Goal: Task Accomplishment & Management: Complete application form

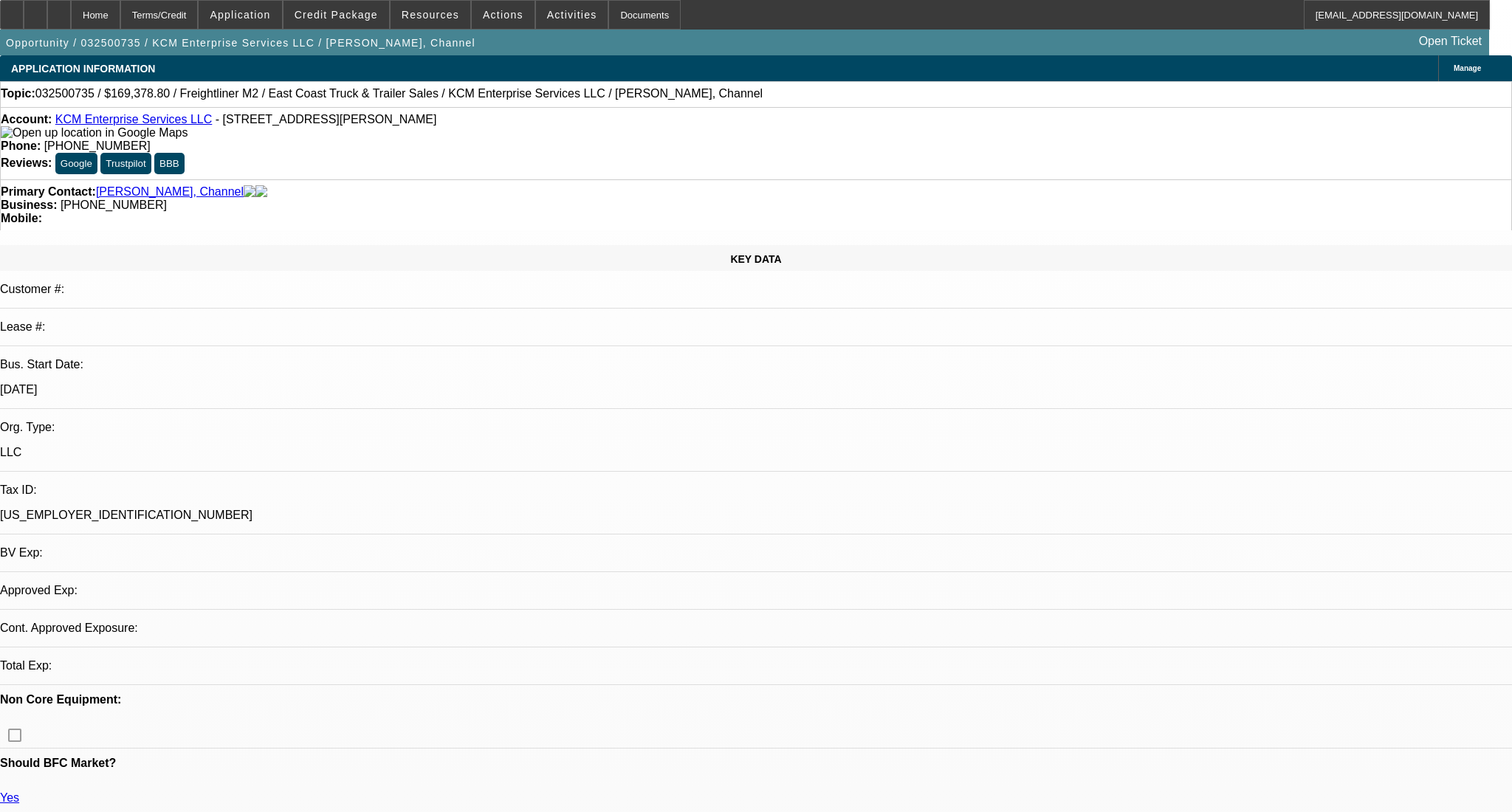
select select "0.2"
select select "2"
select select "0.1"
select select "4"
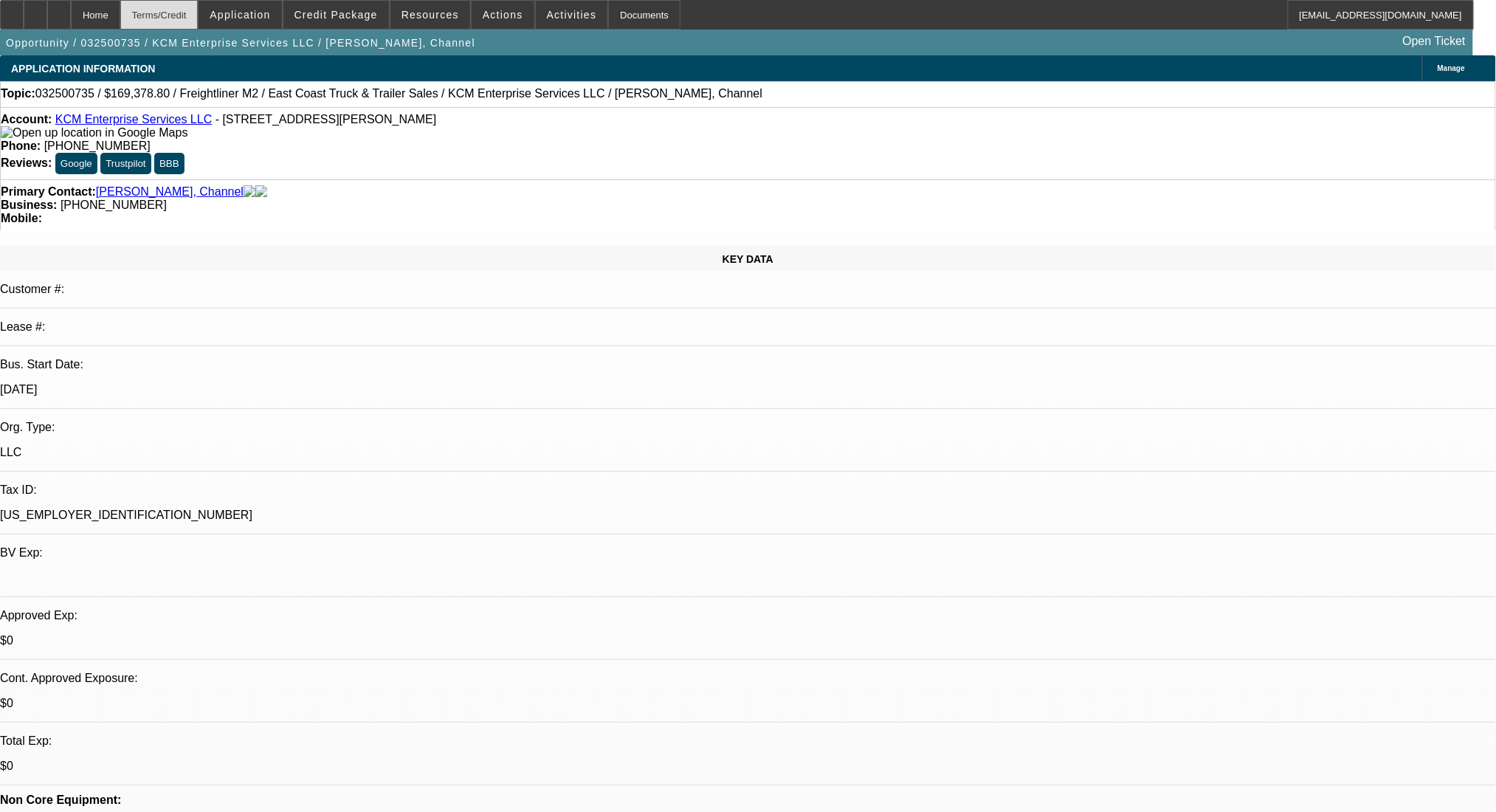
click at [199, 8] on div "Terms/Credit" at bounding box center [159, 14] width 78 height 30
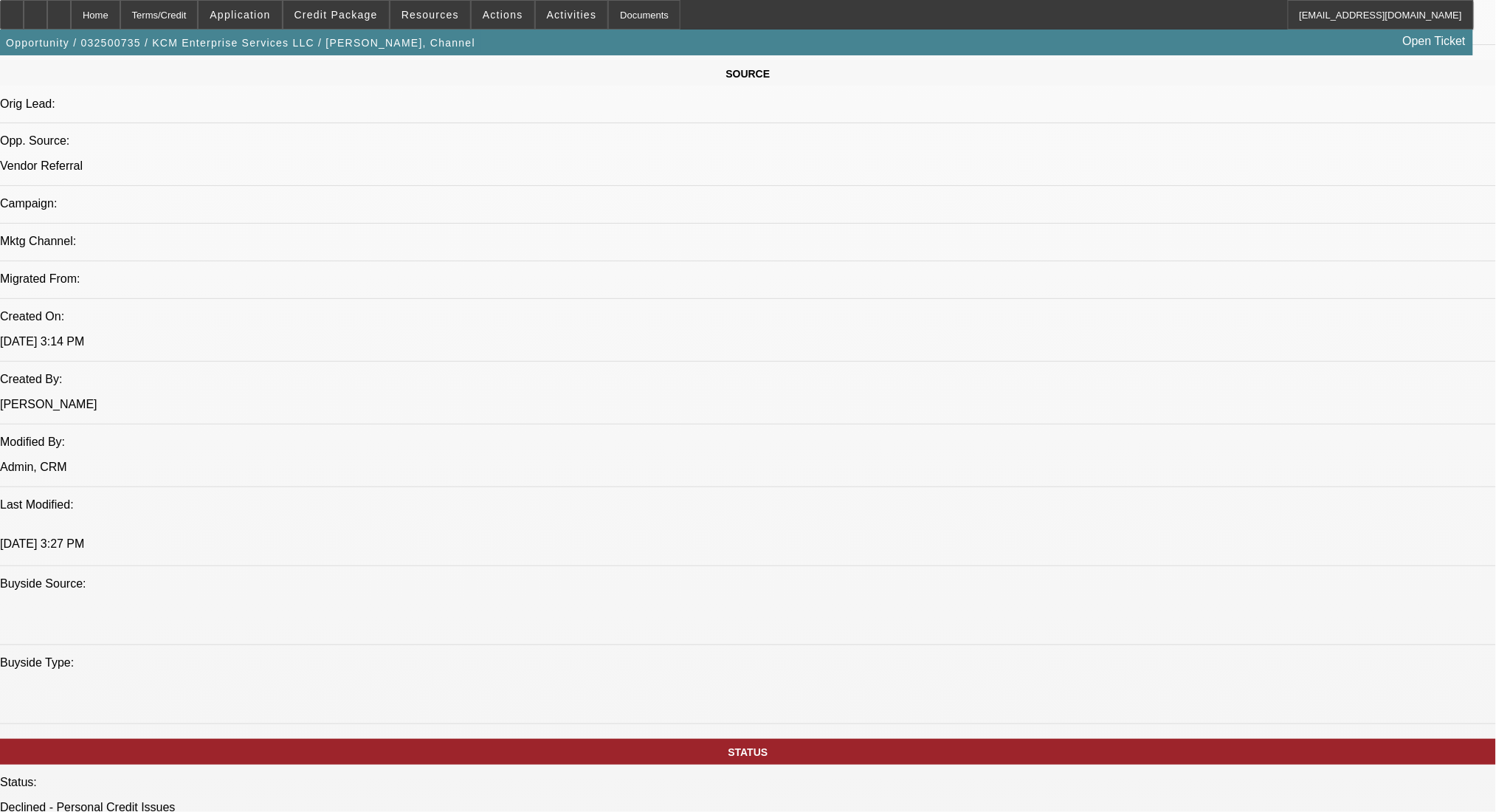
scroll to position [295, 0]
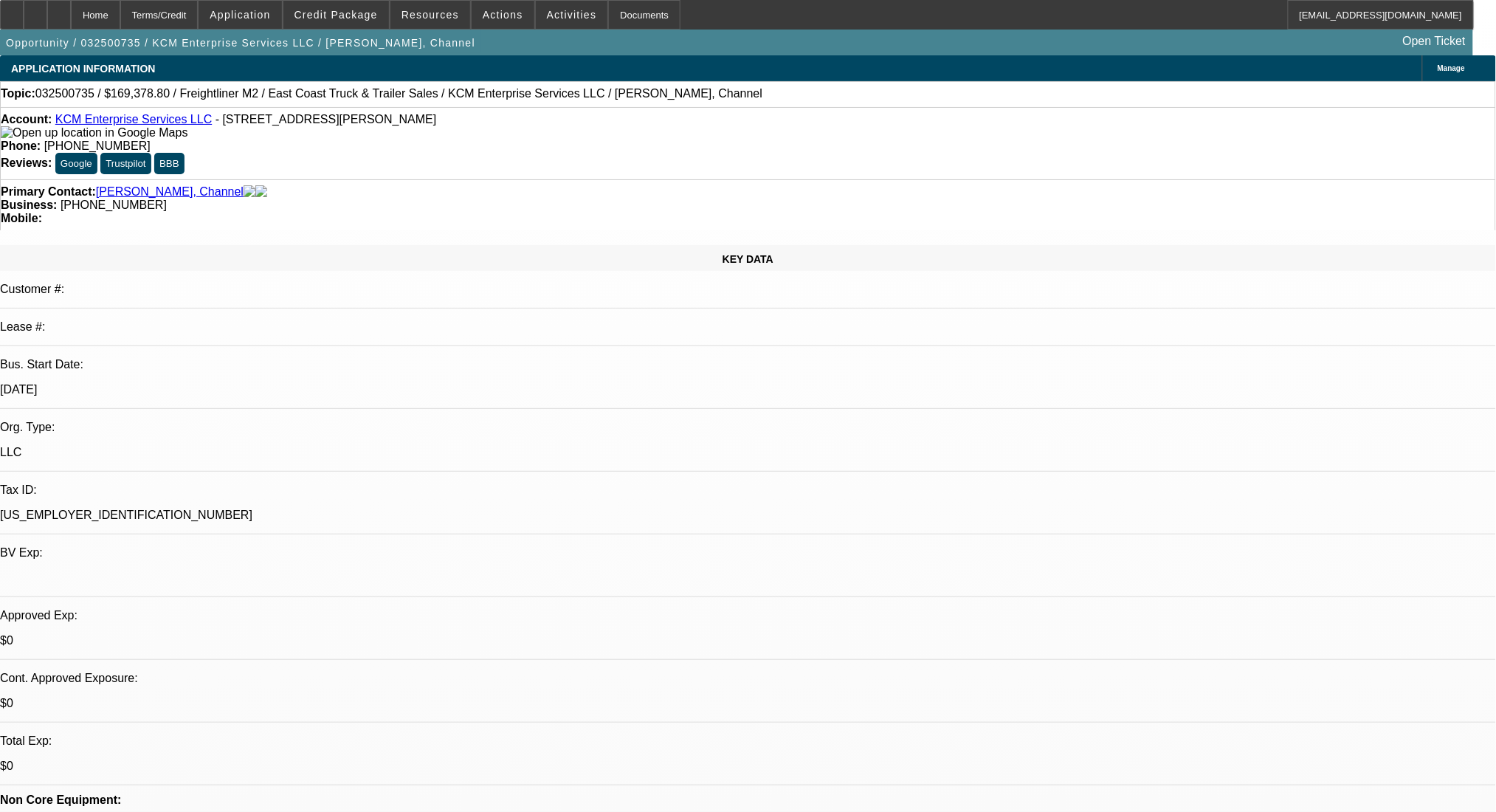
select select "0"
select select "6"
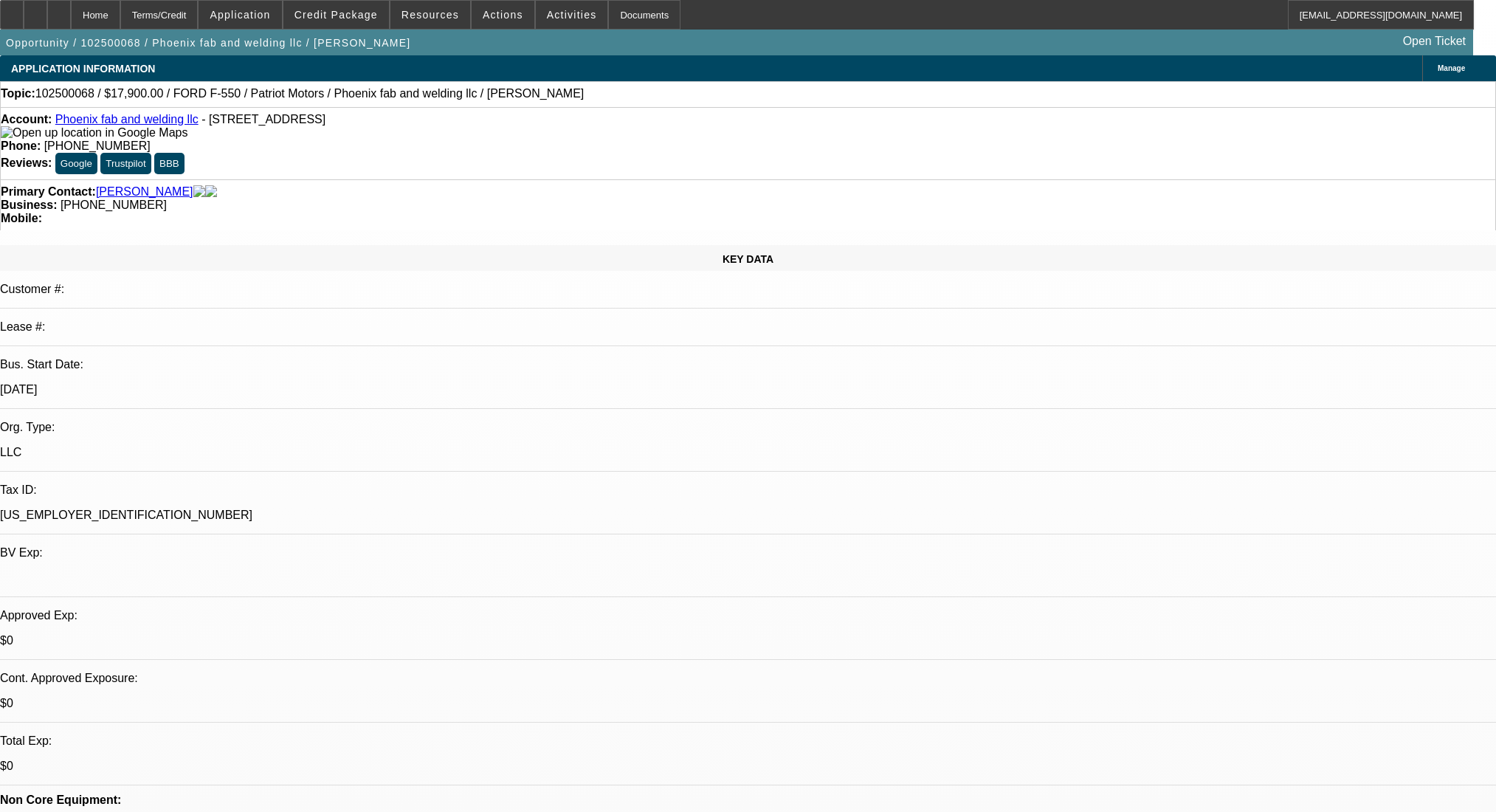
select select "0"
select select "6"
select select "0"
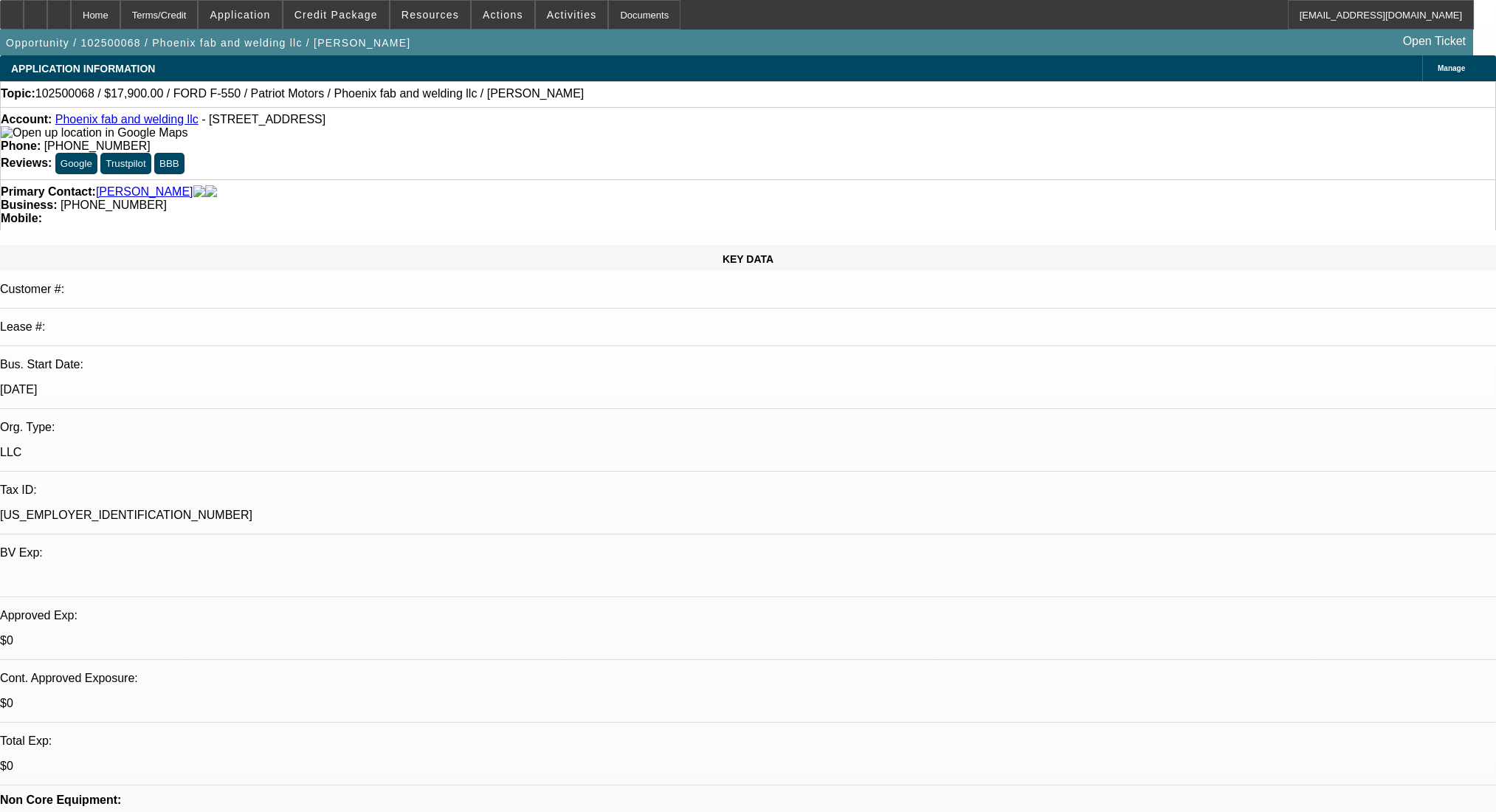
select select "2"
select select "0"
select select "6"
select select "0"
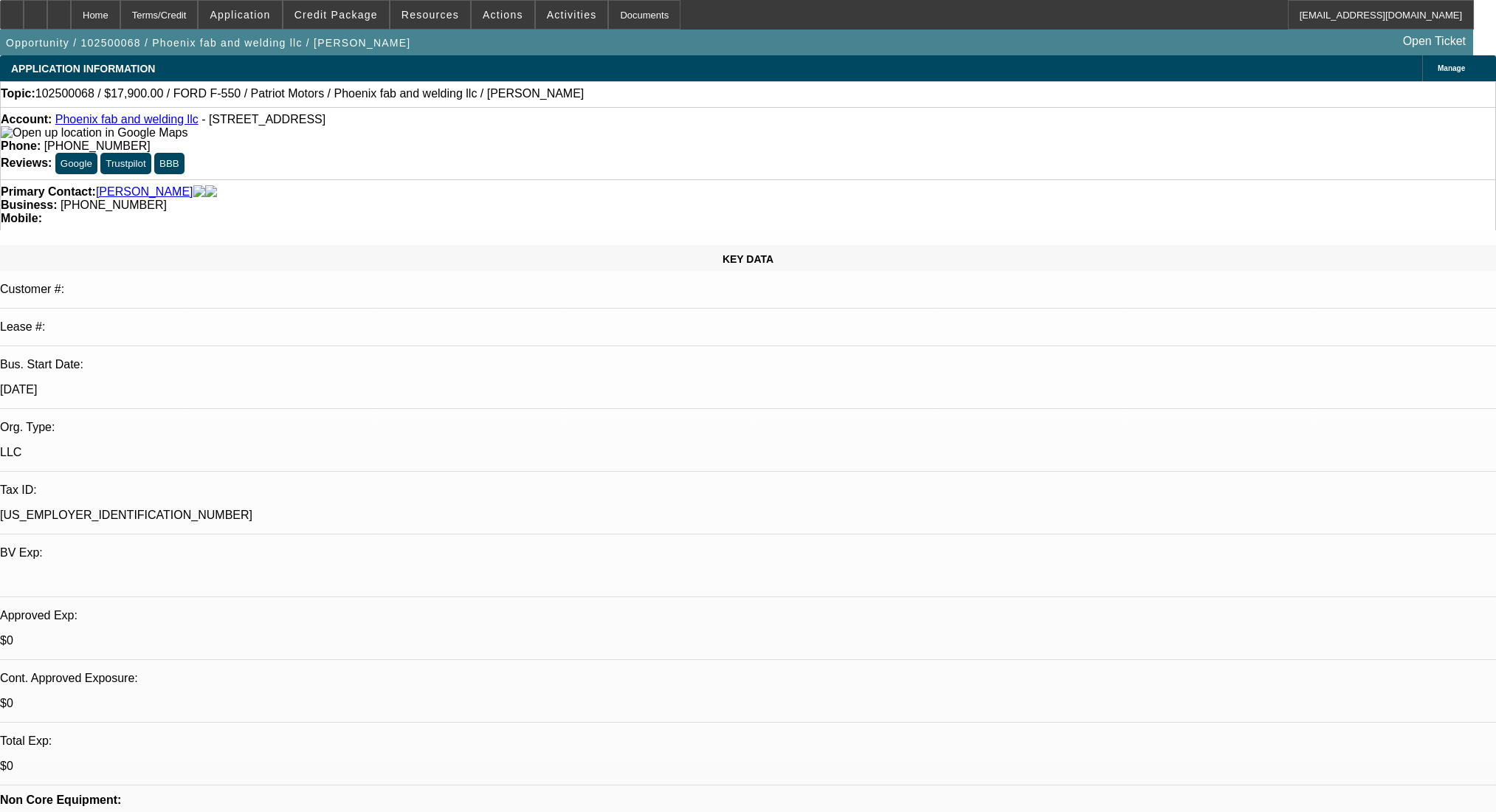
select select "2"
select select "0"
select select "6"
click at [186, 2] on div "Terms/Credit" at bounding box center [159, 14] width 78 height 30
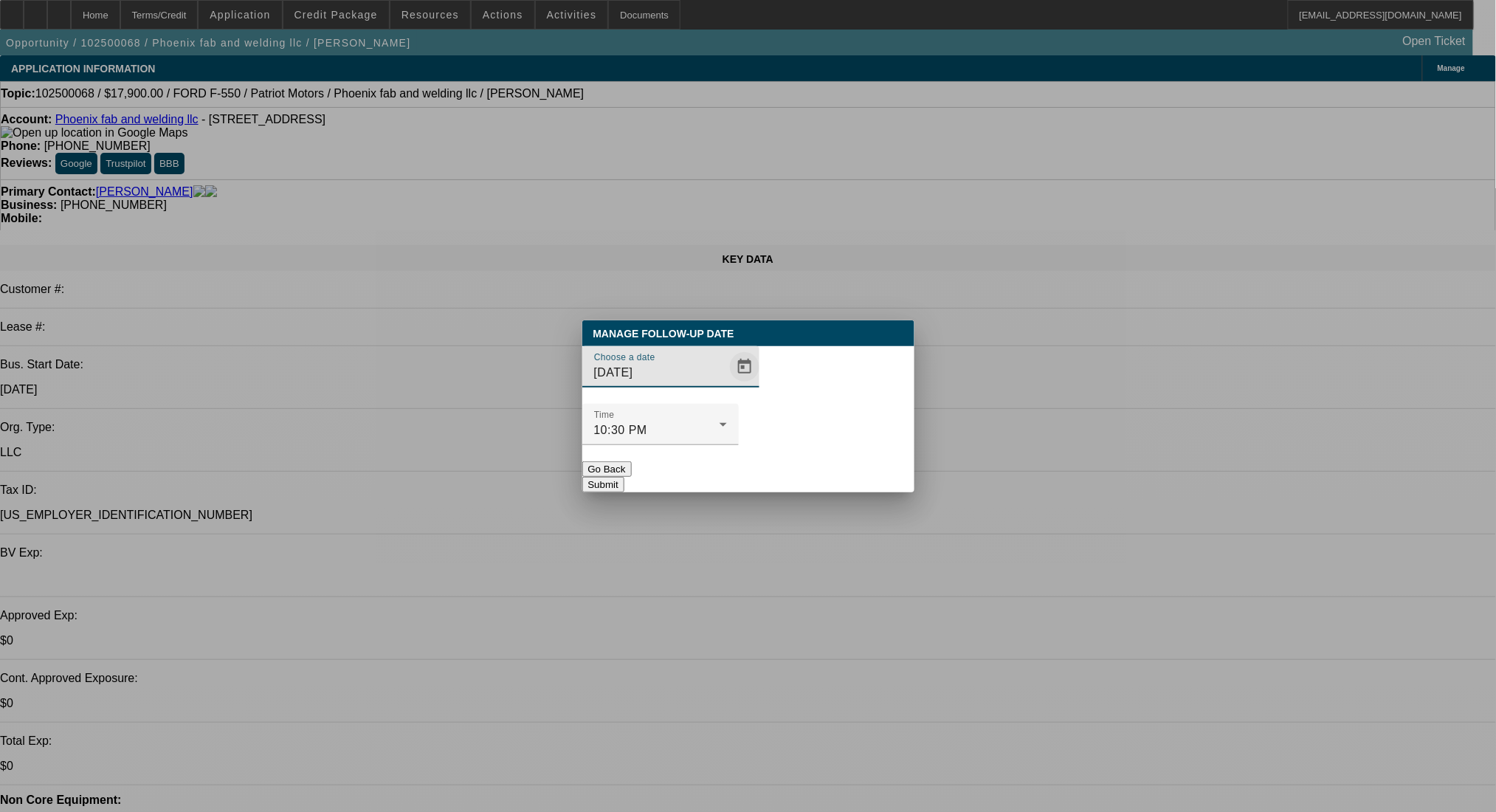
click at [727, 385] on span "Open calendar" at bounding box center [745, 366] width 36 height 36
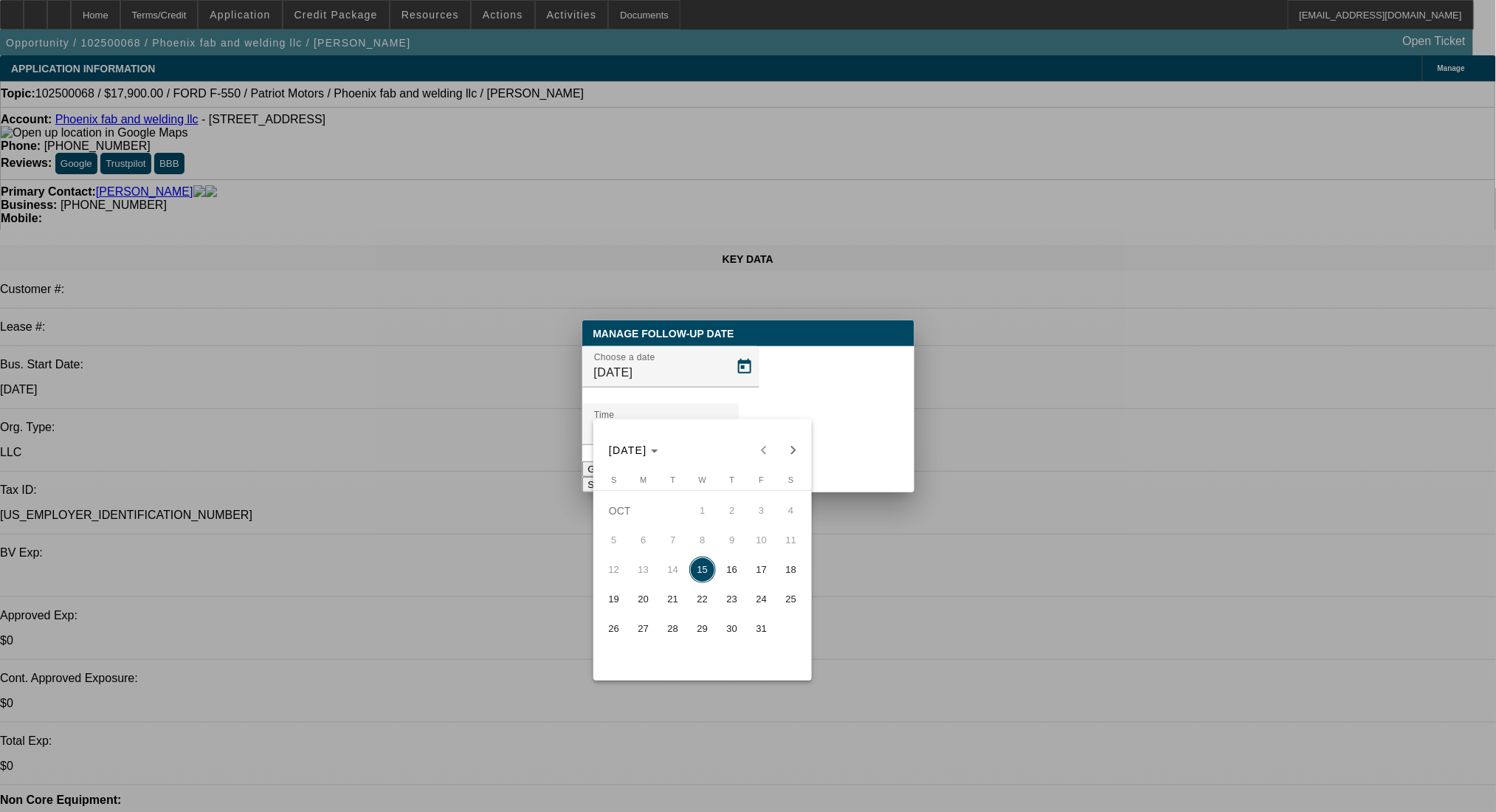
click at [640, 600] on span "20" at bounding box center [643, 599] width 27 height 27
type input "10/20/2025"
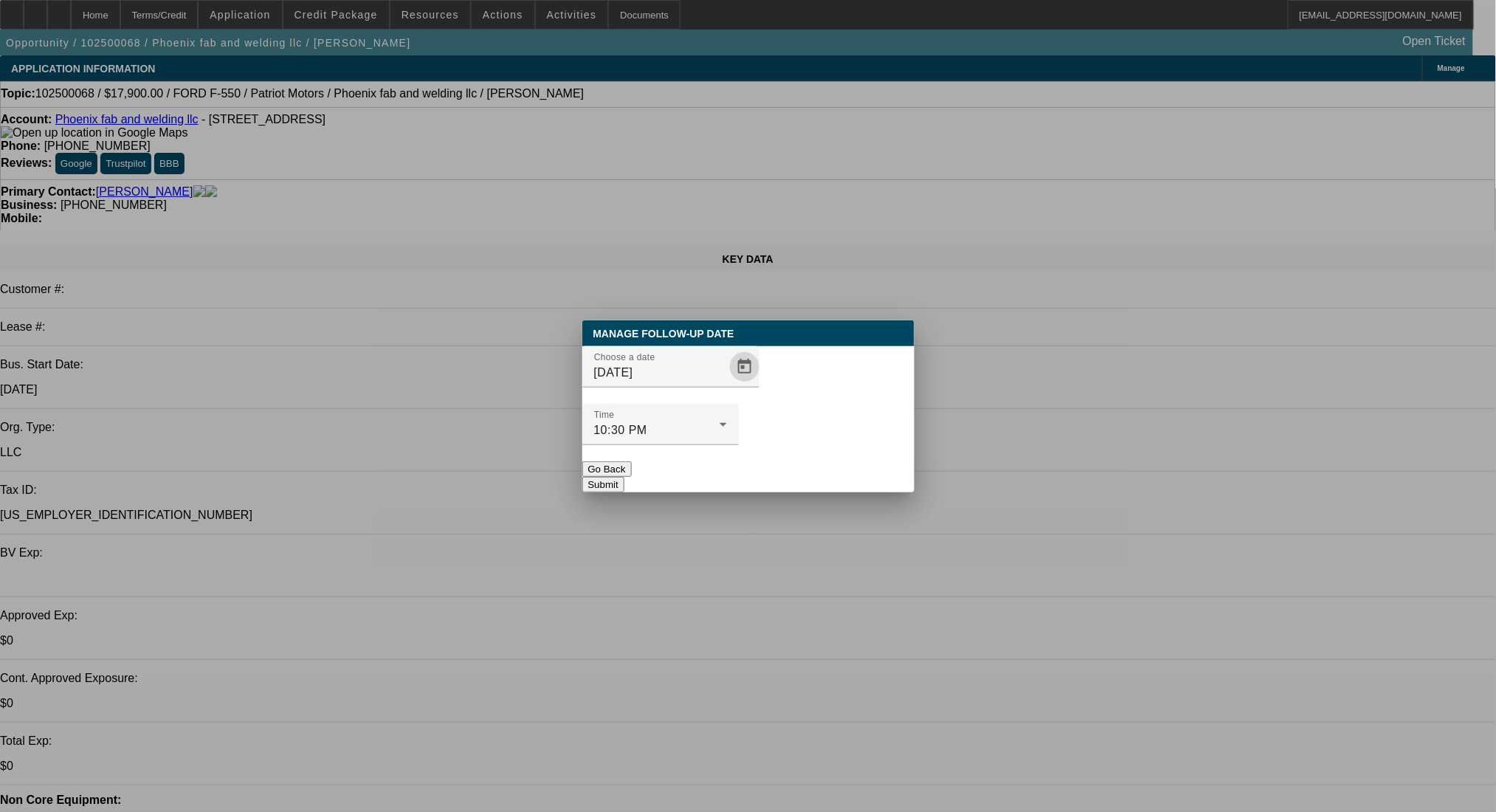
click at [624, 477] on button "Submit" at bounding box center [603, 484] width 42 height 15
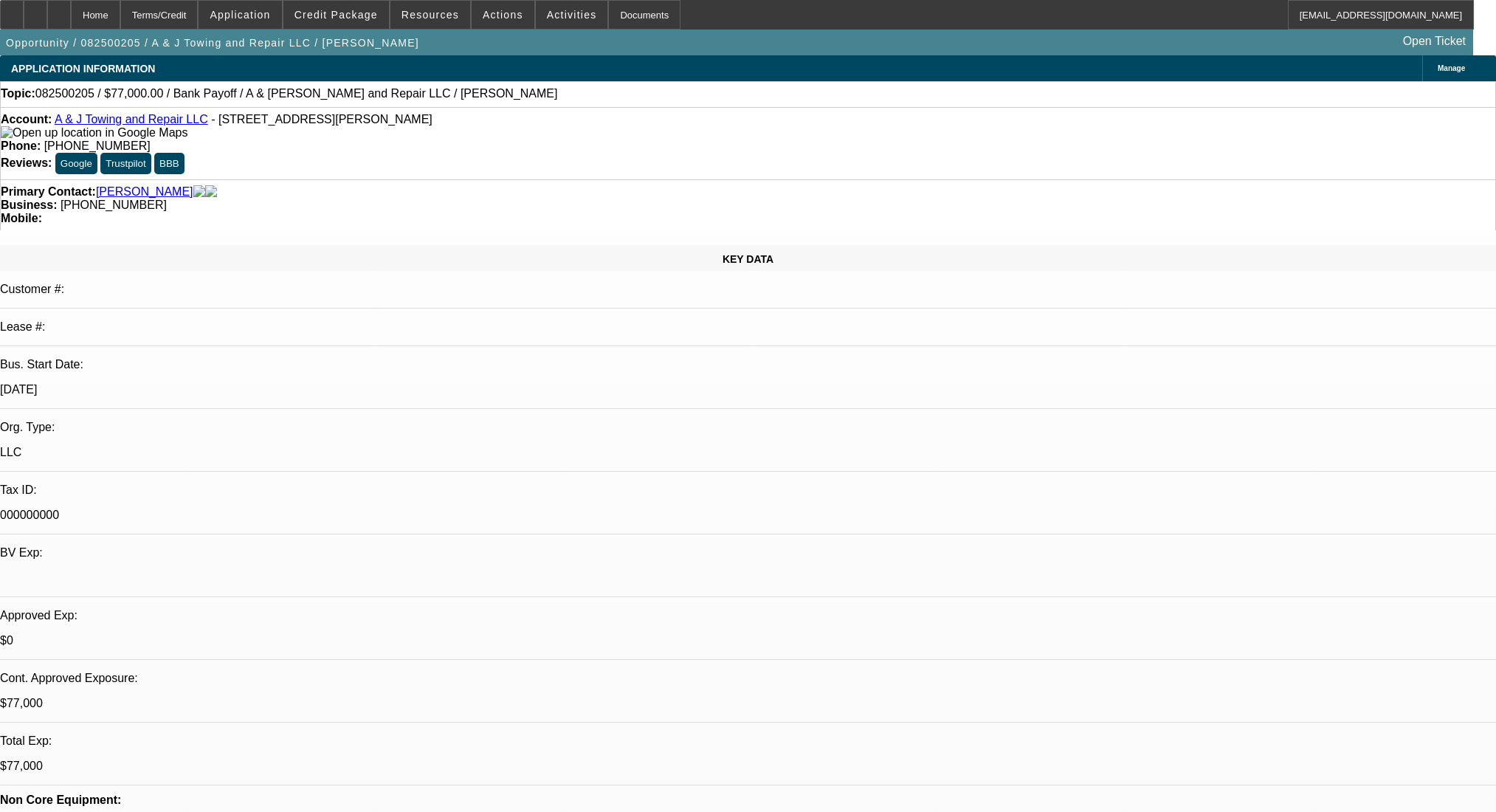
select select "0"
select select "2"
select select "0.1"
select select "4"
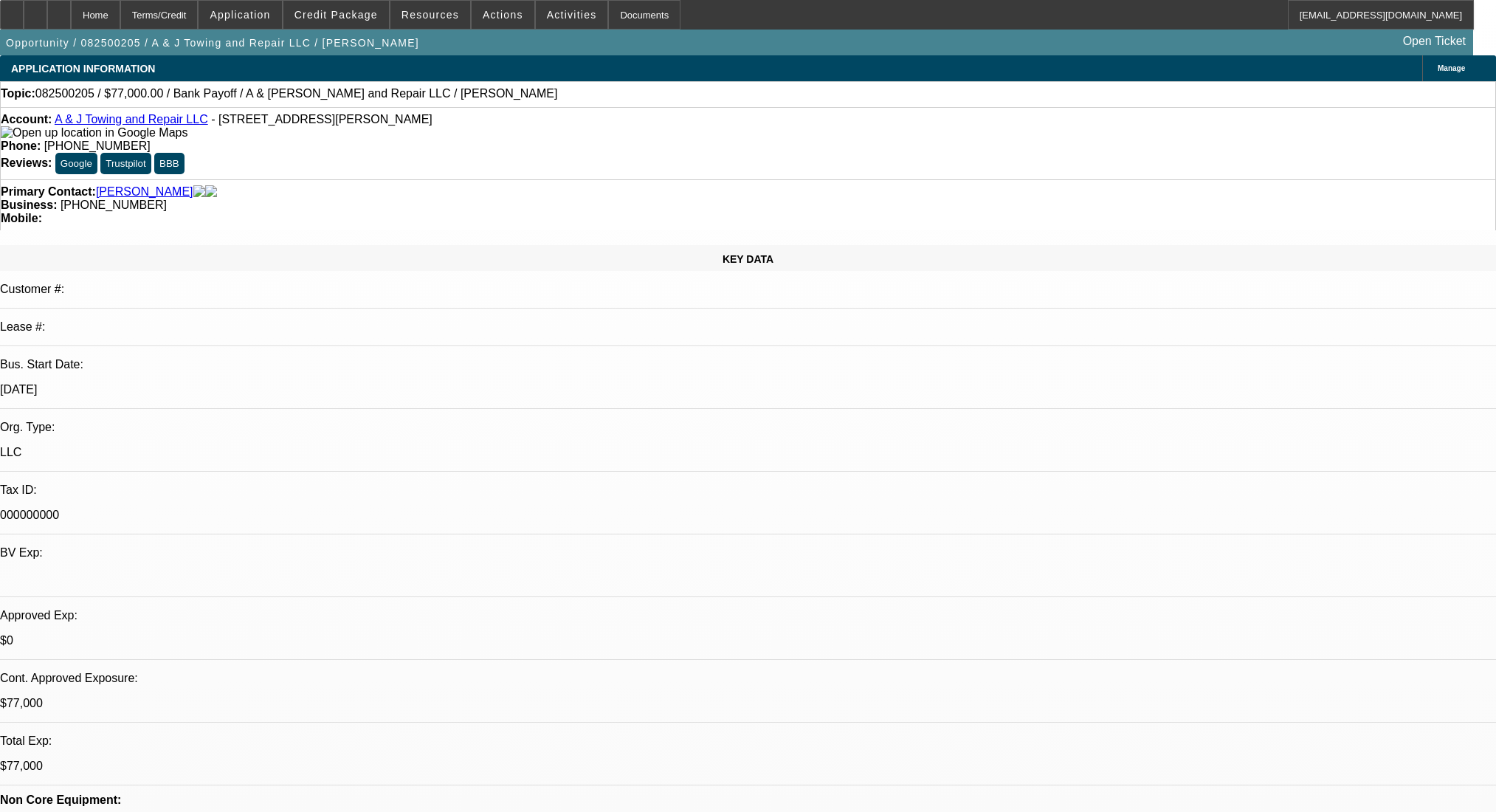
select select "0"
select select "2"
select select "0.1"
select select "4"
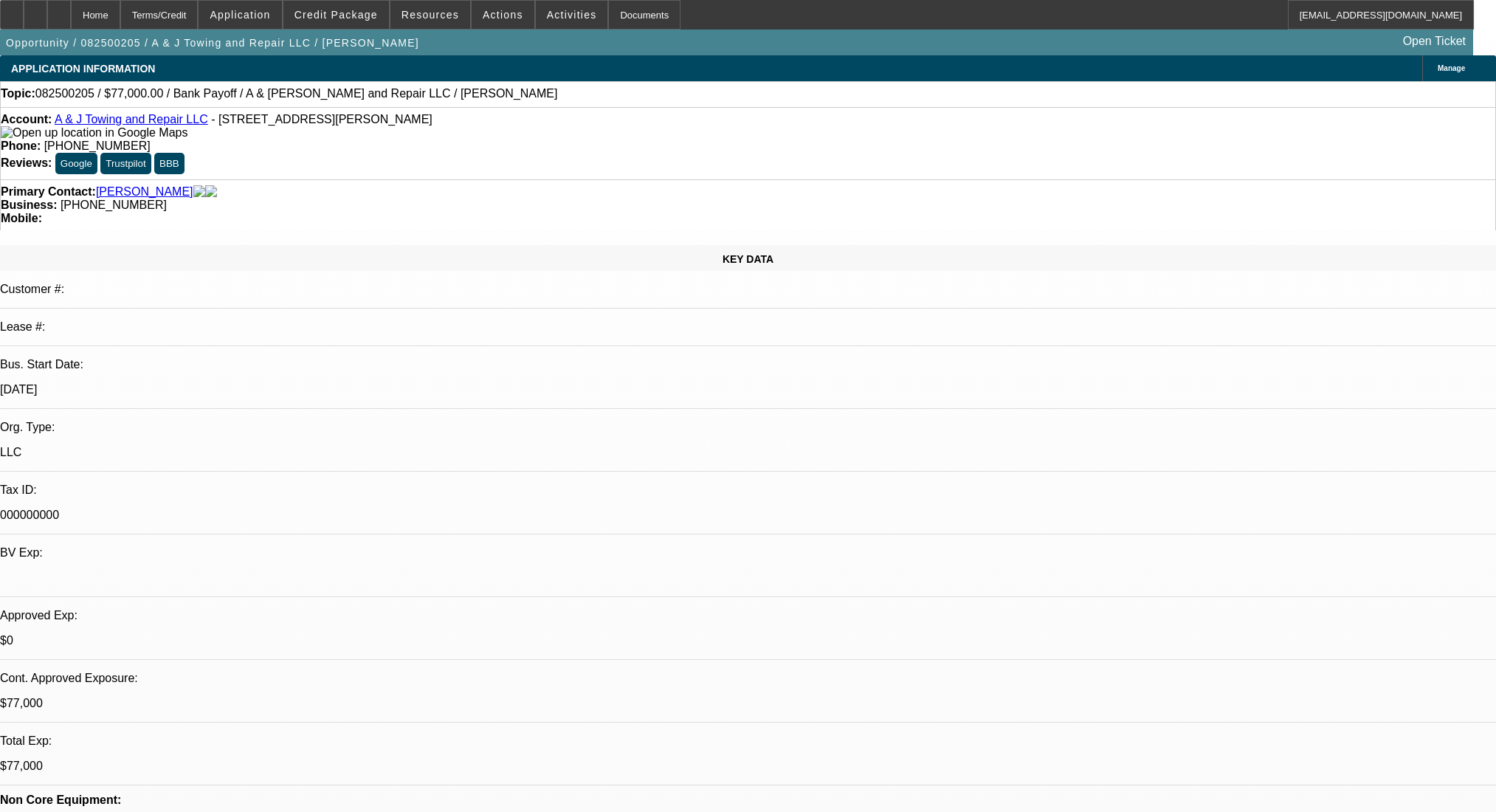
select select "0"
select select "2"
select select "0.1"
select select "4"
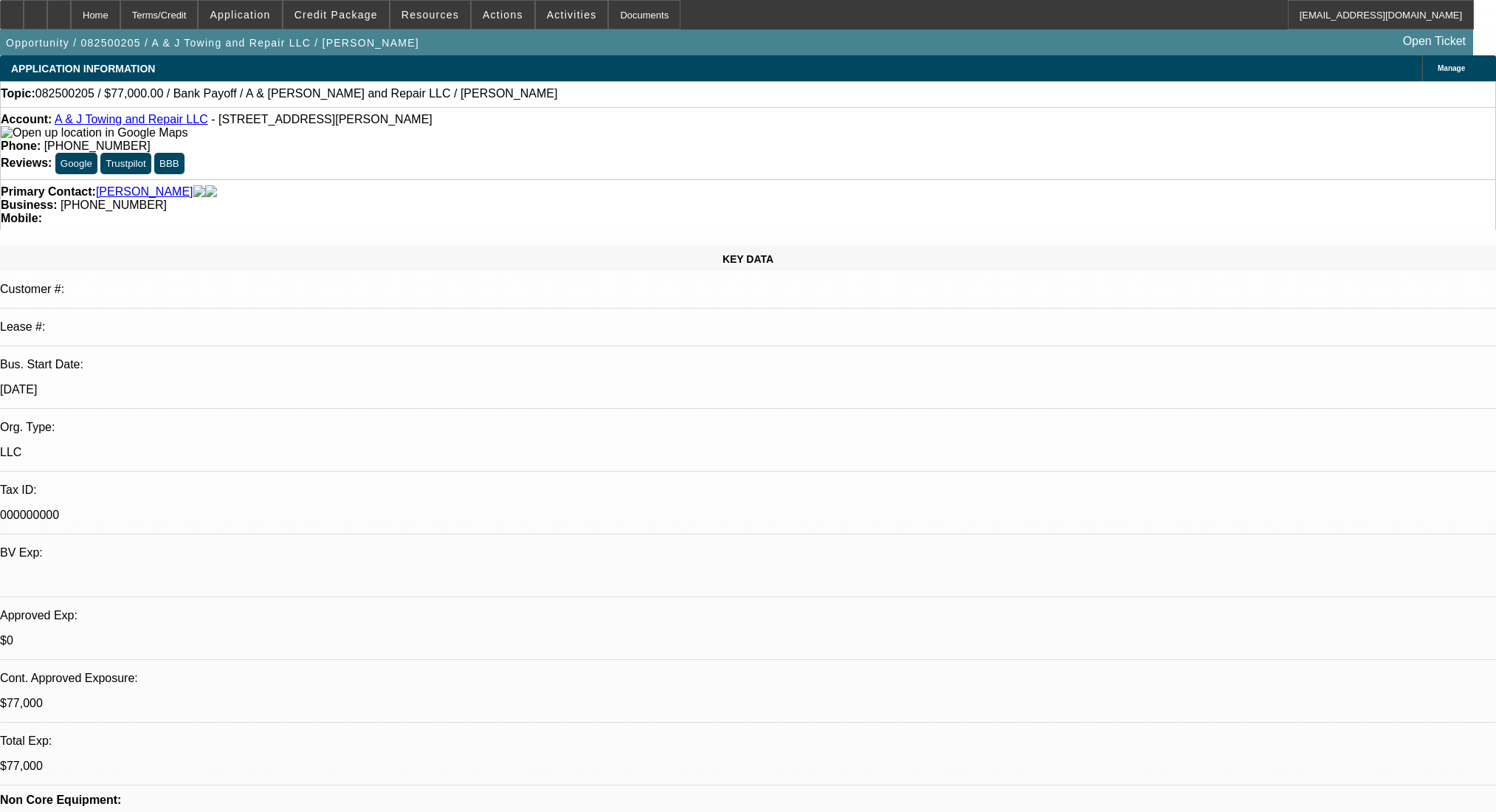
select select "0"
select select "2"
select select "0.1"
select select "4"
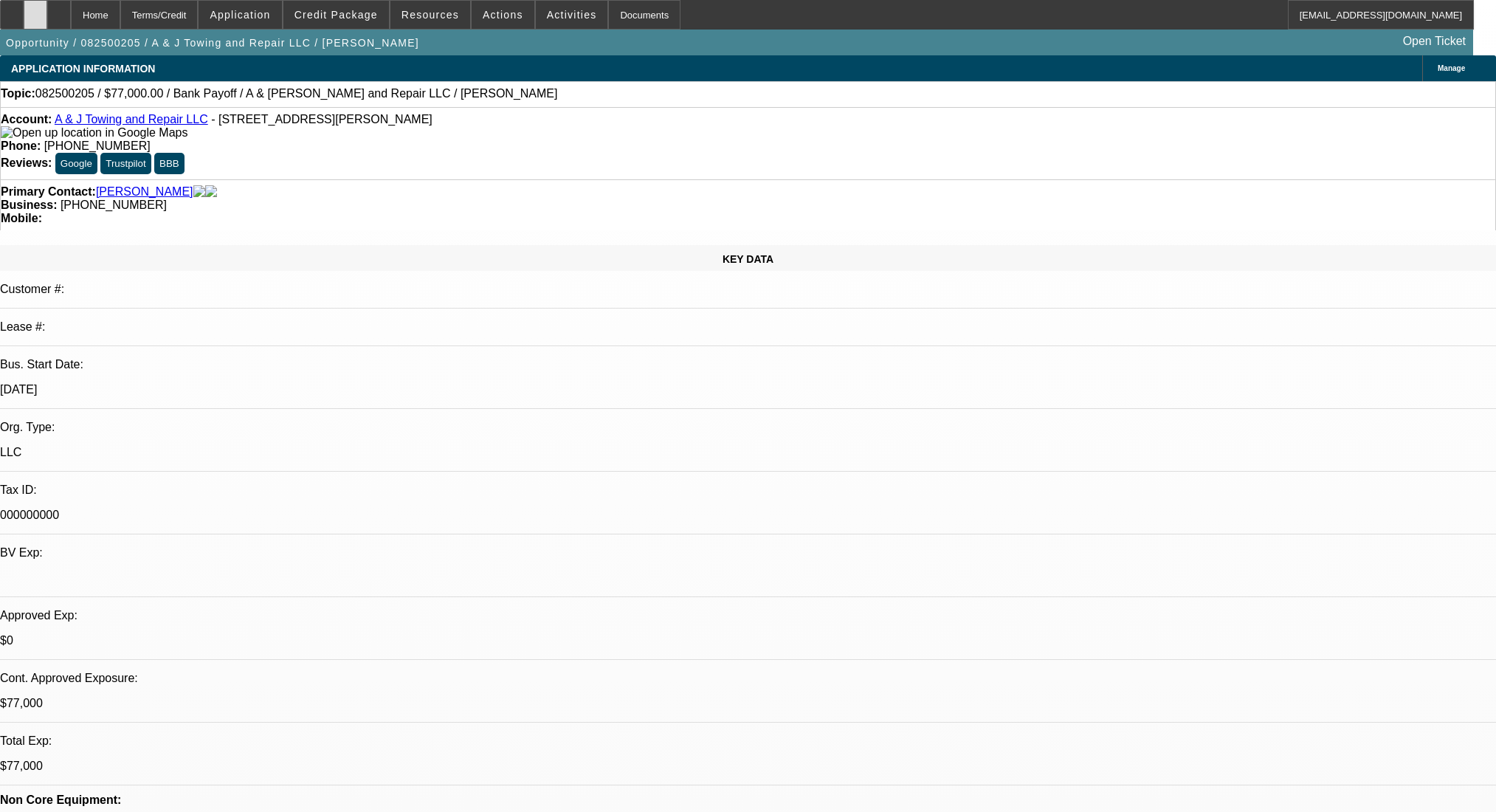
scroll to position [2361, 0]
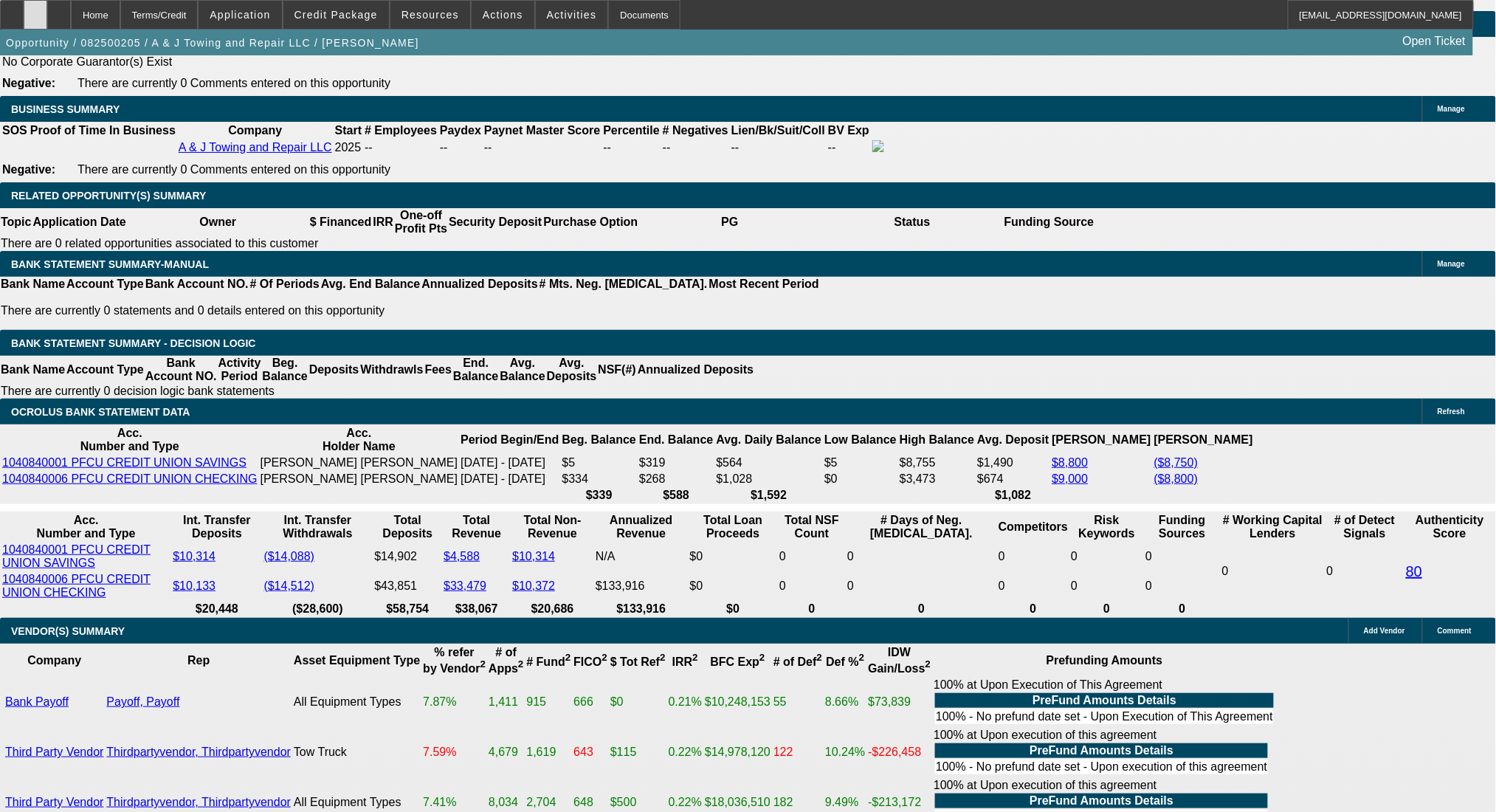
click at [36, 10] on icon at bounding box center [36, 10] width 0 height 0
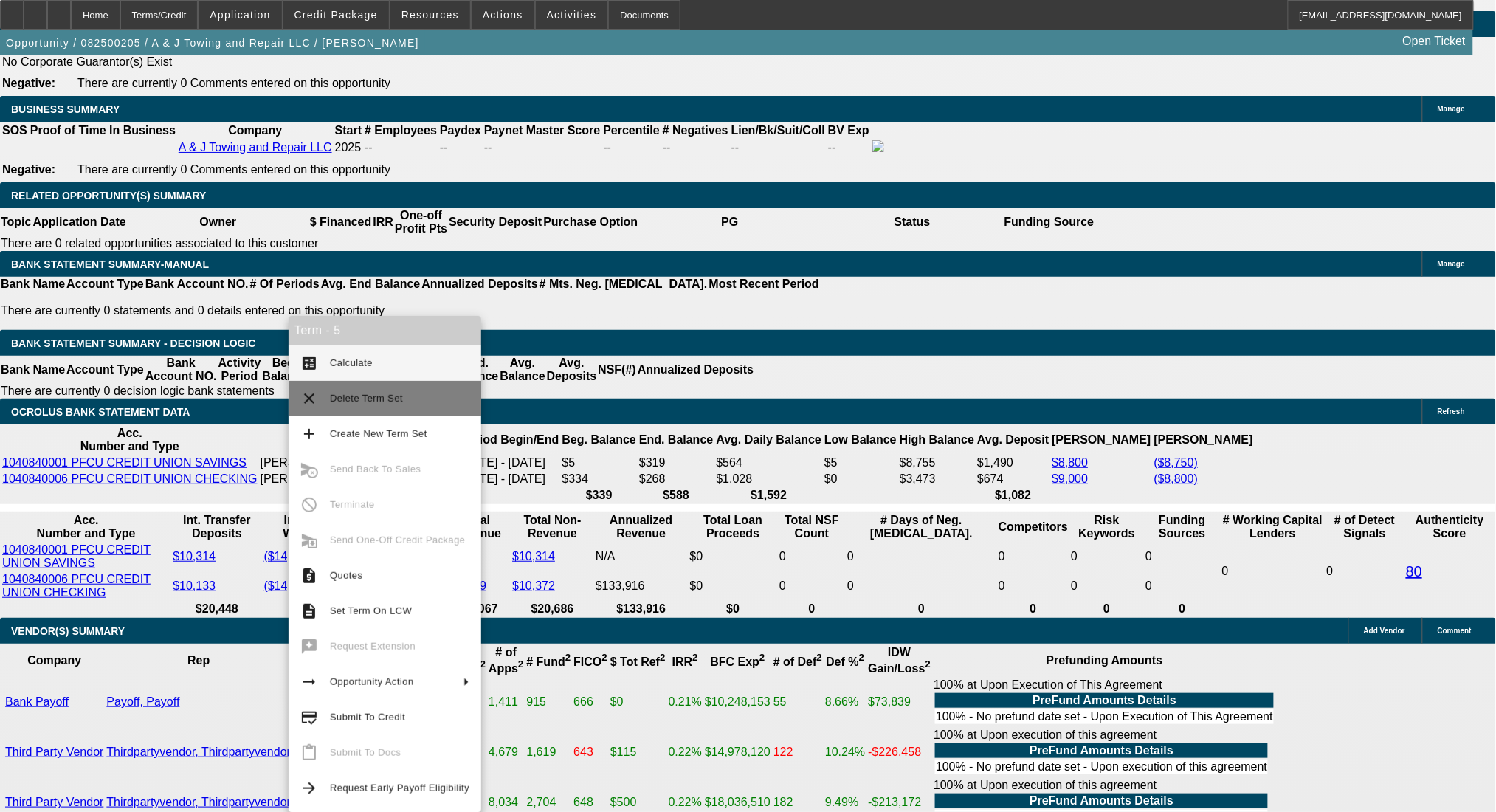
click at [360, 387] on button "clear Delete Term Set" at bounding box center [384, 398] width 192 height 36
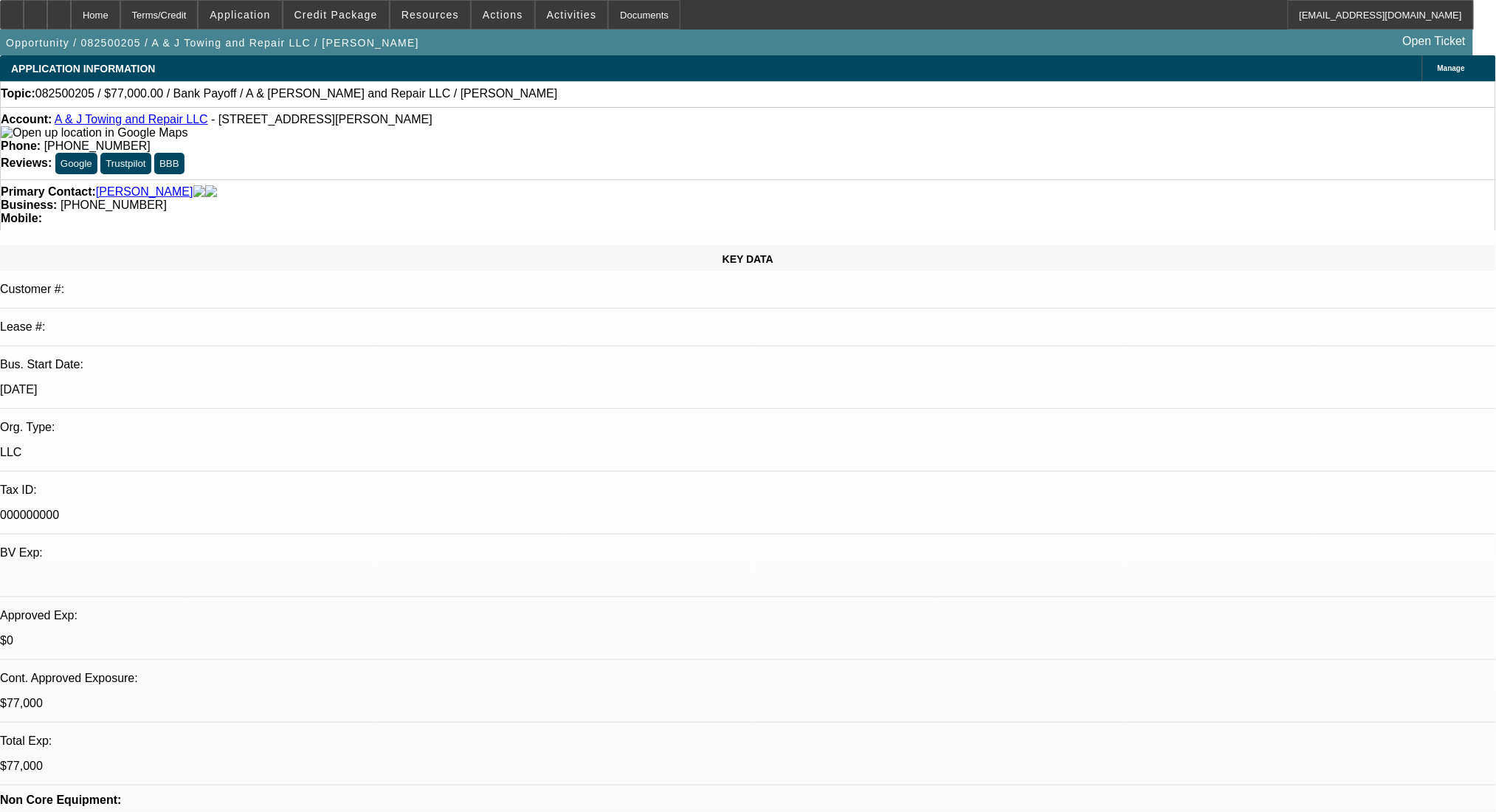
select select "0"
select select "2"
select select "0.1"
select select "4"
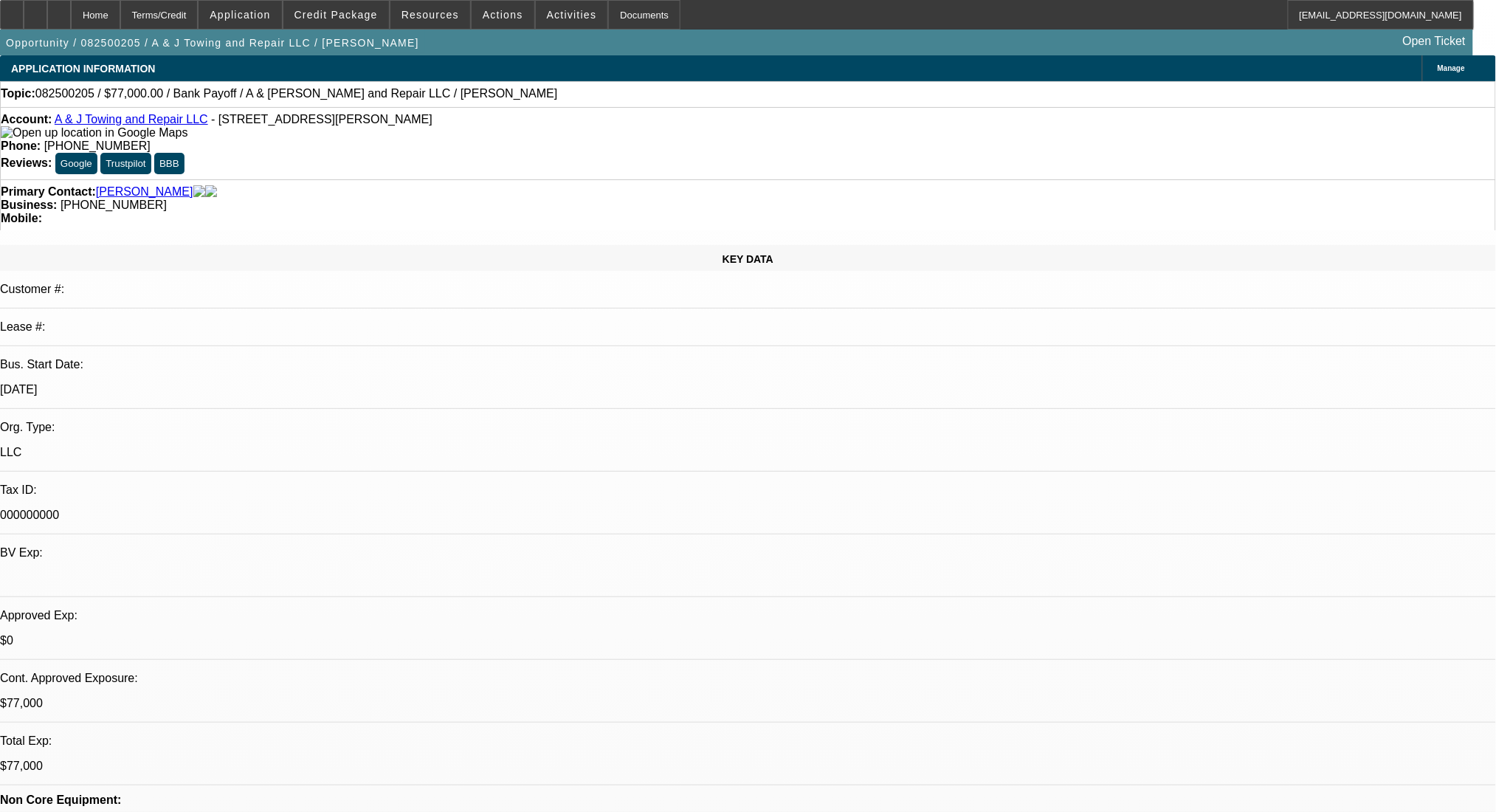
select select "0"
select select "2"
select select "0.1"
select select "4"
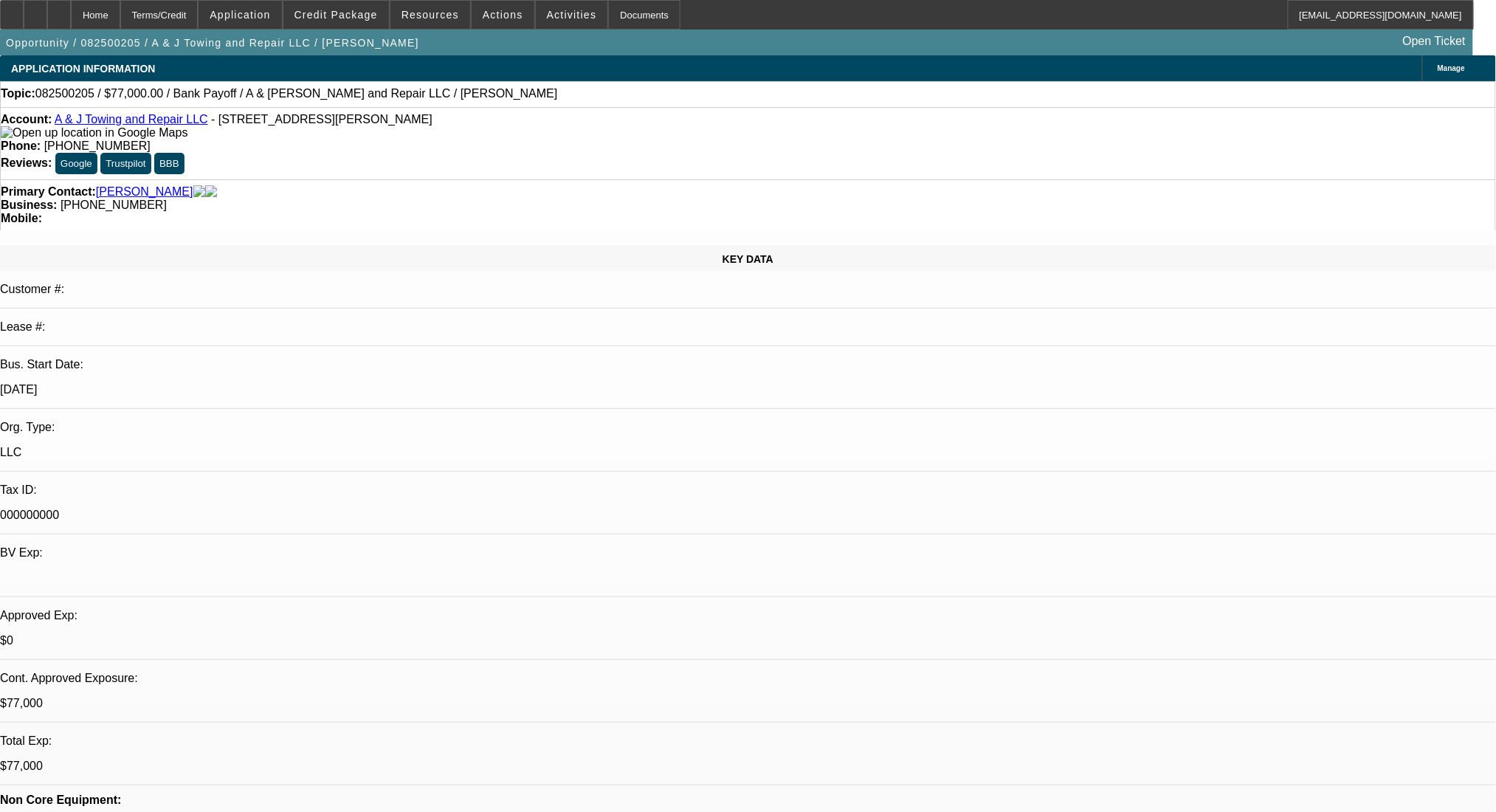
select select "0"
select select "2"
select select "0.1"
select select "4"
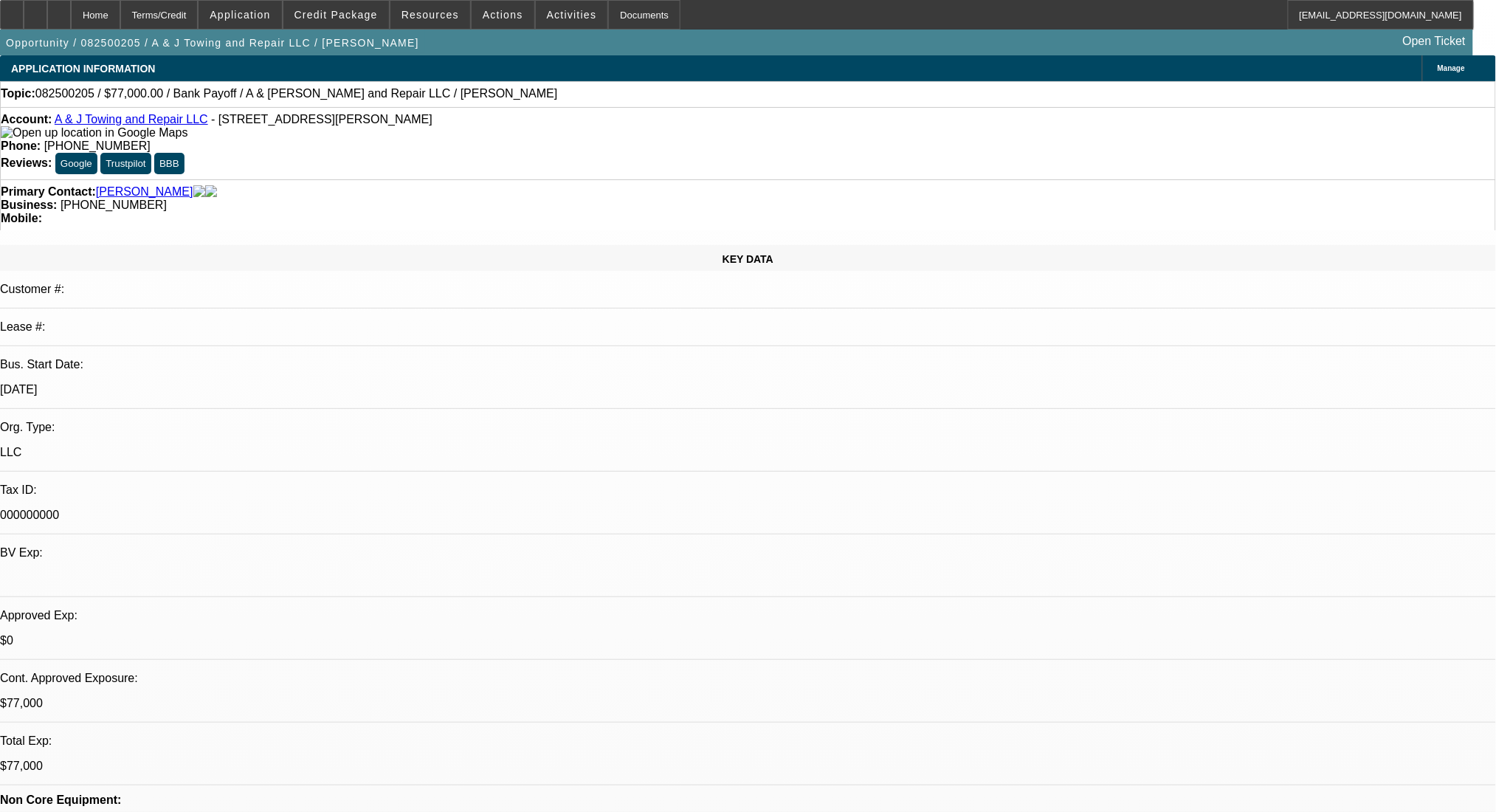
select select "0"
select select "2"
select select "0.1"
select select "4"
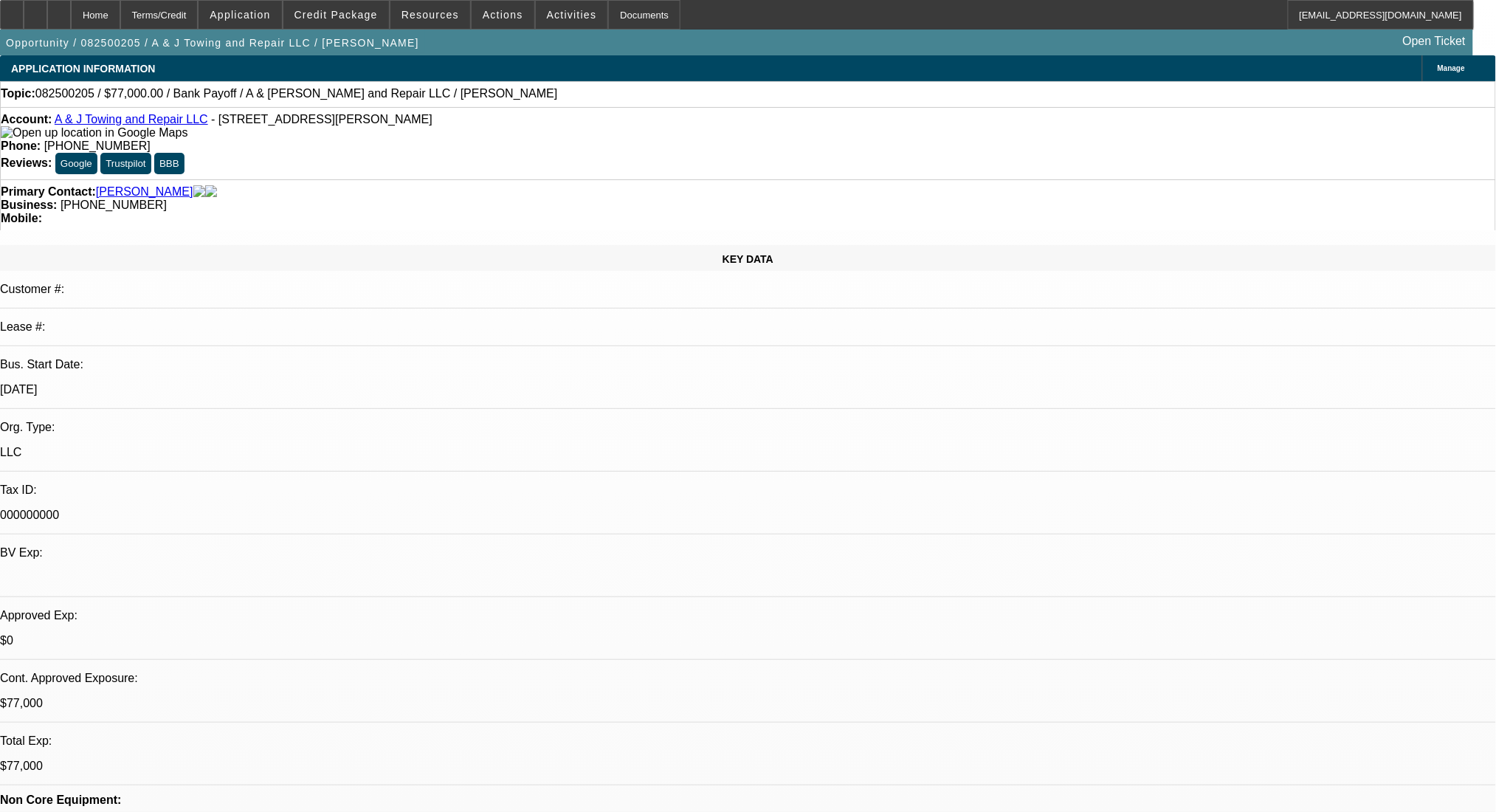
click at [198, 13] on div "Terms/Credit" at bounding box center [159, 14] width 78 height 30
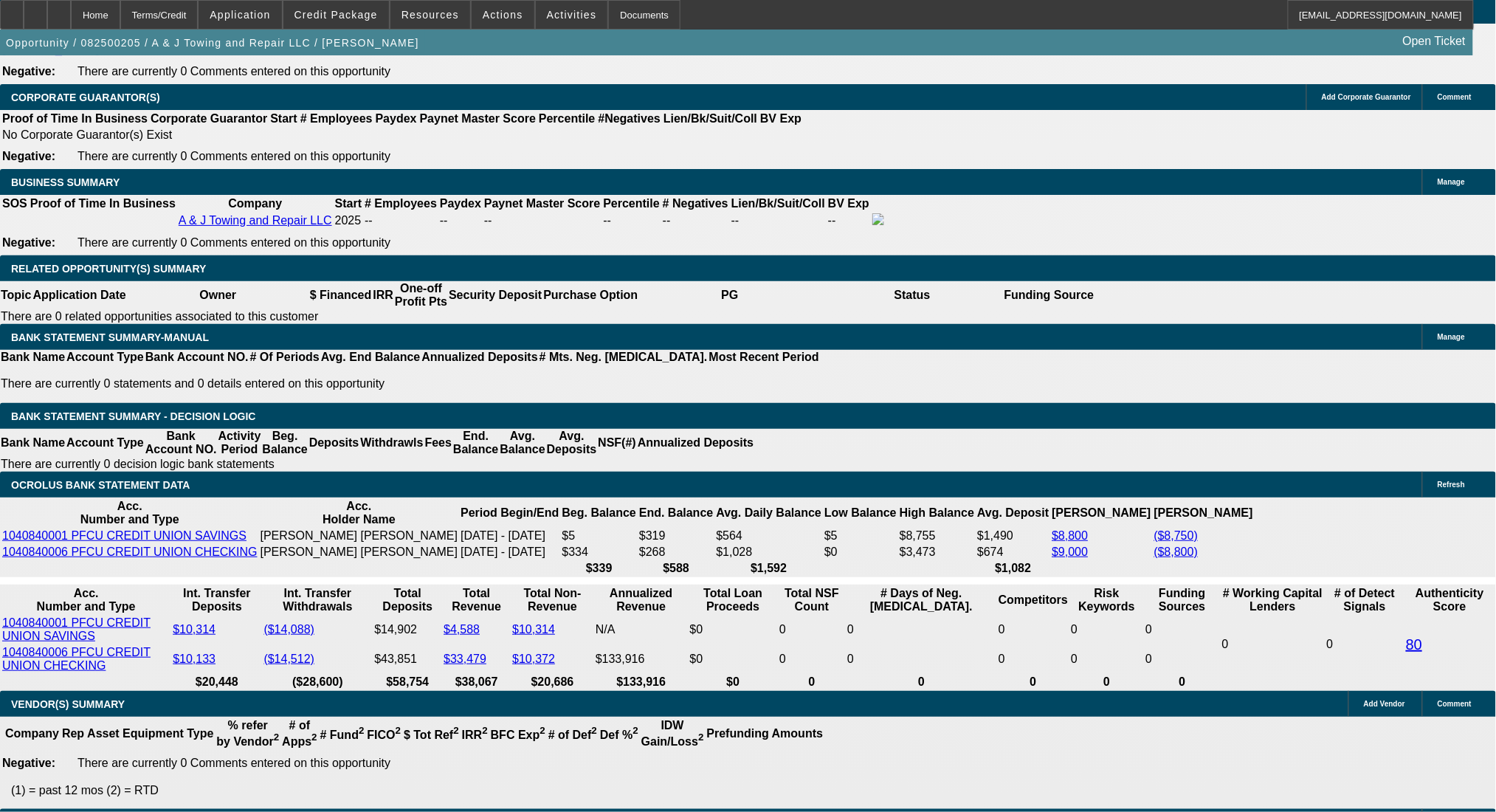
scroll to position [2409, 0]
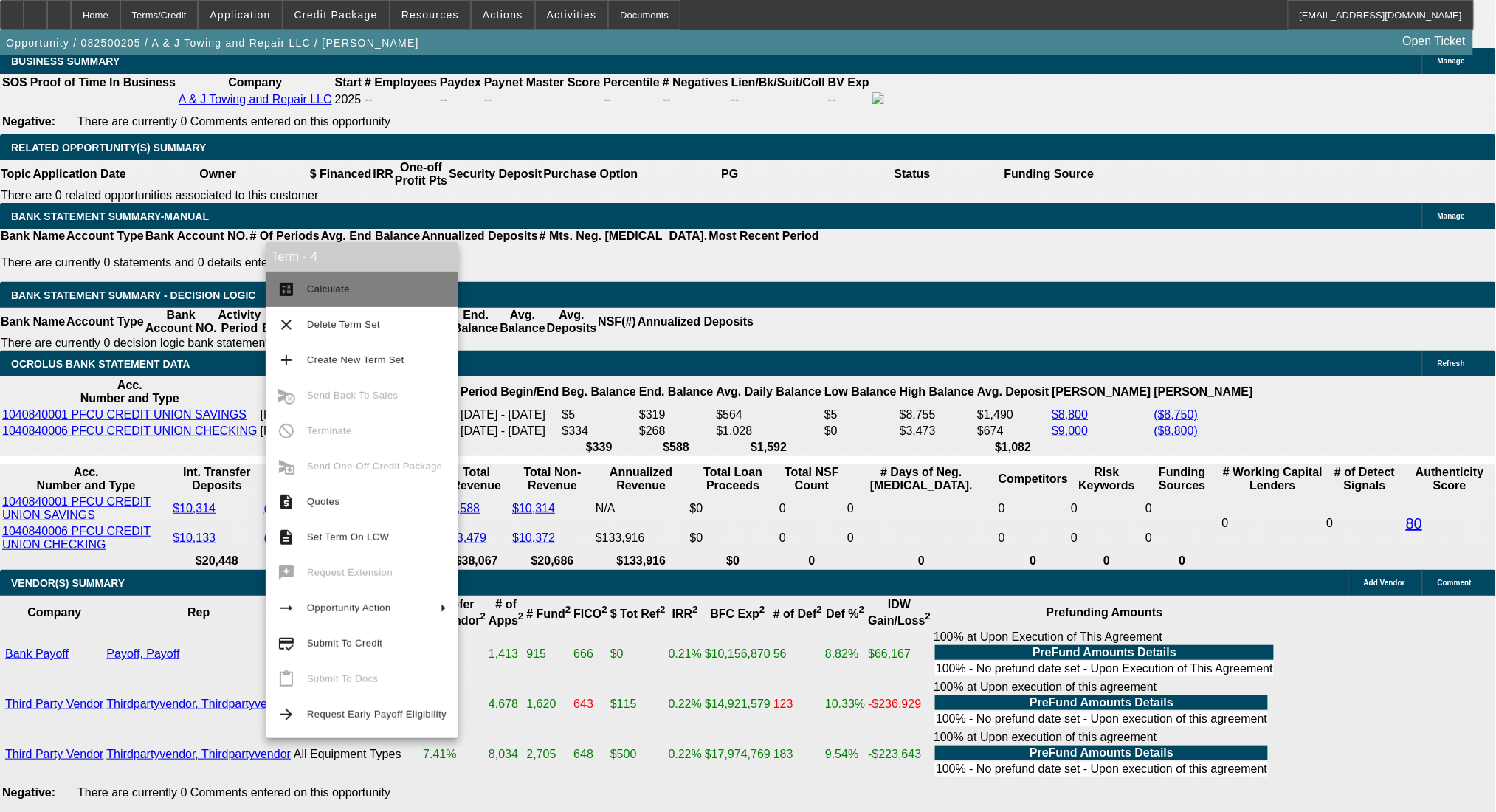
click at [287, 289] on mat-icon "calculate" at bounding box center [286, 289] width 17 height 17
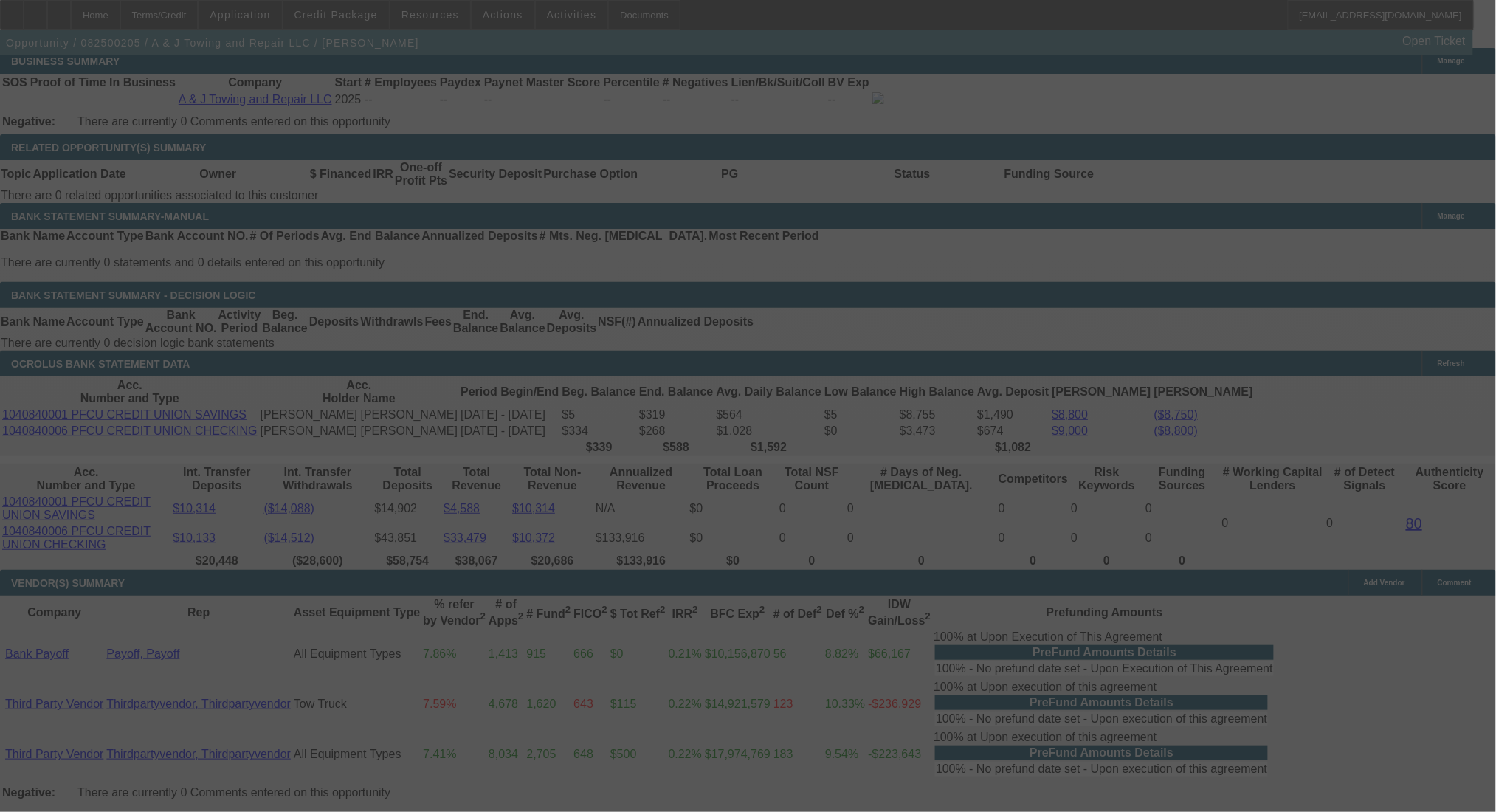
select select "0"
select select "2"
select select "0.1"
select select "4"
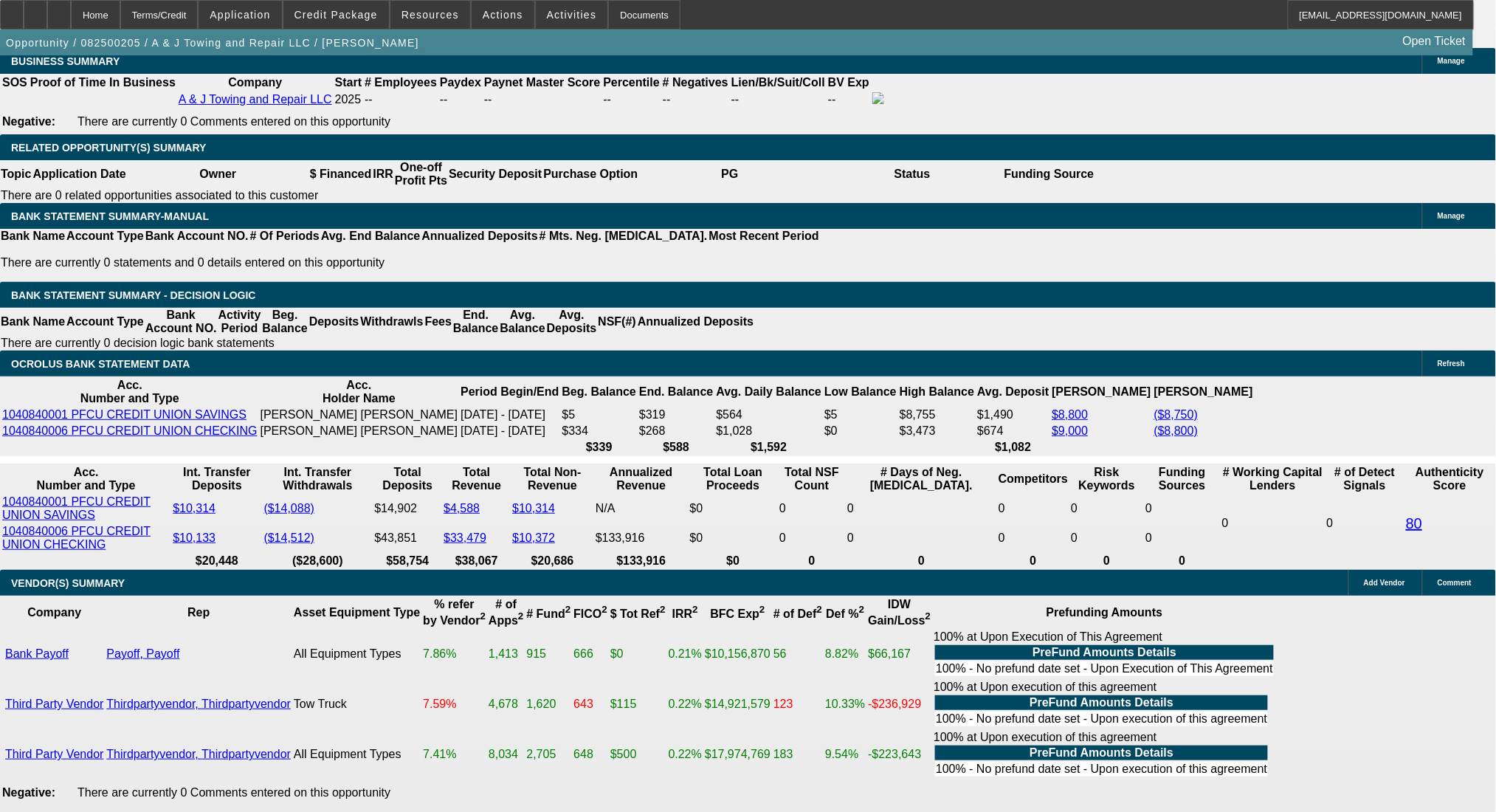
drag, startPoint x: 446, startPoint y: 367, endPoint x: 583, endPoint y: 375, distance: 137.2
type input "$15,000.00"
type input "UNKNOWN"
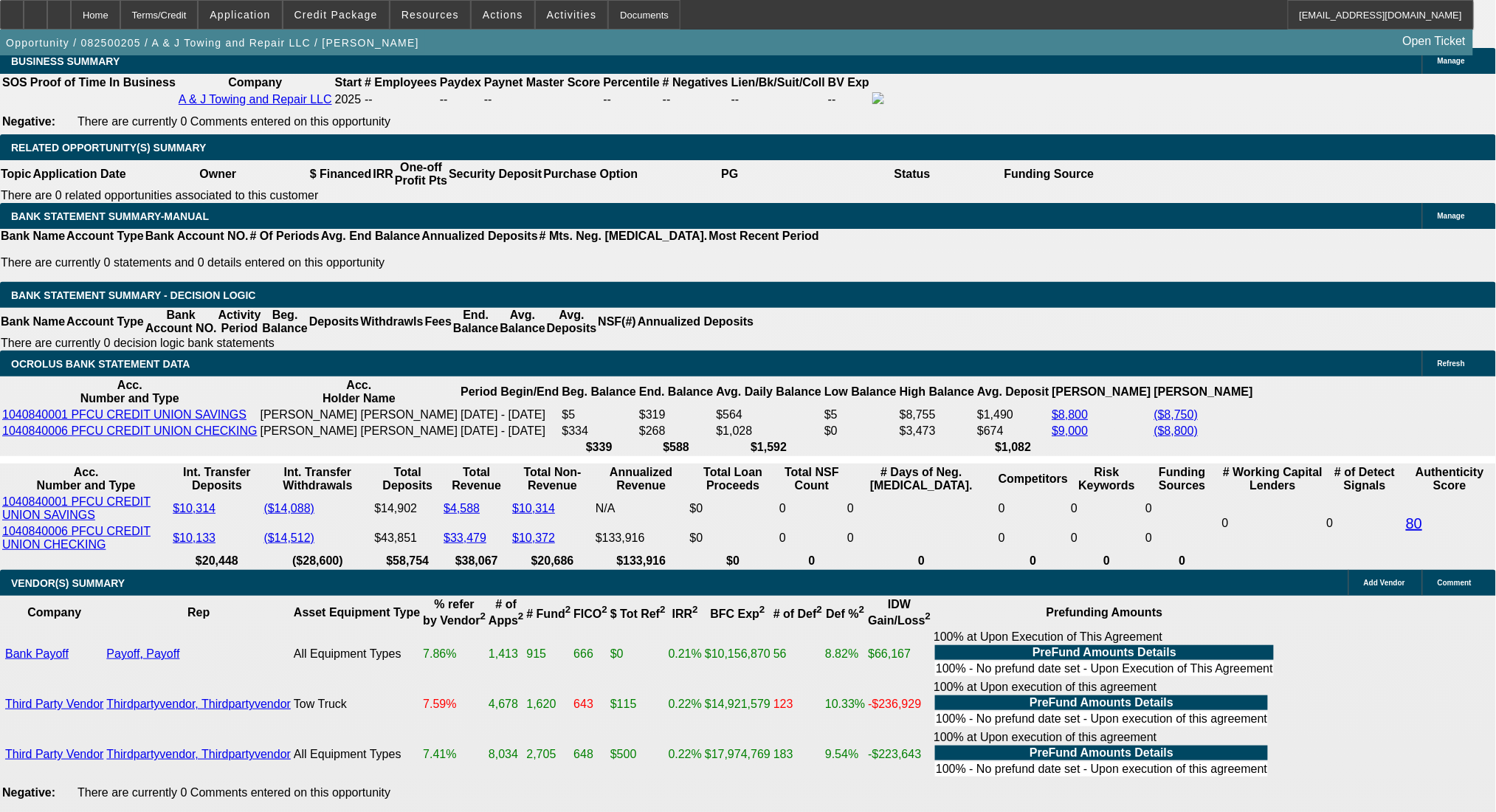
type input "$5,599.98"
type input "$2,799.99"
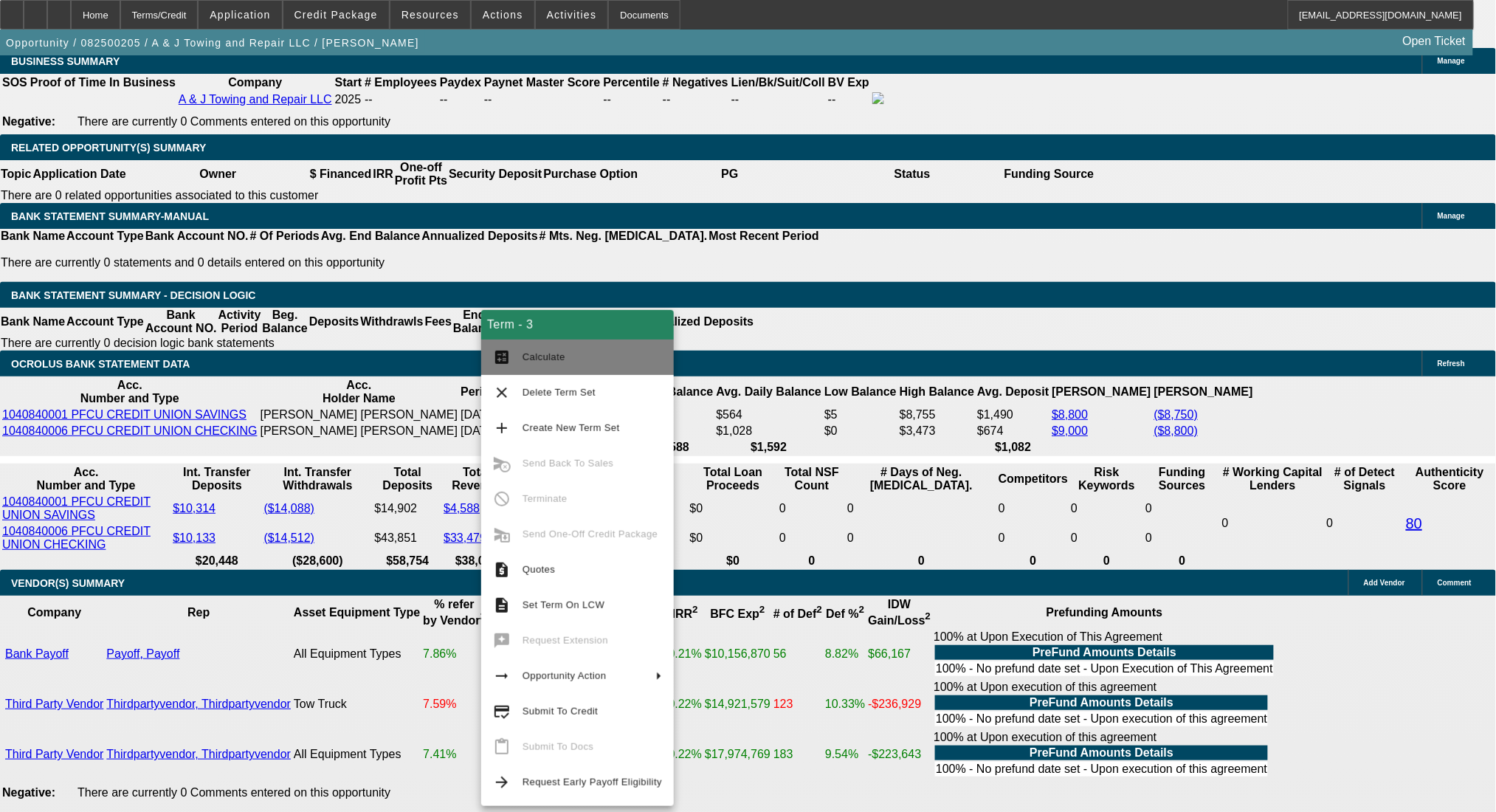
click at [553, 347] on button "calculate Calculate" at bounding box center [577, 357] width 192 height 36
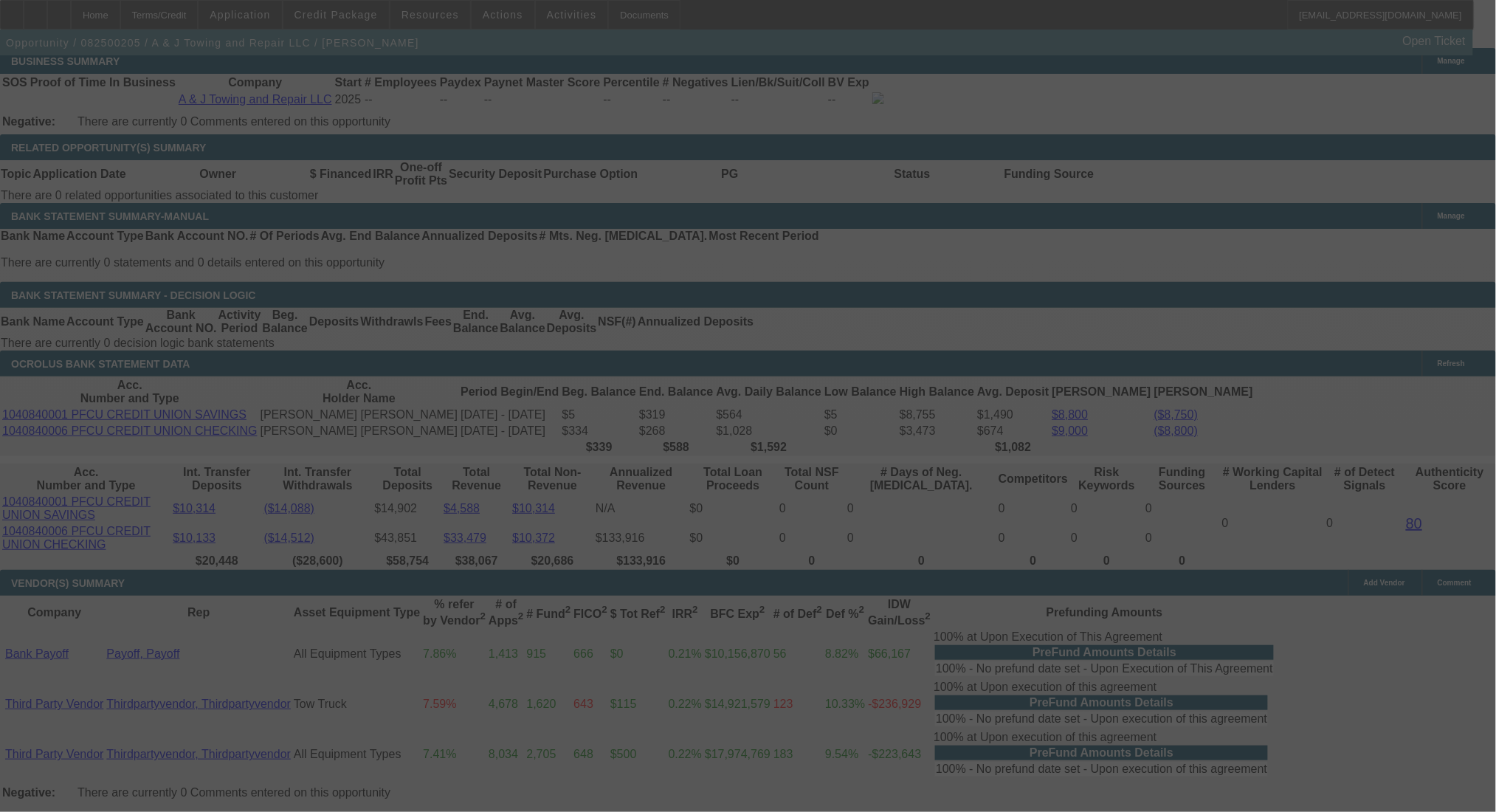
select select "0"
select select "2"
select select "0.1"
select select "4"
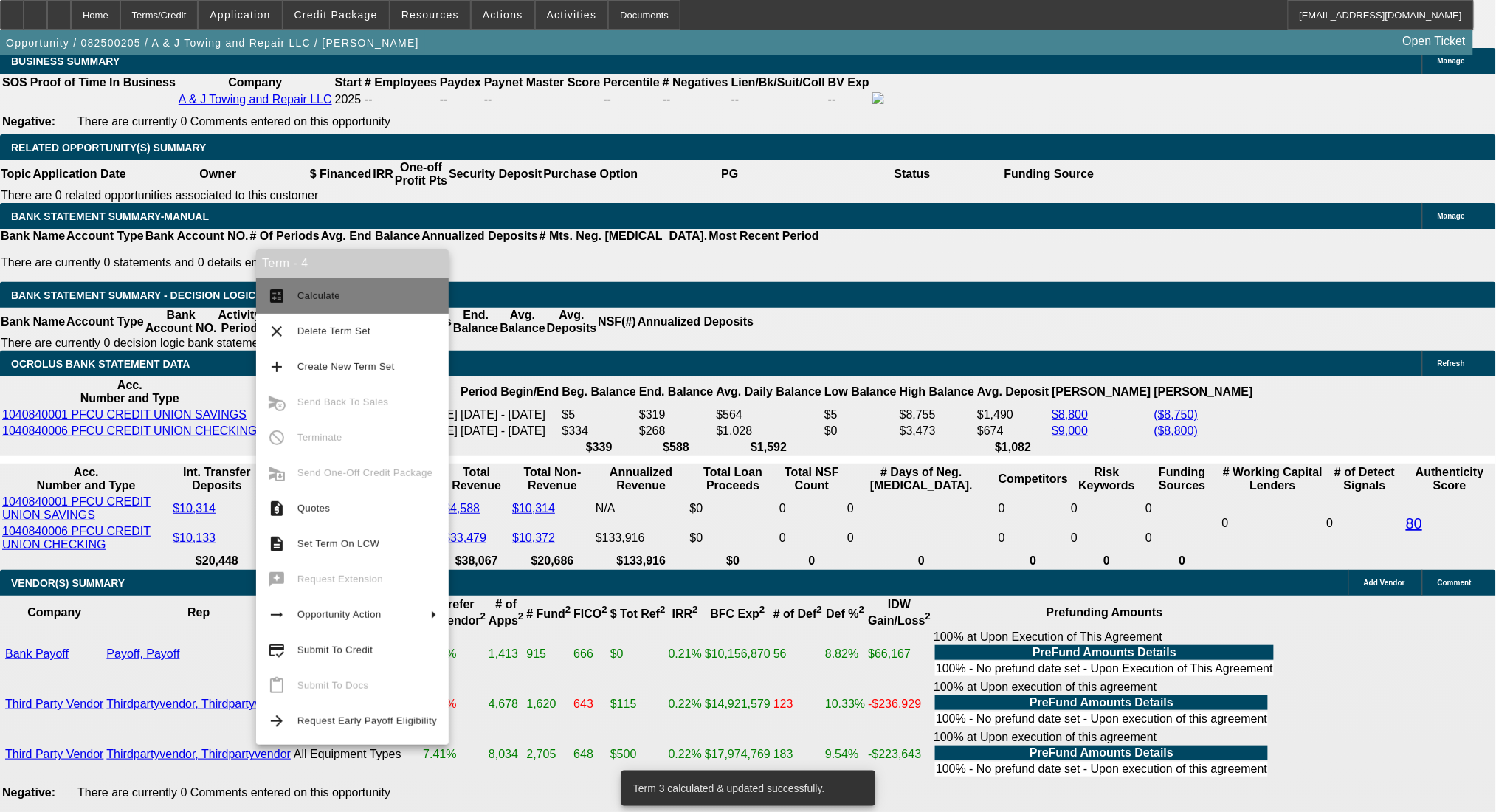
click at [313, 312] on button "calculate Calculate" at bounding box center [352, 296] width 192 height 36
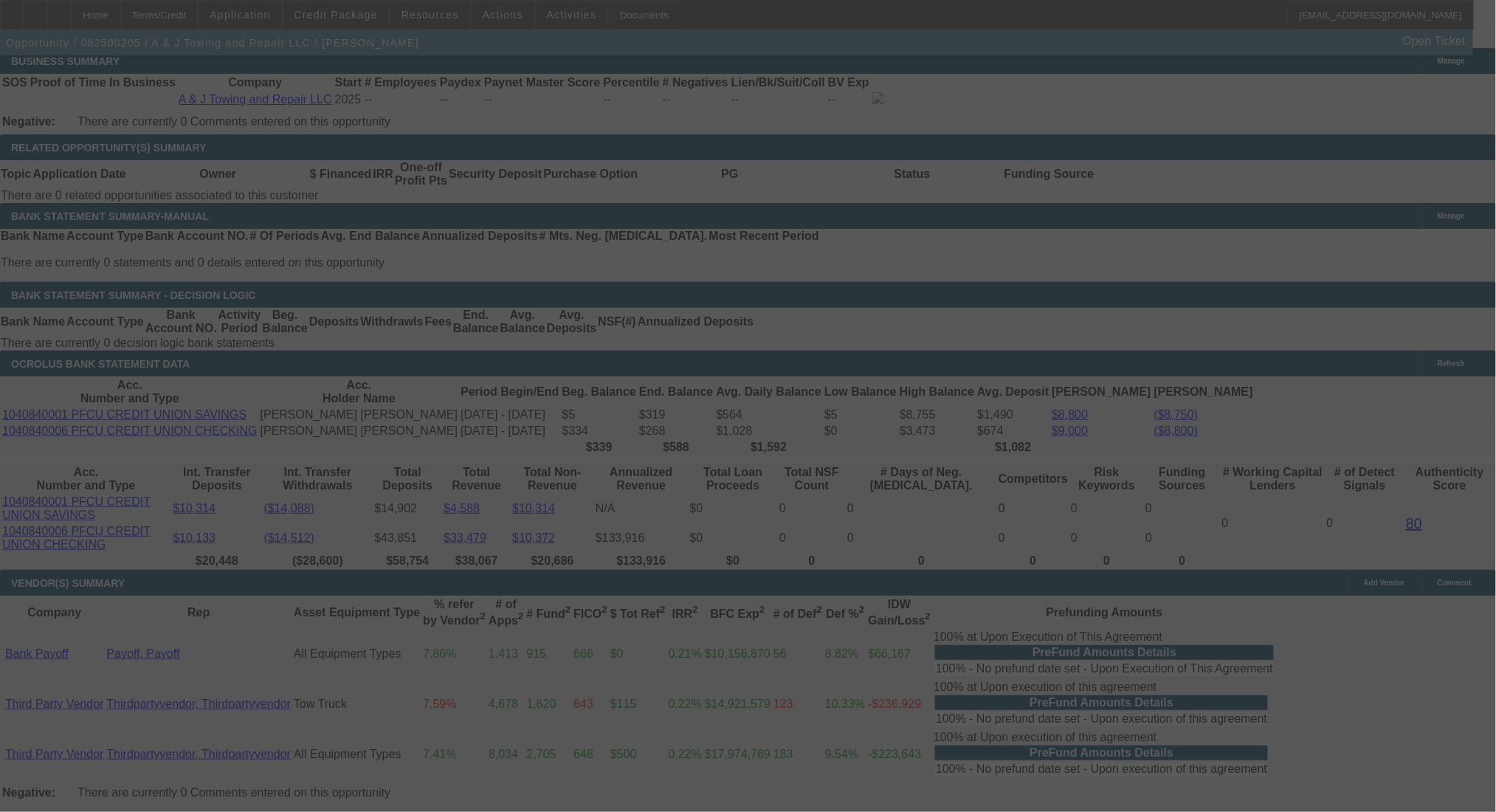
select select "0"
select select "2"
select select "0.1"
select select "4"
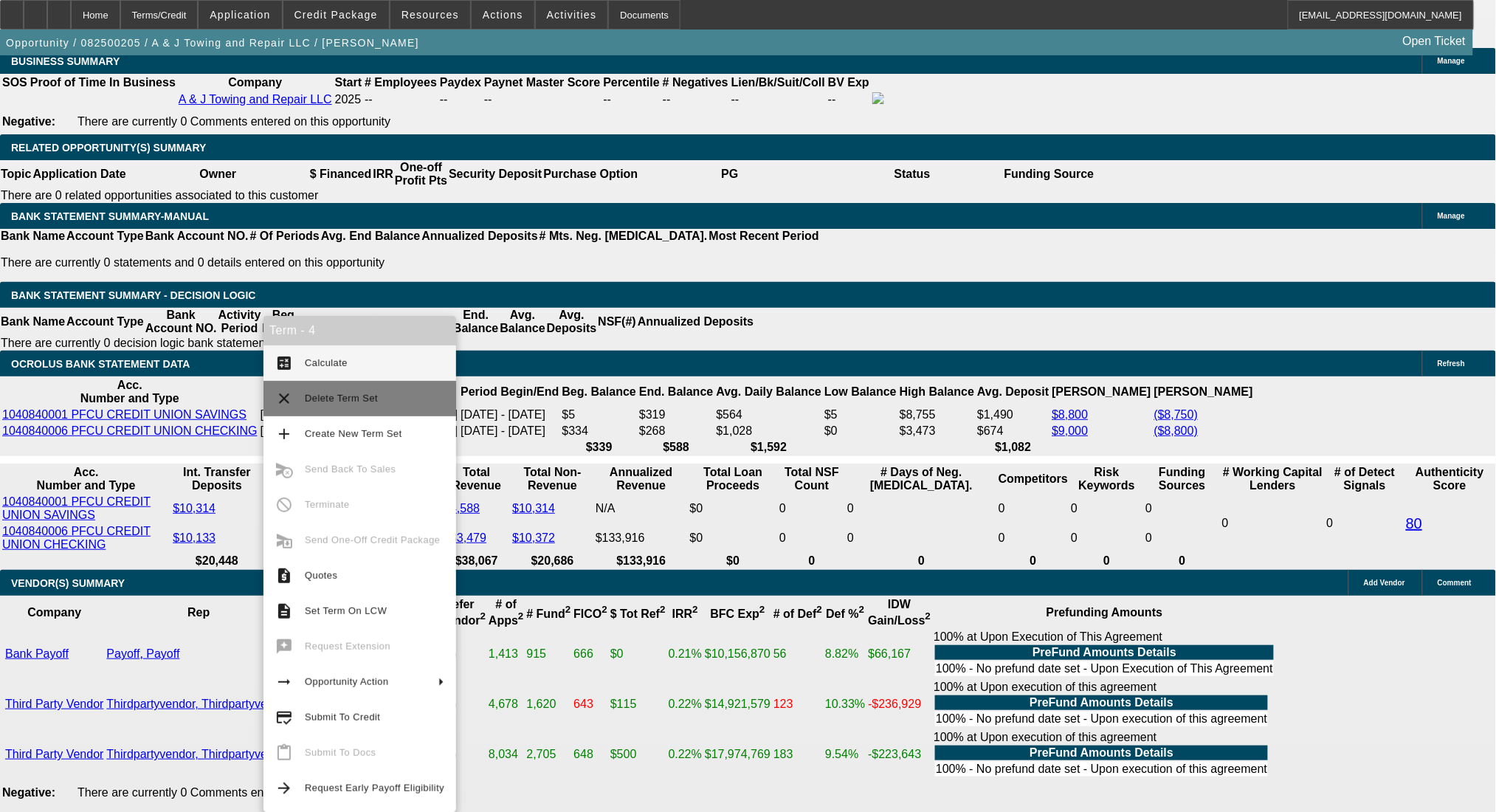
click at [370, 395] on span "Delete Term Set" at bounding box center [341, 398] width 73 height 11
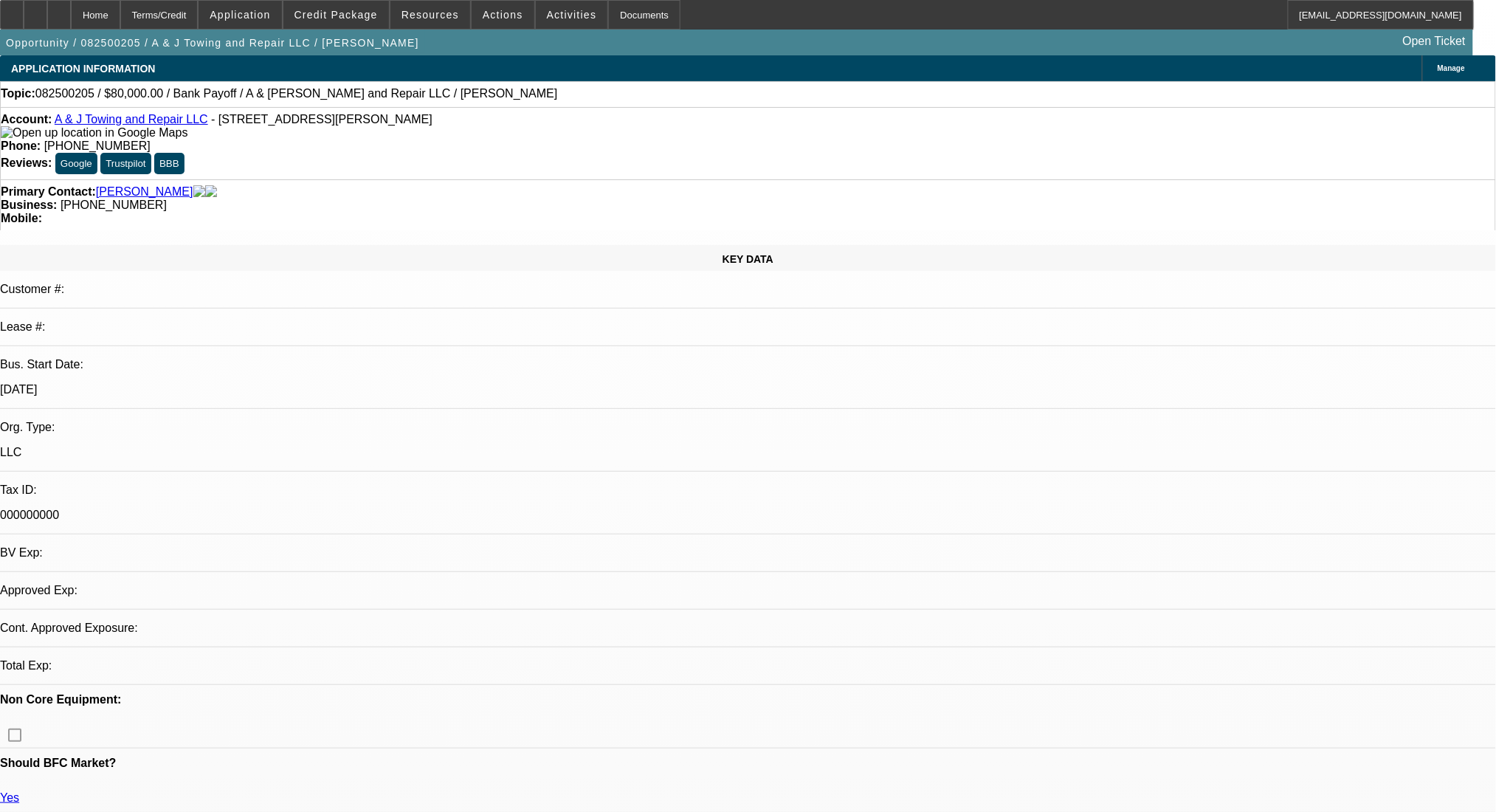
select select "0"
select select "2"
select select "0.1"
select select "4"
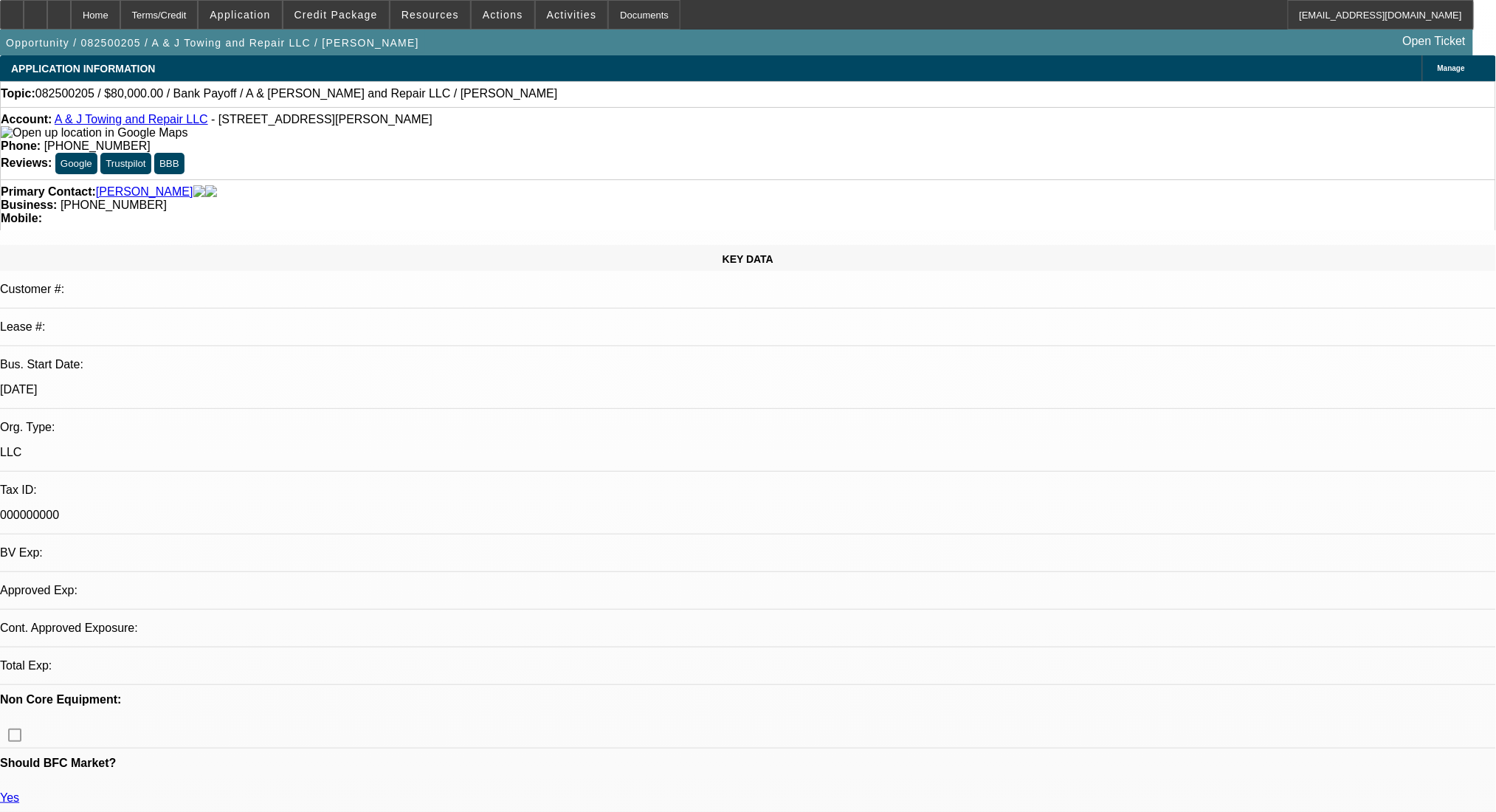
select select "0"
select select "2"
select select "0.1"
select select "4"
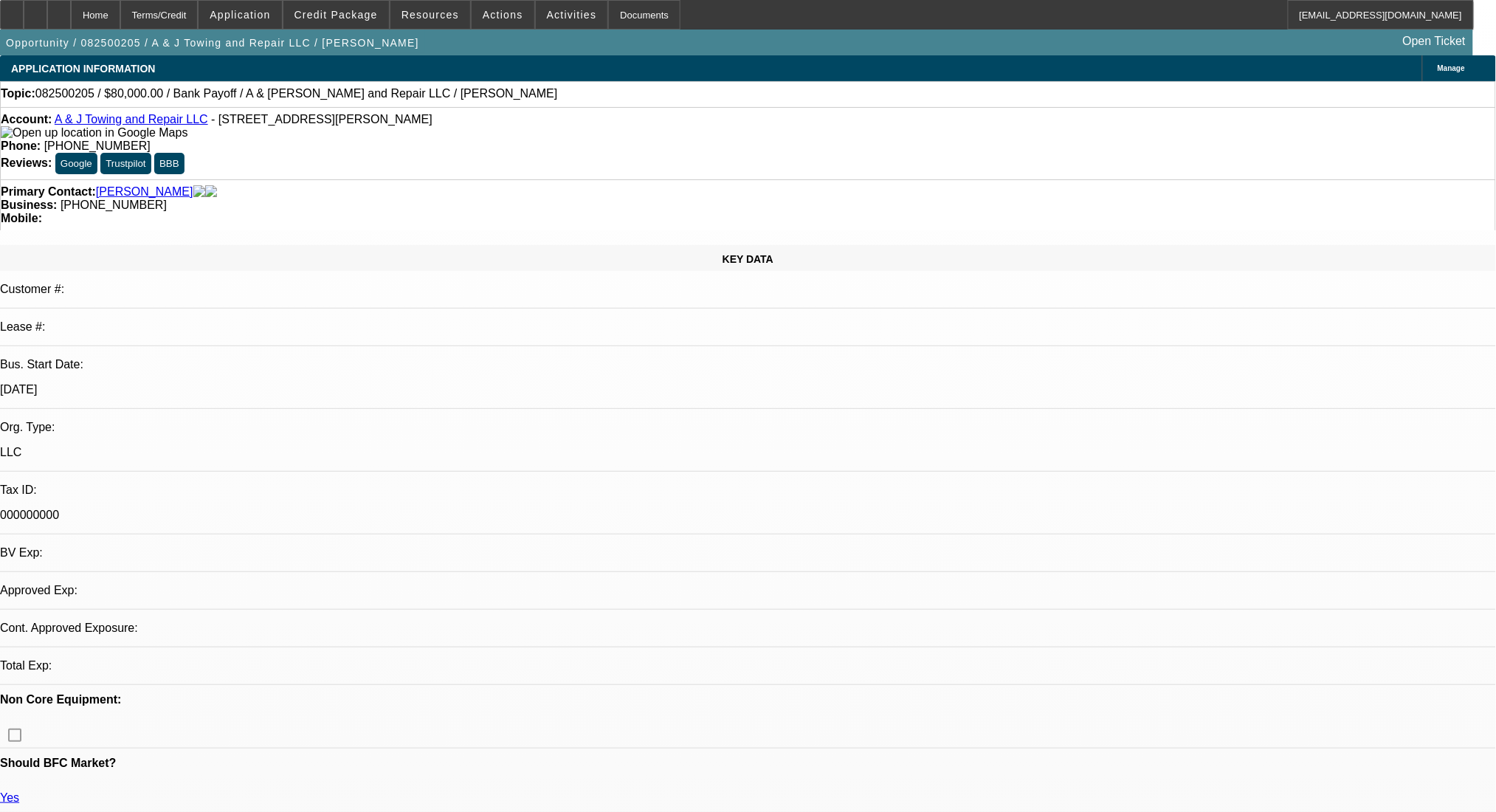
select select "0"
select select "2"
select select "0.1"
select select "4"
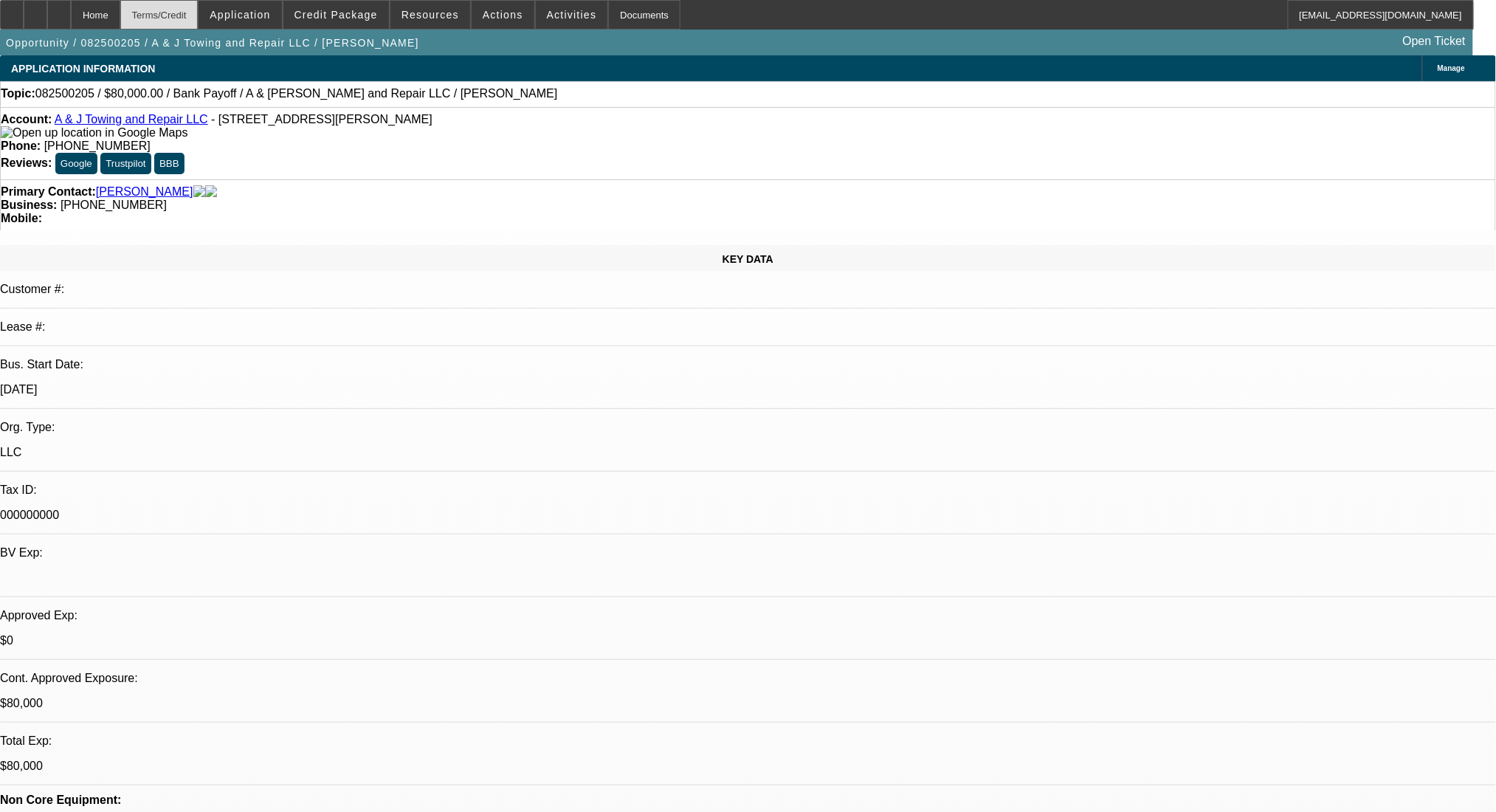
click at [166, 0] on div "Terms/Credit" at bounding box center [159, 14] width 78 height 30
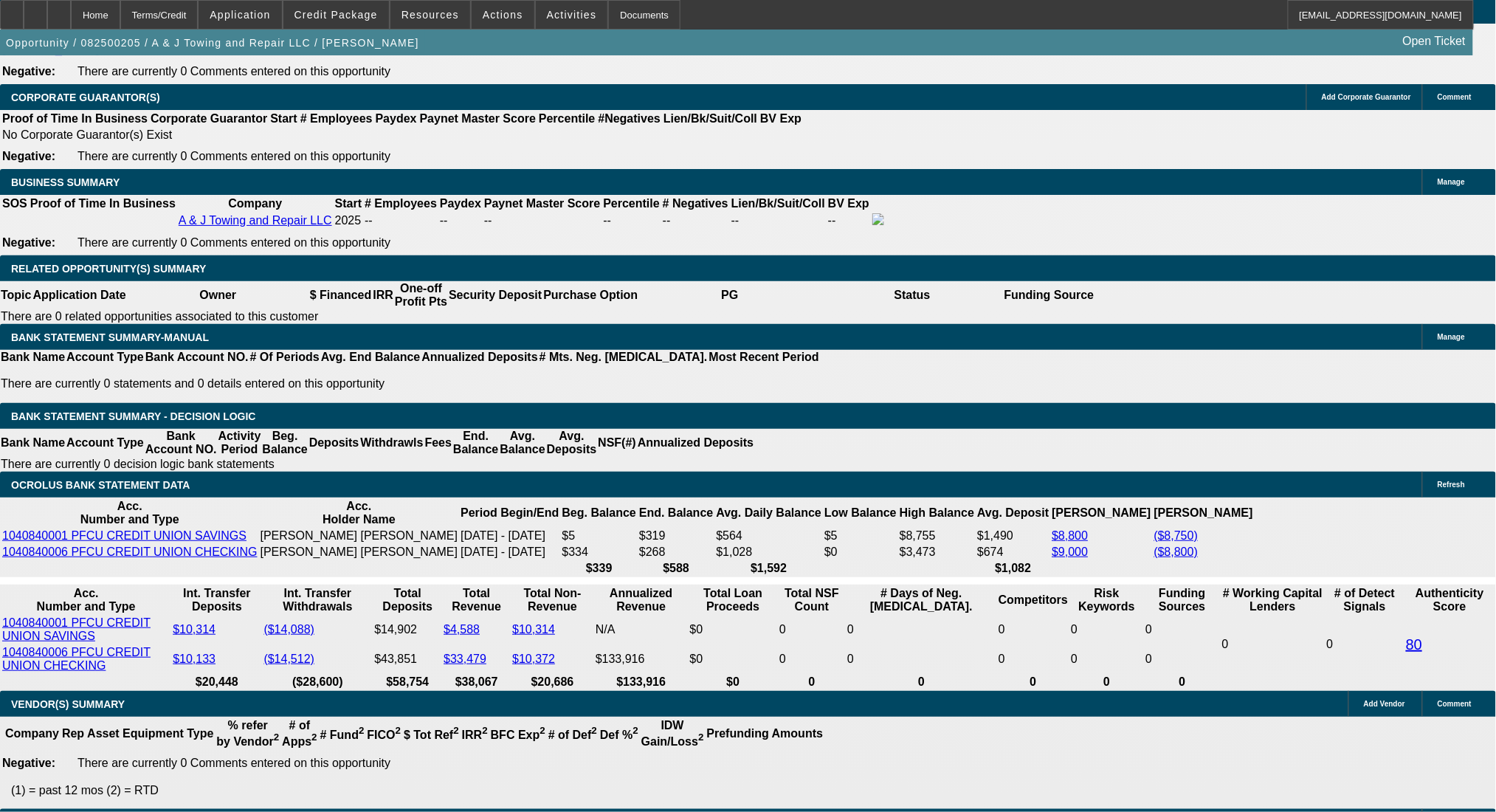
drag, startPoint x: 230, startPoint y: 482, endPoint x: 339, endPoint y: 487, distance: 109.1
type input "2"
type input "$4.00"
type input "UNKNOWN"
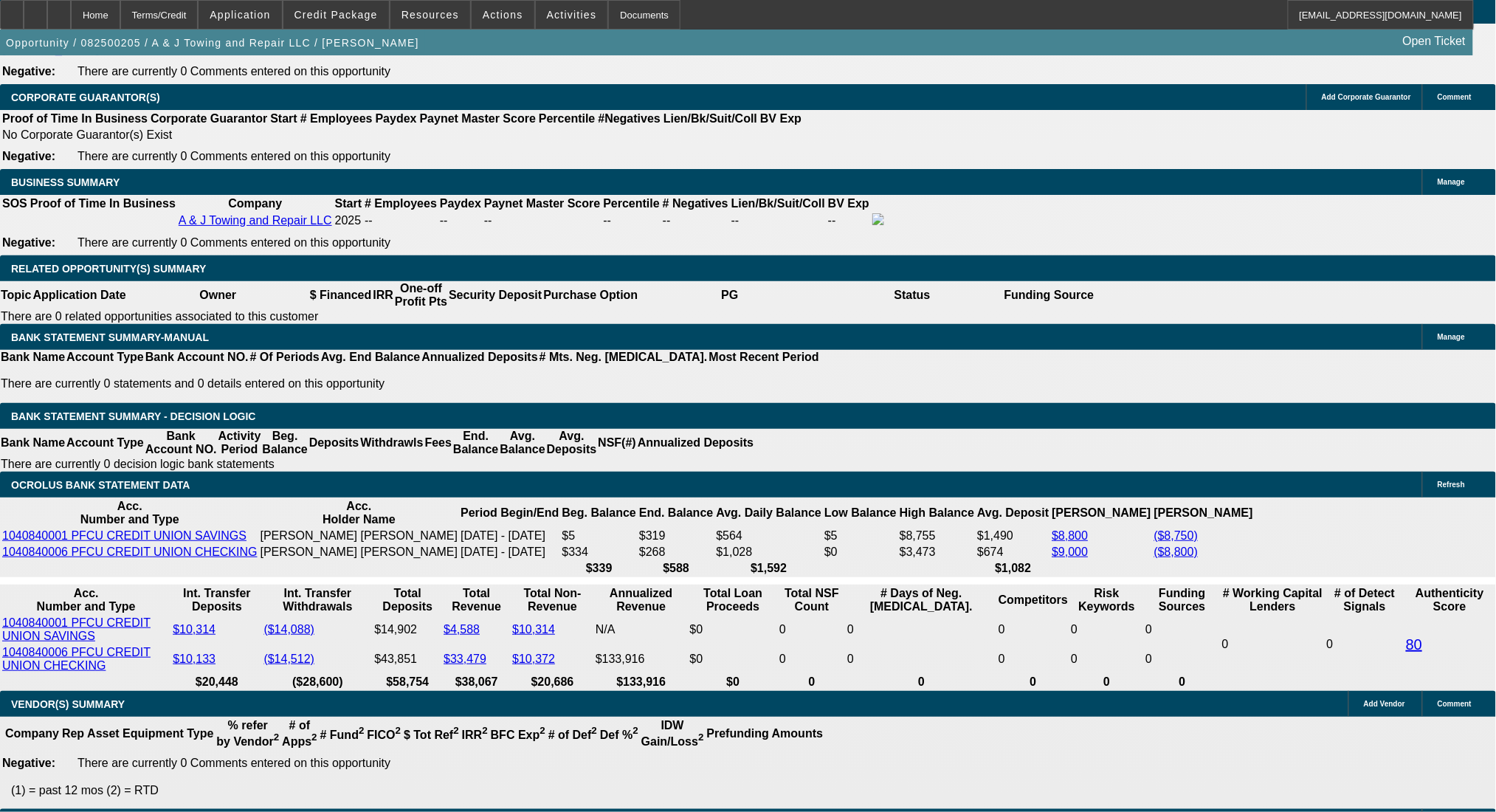
type input "2799"
type input "$5,598.00"
type input "23.2"
type input "$2,799.00"
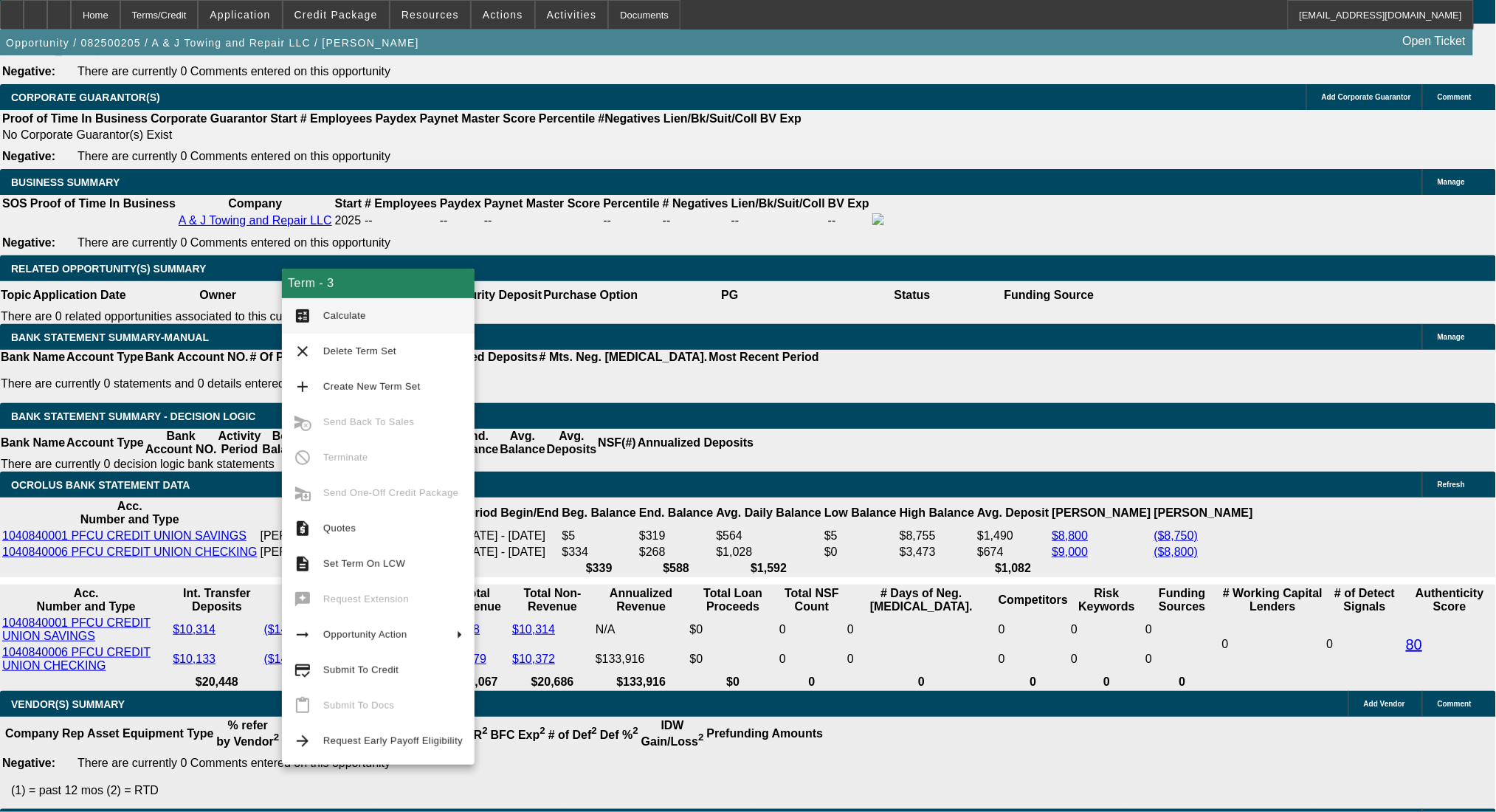
click at [354, 307] on span "Calculate" at bounding box center [392, 316] width 139 height 17
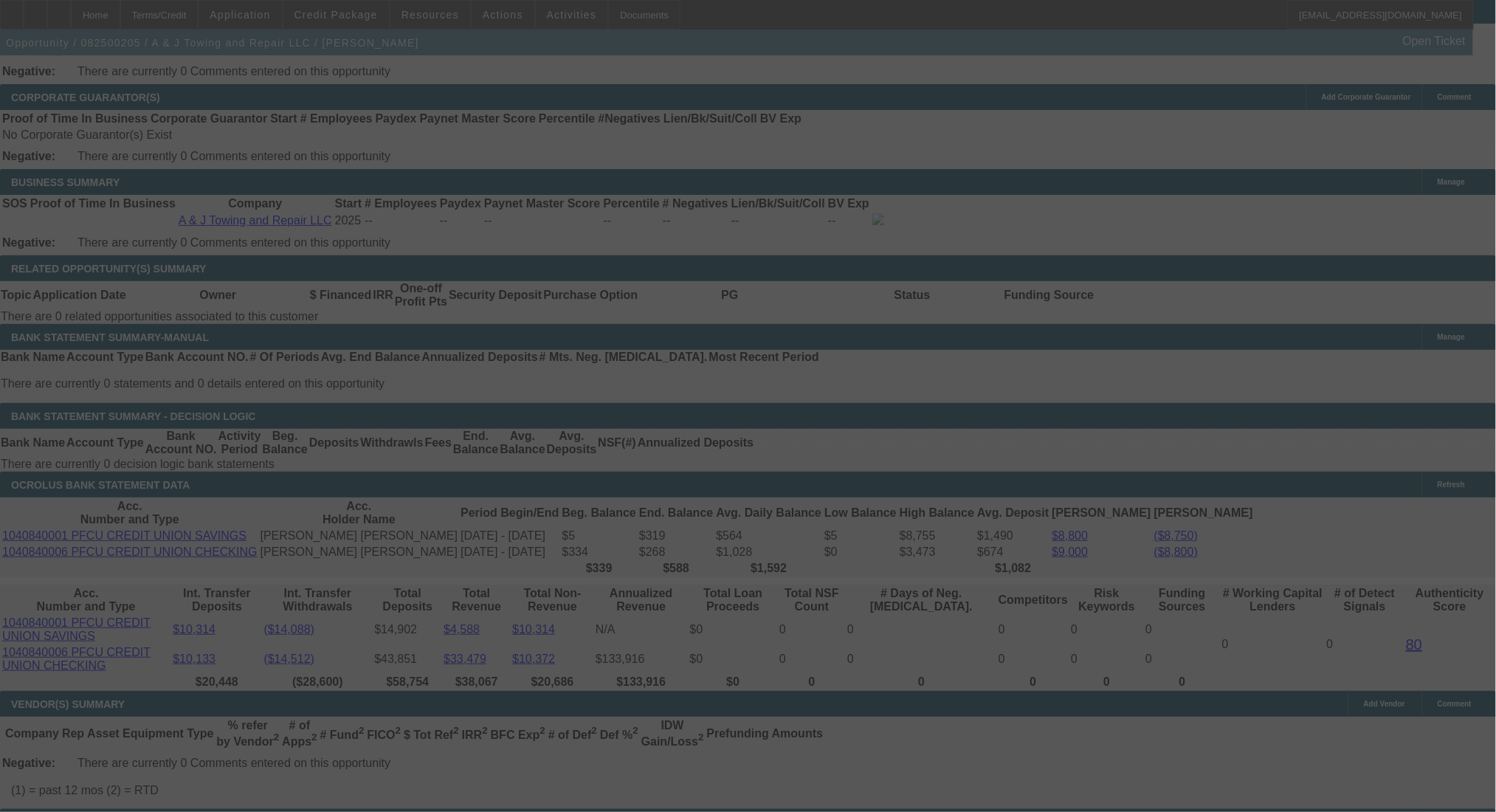
select select "0"
select select "2"
select select "0.1"
select select "4"
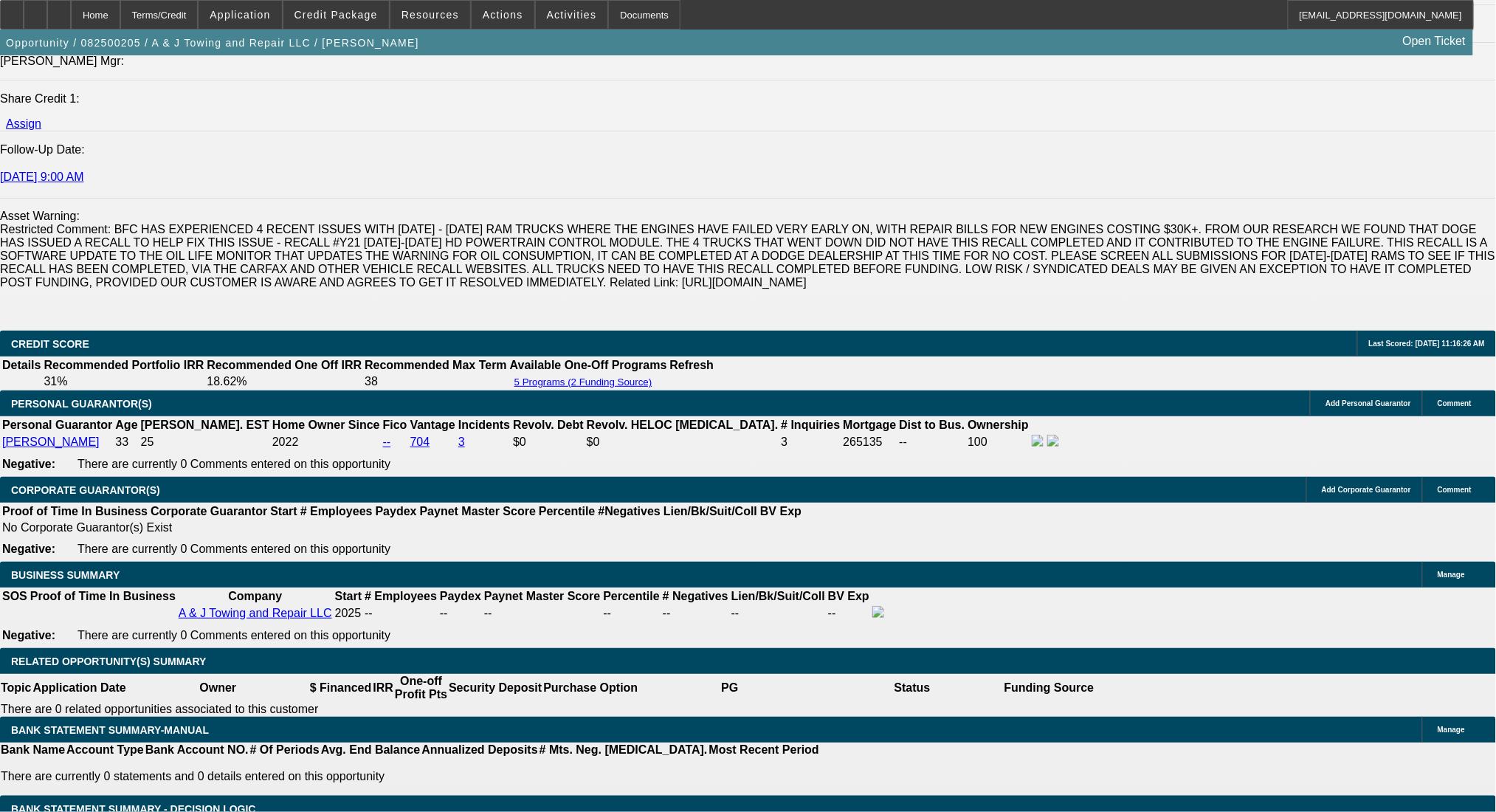
scroll to position [1895, 0]
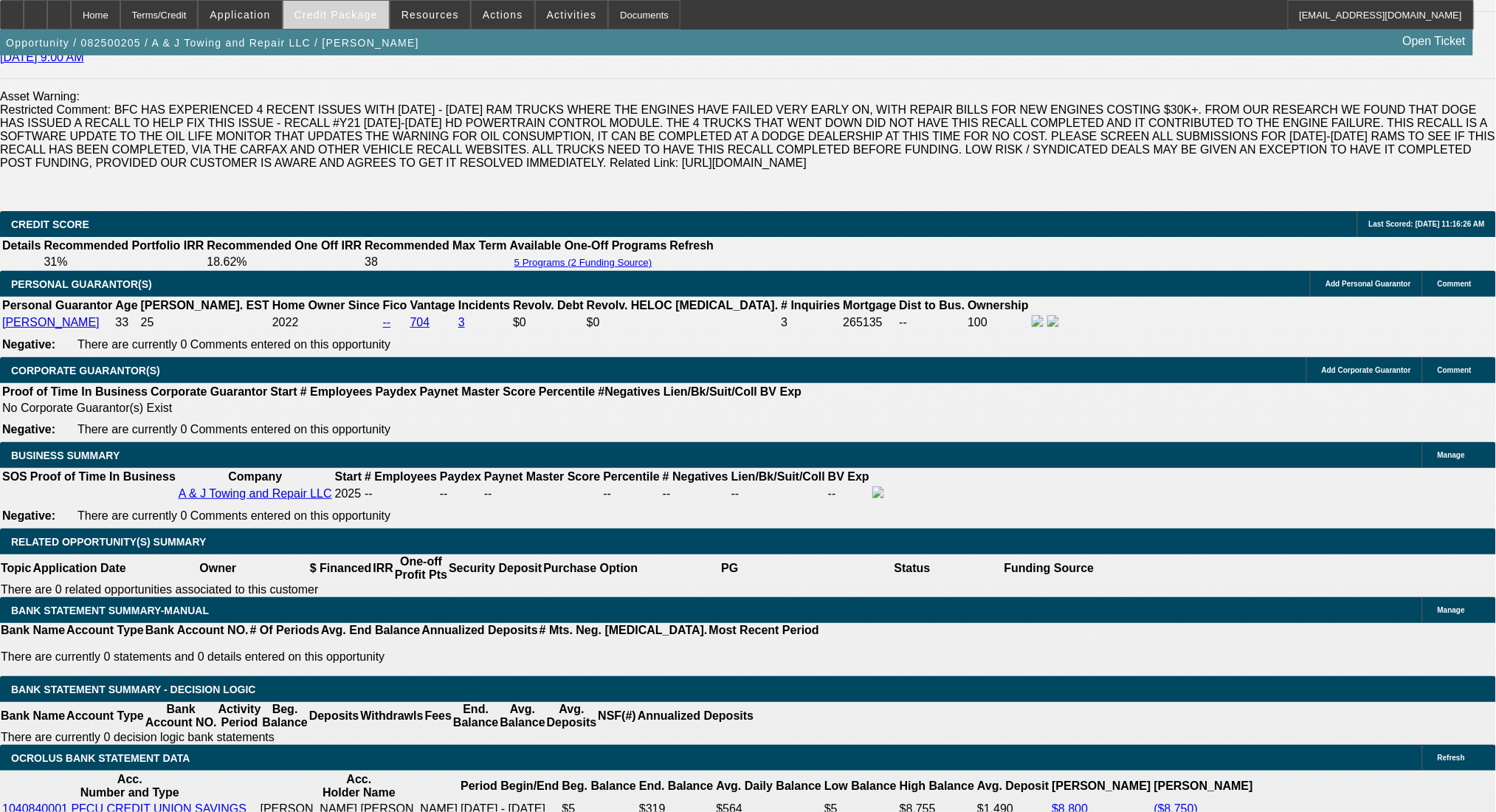
click at [329, 22] on span at bounding box center [336, 14] width 106 height 36
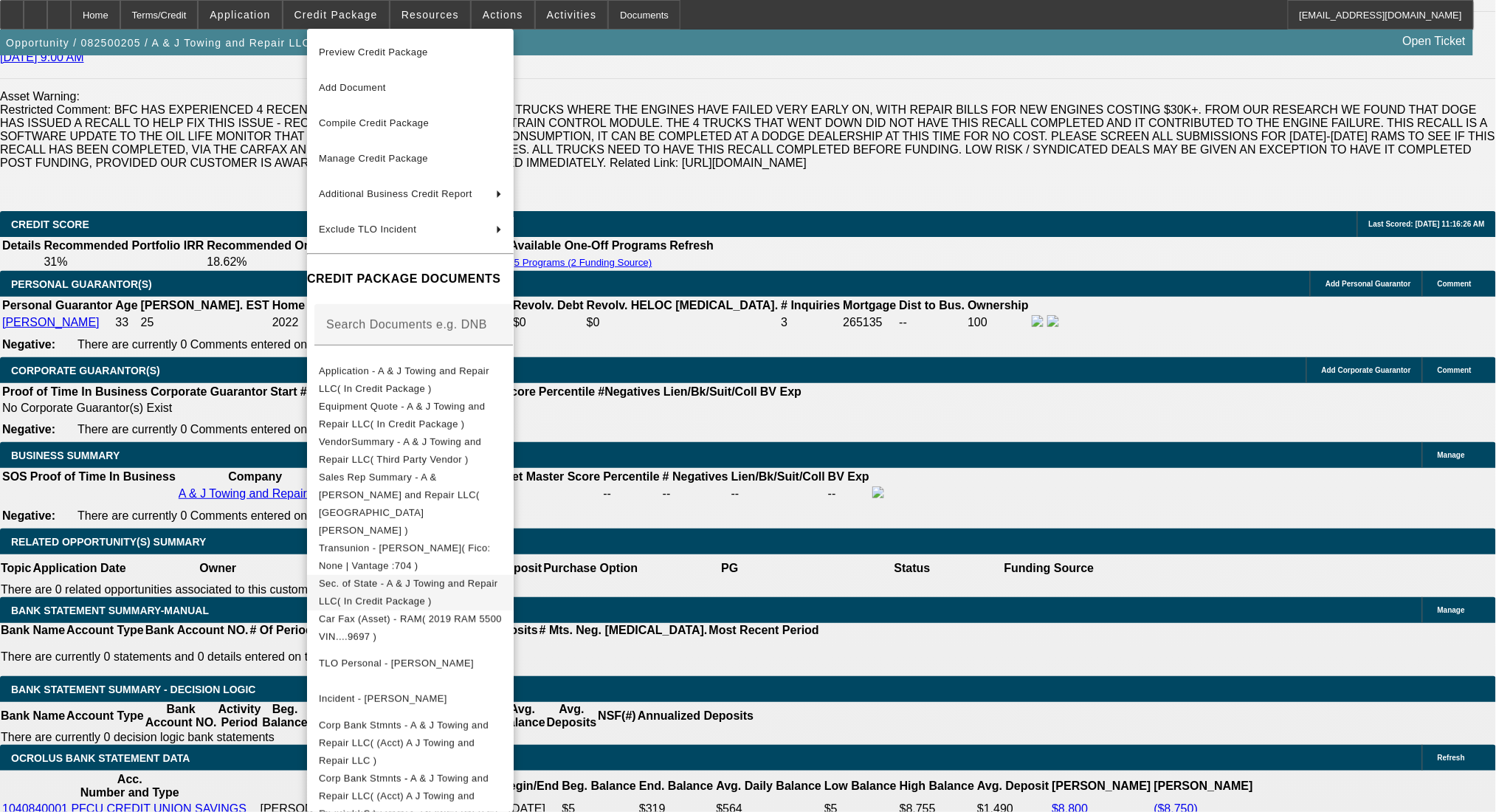
click at [459, 574] on button "Sec. of State - A & J Towing and Repair LLC( In Credit Package )" at bounding box center [411, 592] width 207 height 36
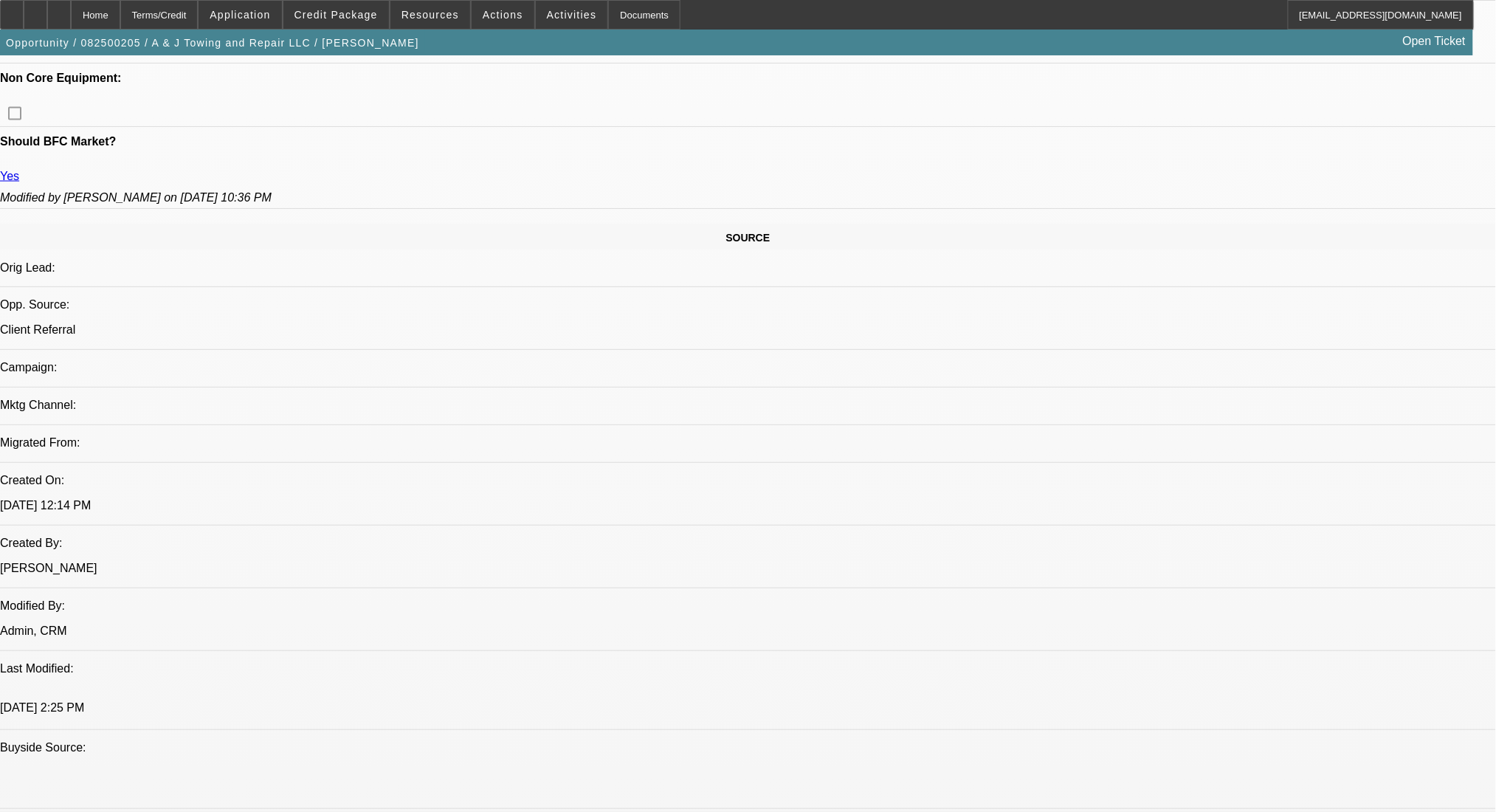
scroll to position [441, 0]
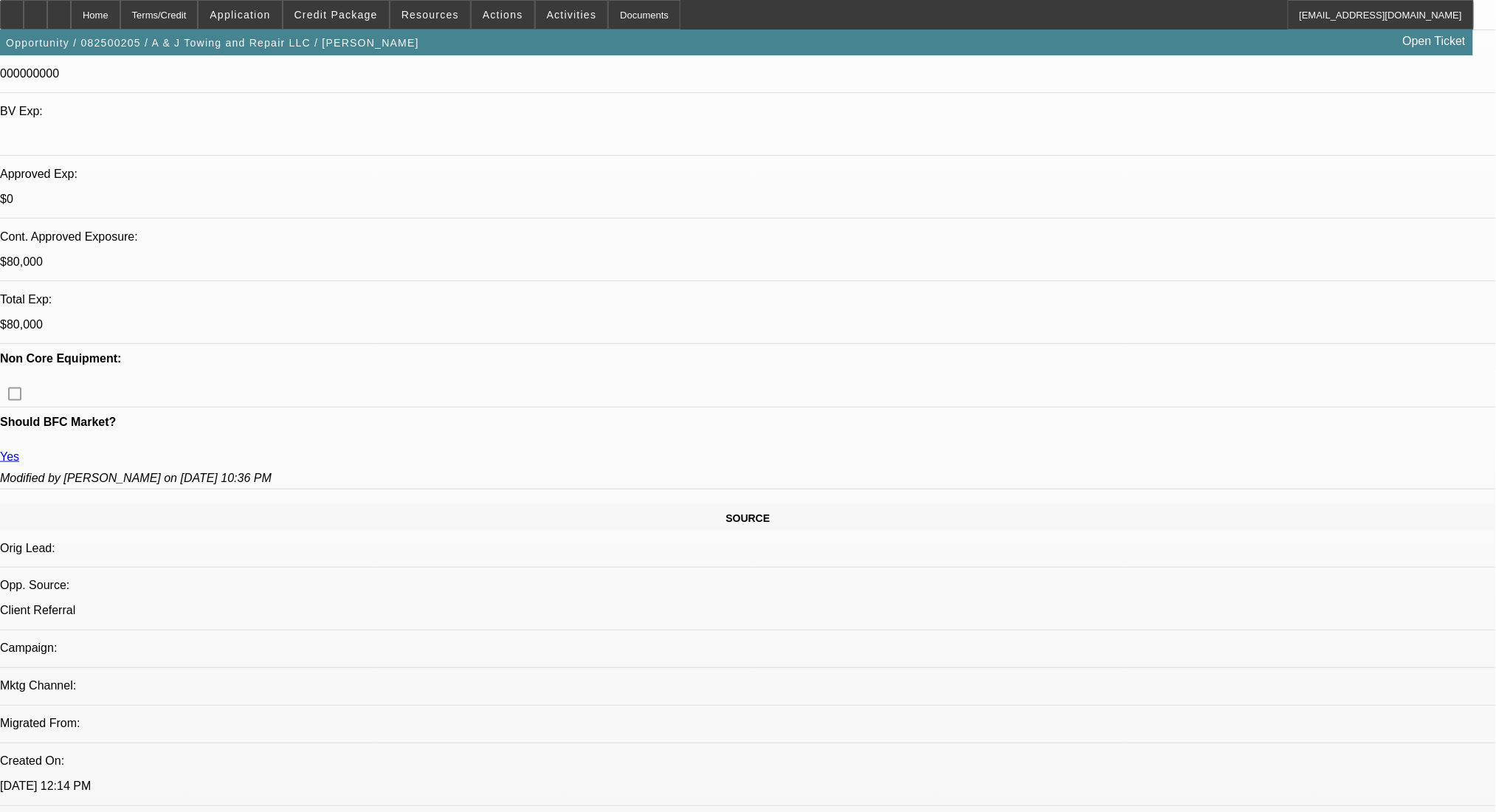
drag, startPoint x: 1229, startPoint y: 358, endPoint x: 1187, endPoint y: 354, distance: 42.2
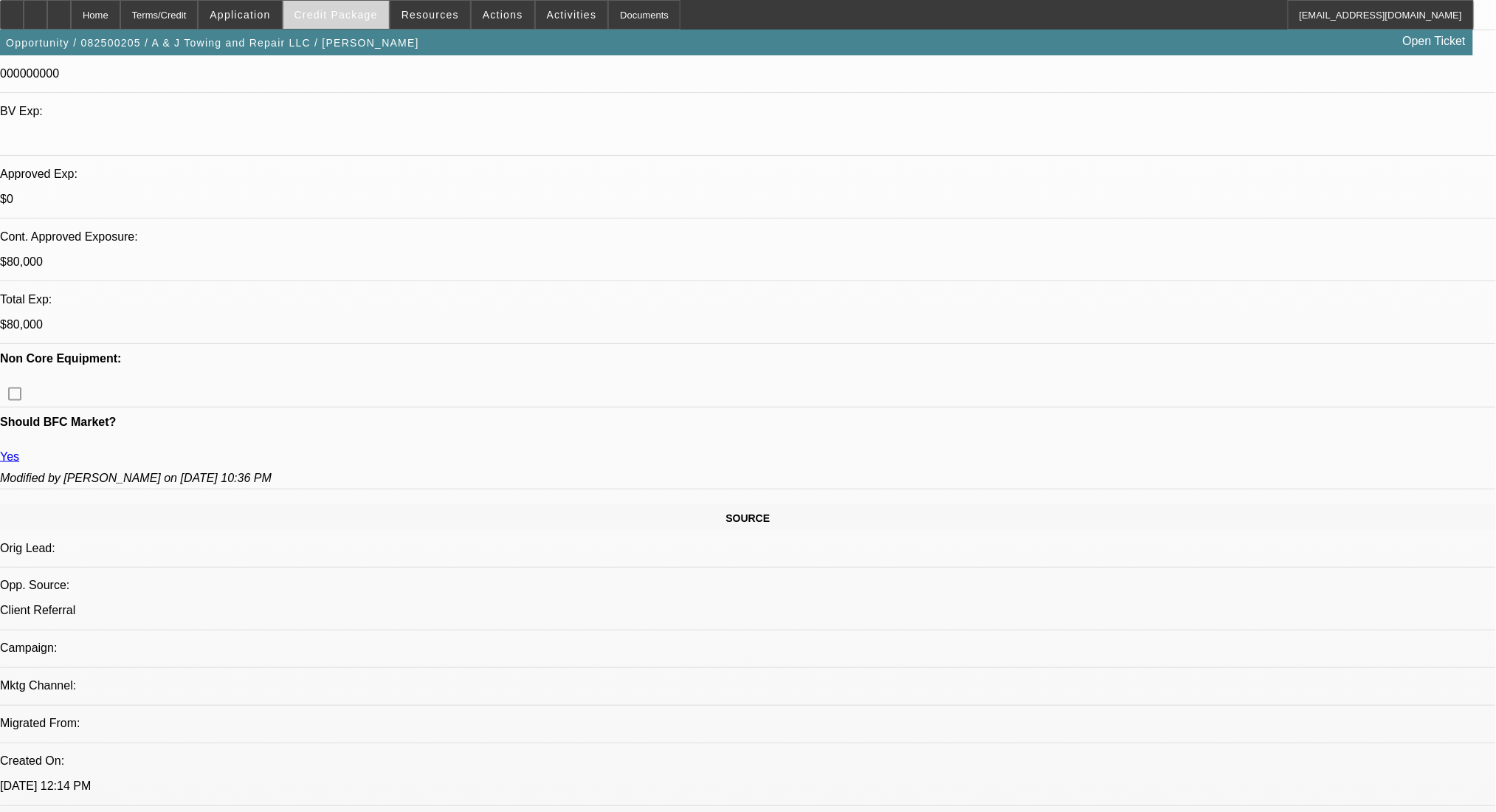
click at [372, 2] on span at bounding box center [336, 14] width 106 height 36
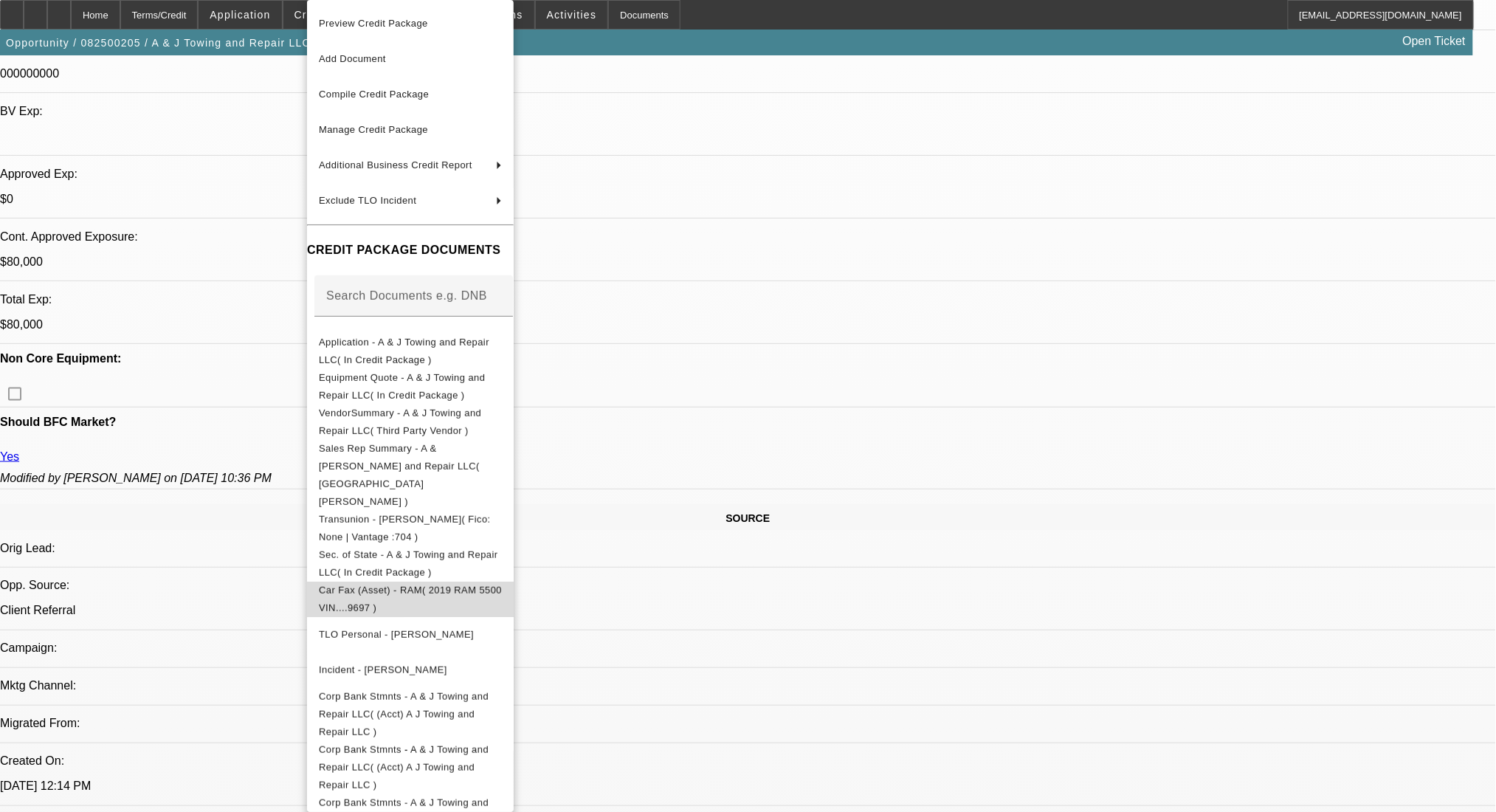
click at [458, 582] on span "Car Fax (Asset) - RAM( 2019 RAM 5500 VIN....9697 )" at bounding box center [410, 599] width 183 height 36
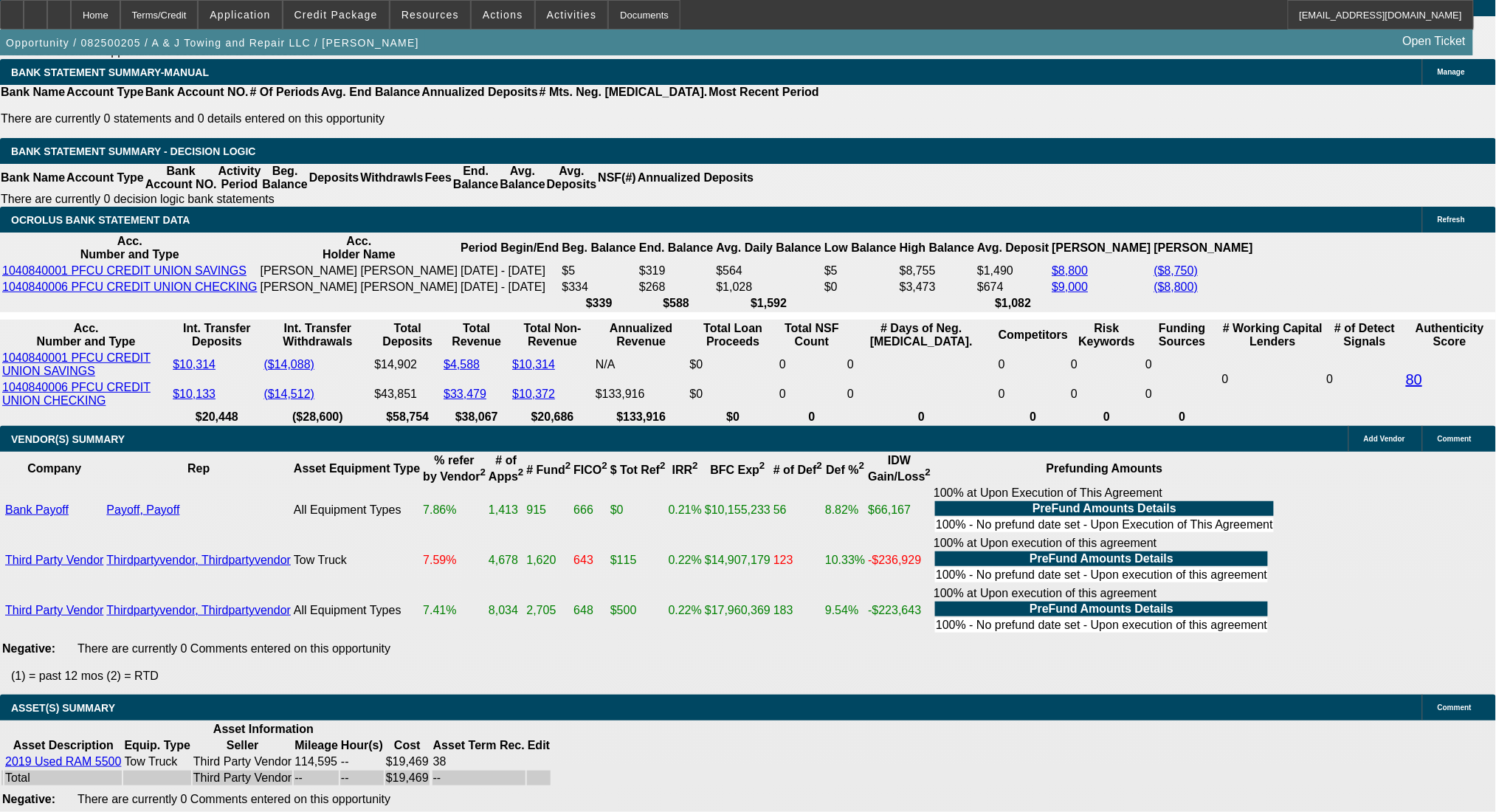
scroll to position [2507, 0]
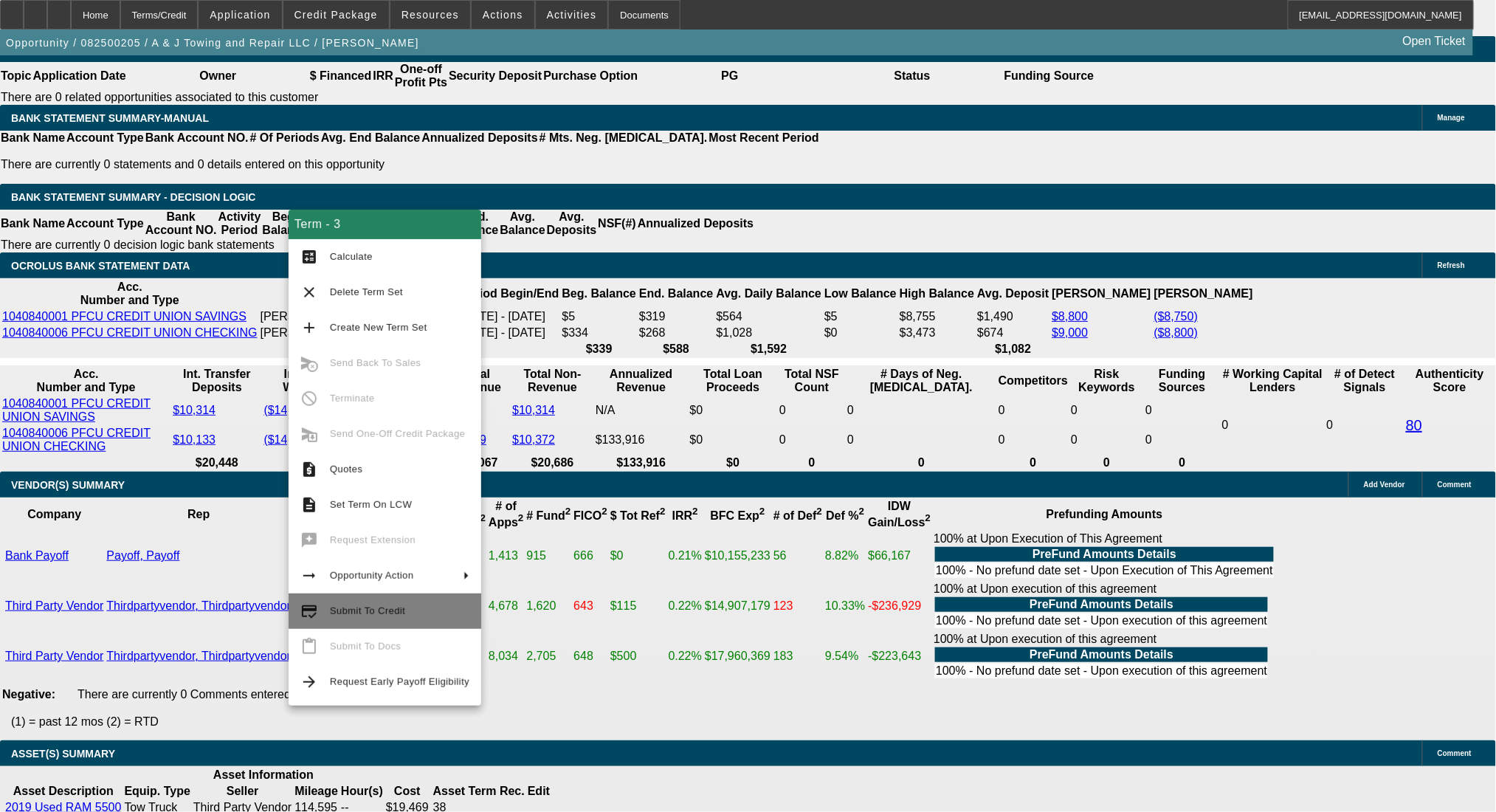
click at [399, 611] on span "Submit To Credit" at bounding box center [367, 611] width 75 height 11
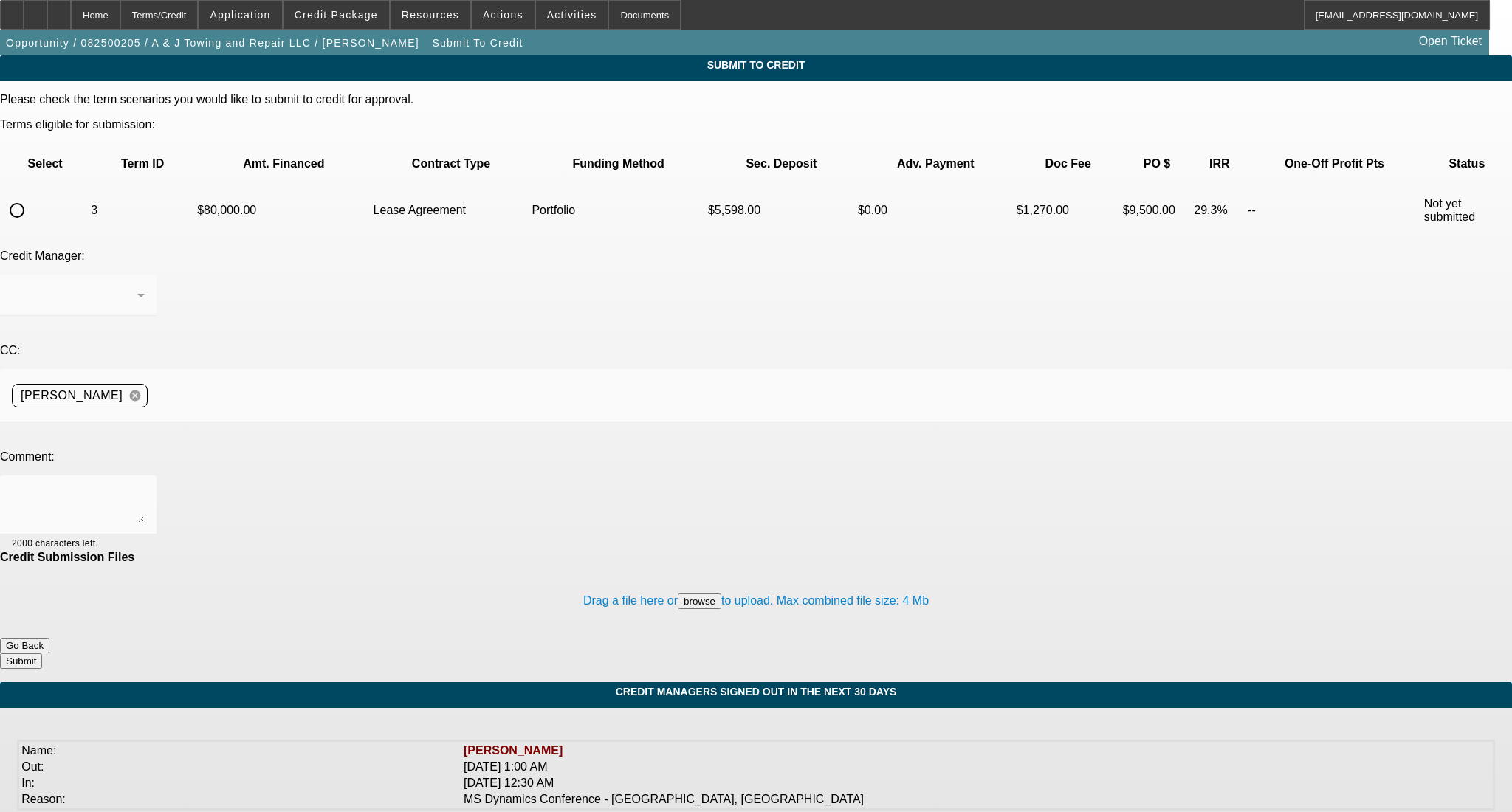
click at [32, 195] on input "radio" at bounding box center [17, 210] width 30 height 30
radio input "true"
click at [145, 487] on textarea at bounding box center [78, 505] width 133 height 36
paste textarea "Good Afternoon George- submitting to you in Michael's absense. Payoff and title…"
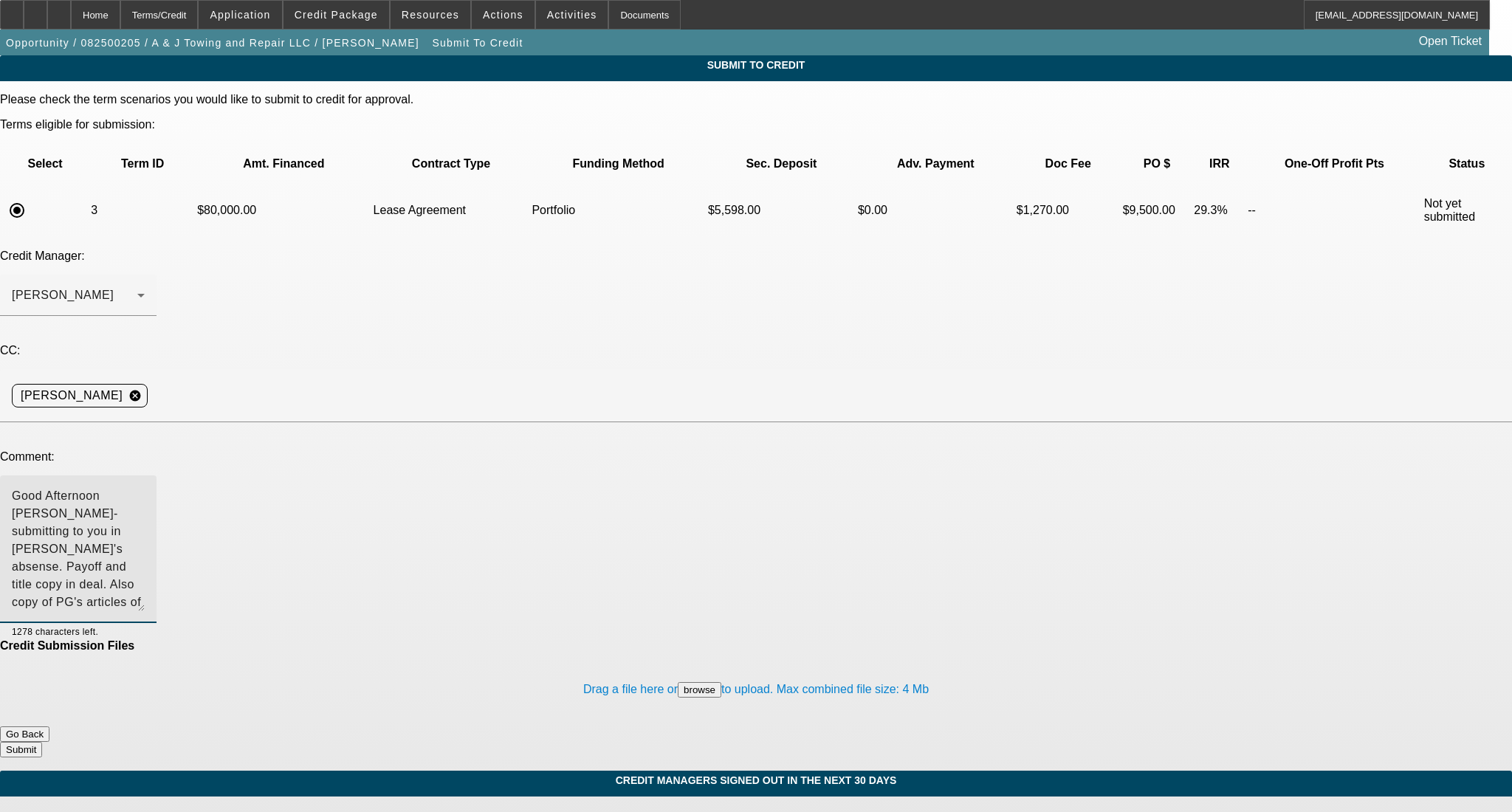
drag, startPoint x: 957, startPoint y: 368, endPoint x: 957, endPoint y: 458, distance: 90.0
click at [145, 487] on textarea "Good Afternoon George- submitting to you in Michael's absense. Payoff and title…" at bounding box center [78, 549] width 133 height 124
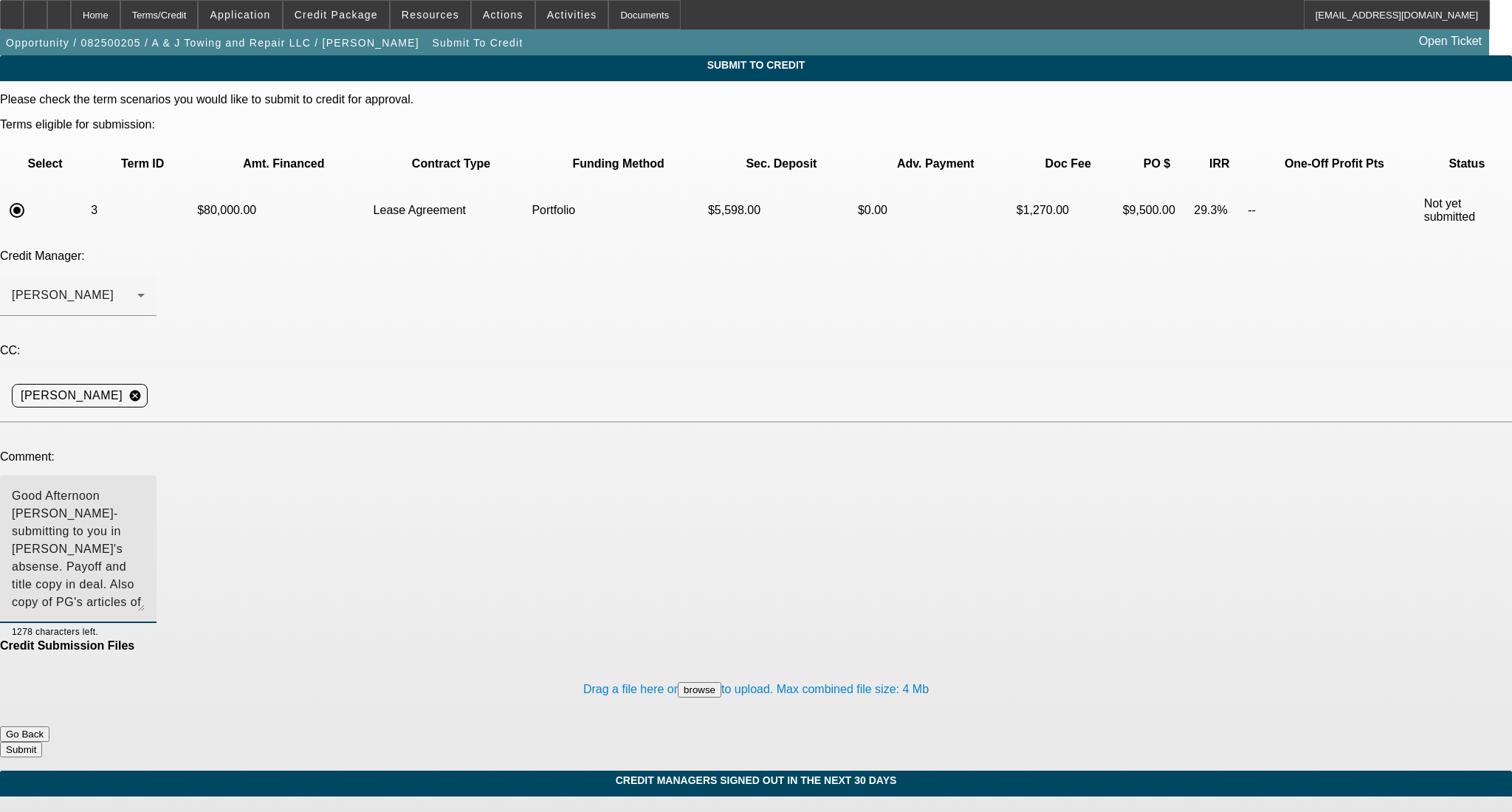
click at [145, 487] on textarea "Good Afternoon George- submitting to you in Michael's absense. Payoff and title…" at bounding box center [78, 549] width 133 height 124
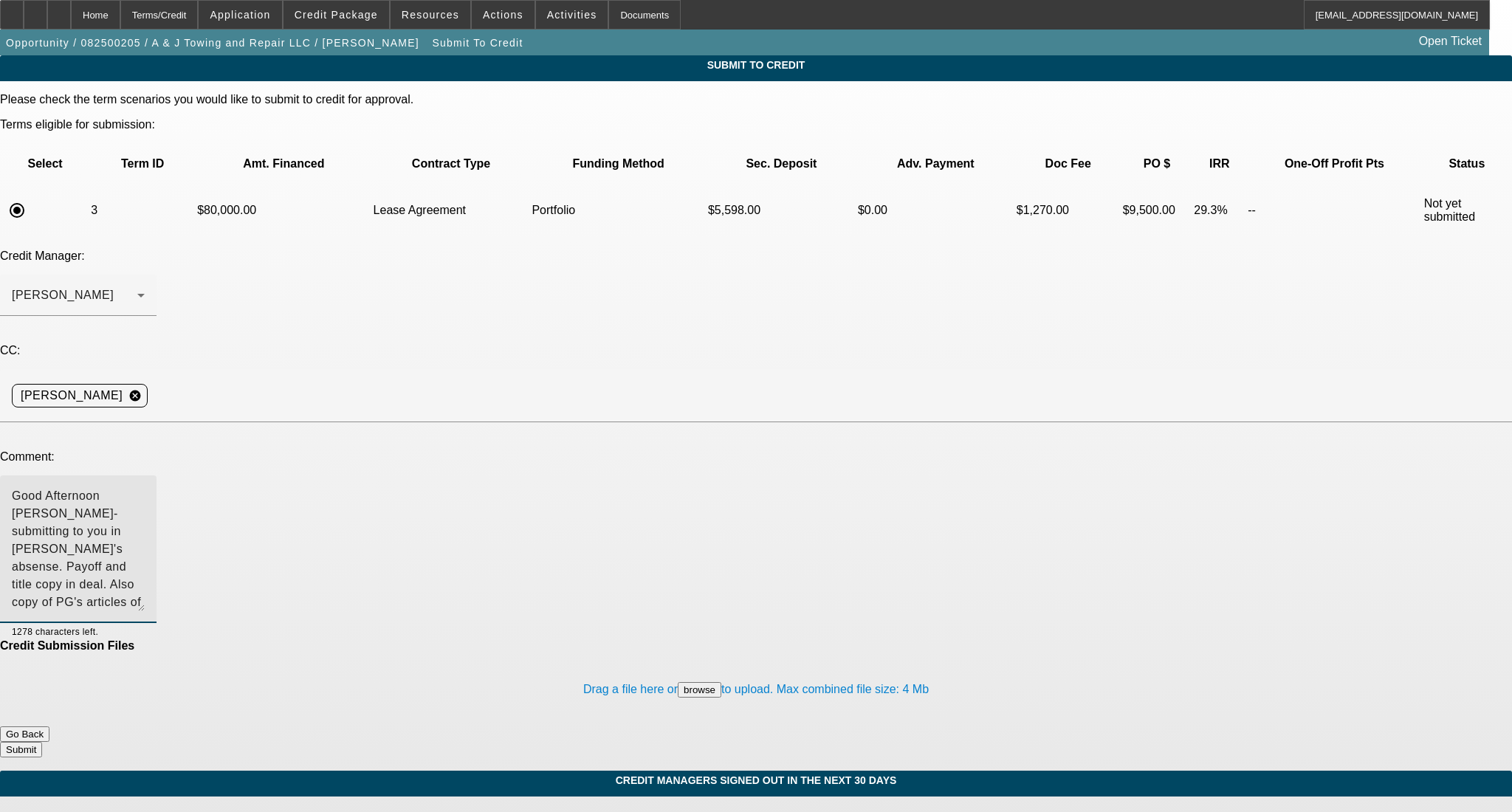
click at [145, 487] on textarea "Good Afternoon George- submitting to you in Michael's absense. Payoff and title…" at bounding box center [78, 549] width 133 height 124
type textarea "Good Afternoon George- submitting to you in Michael's absense. Payoff and title…"
click at [42, 741] on button "Submit" at bounding box center [21, 749] width 42 height 15
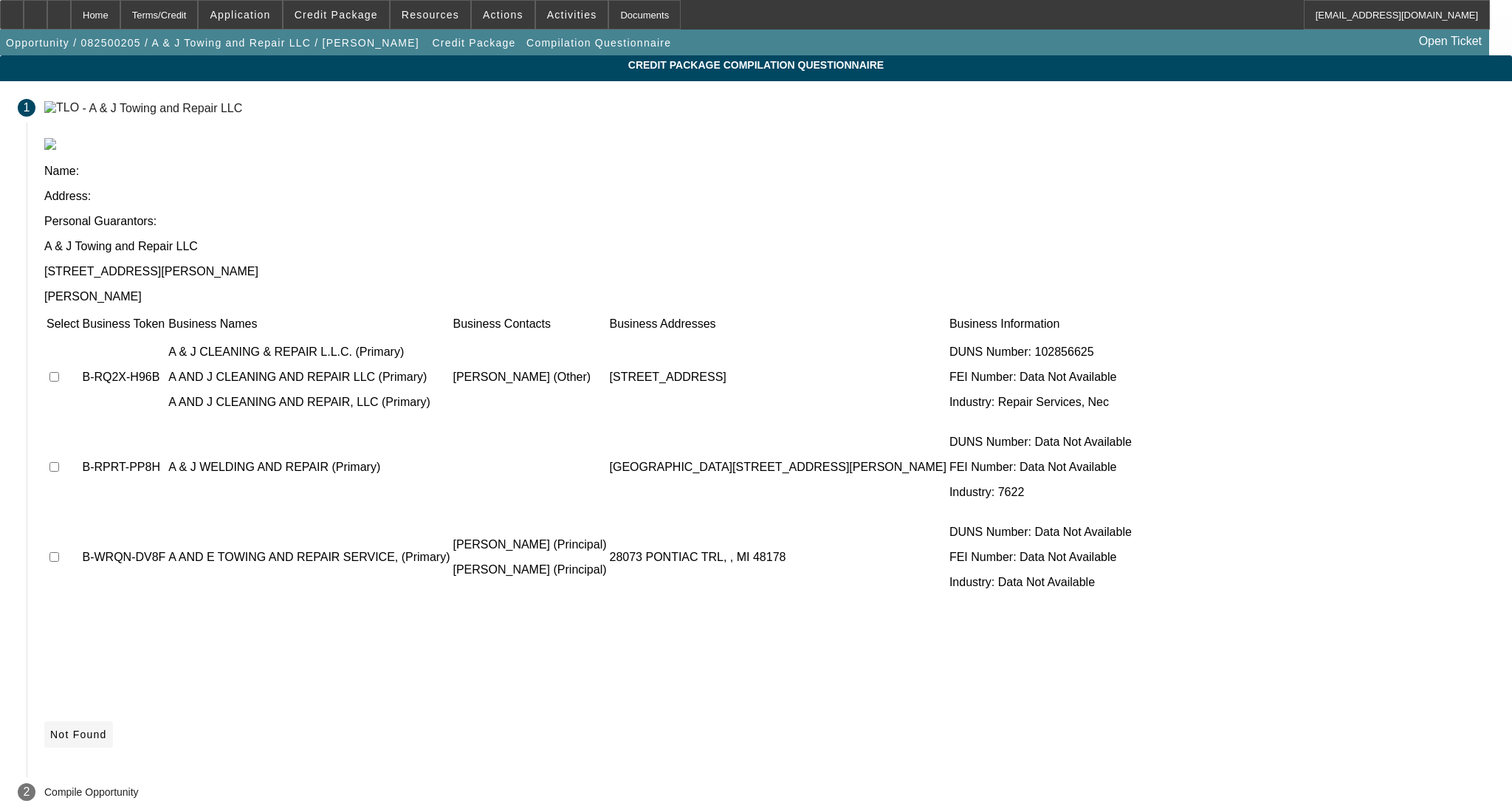
click at [113, 716] on span at bounding box center [78, 734] width 68 height 36
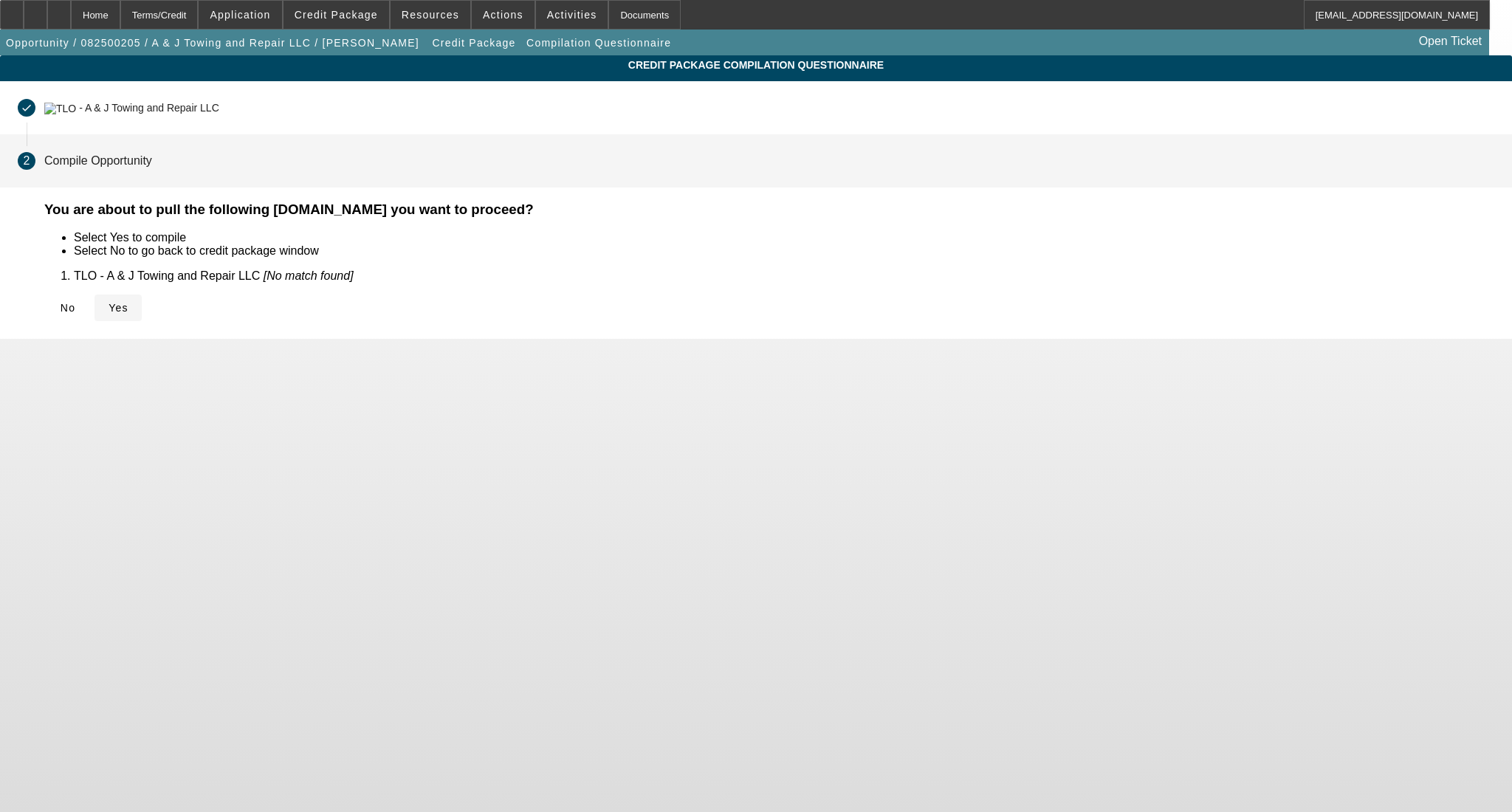
click at [109, 309] on icon at bounding box center [109, 308] width 0 height 12
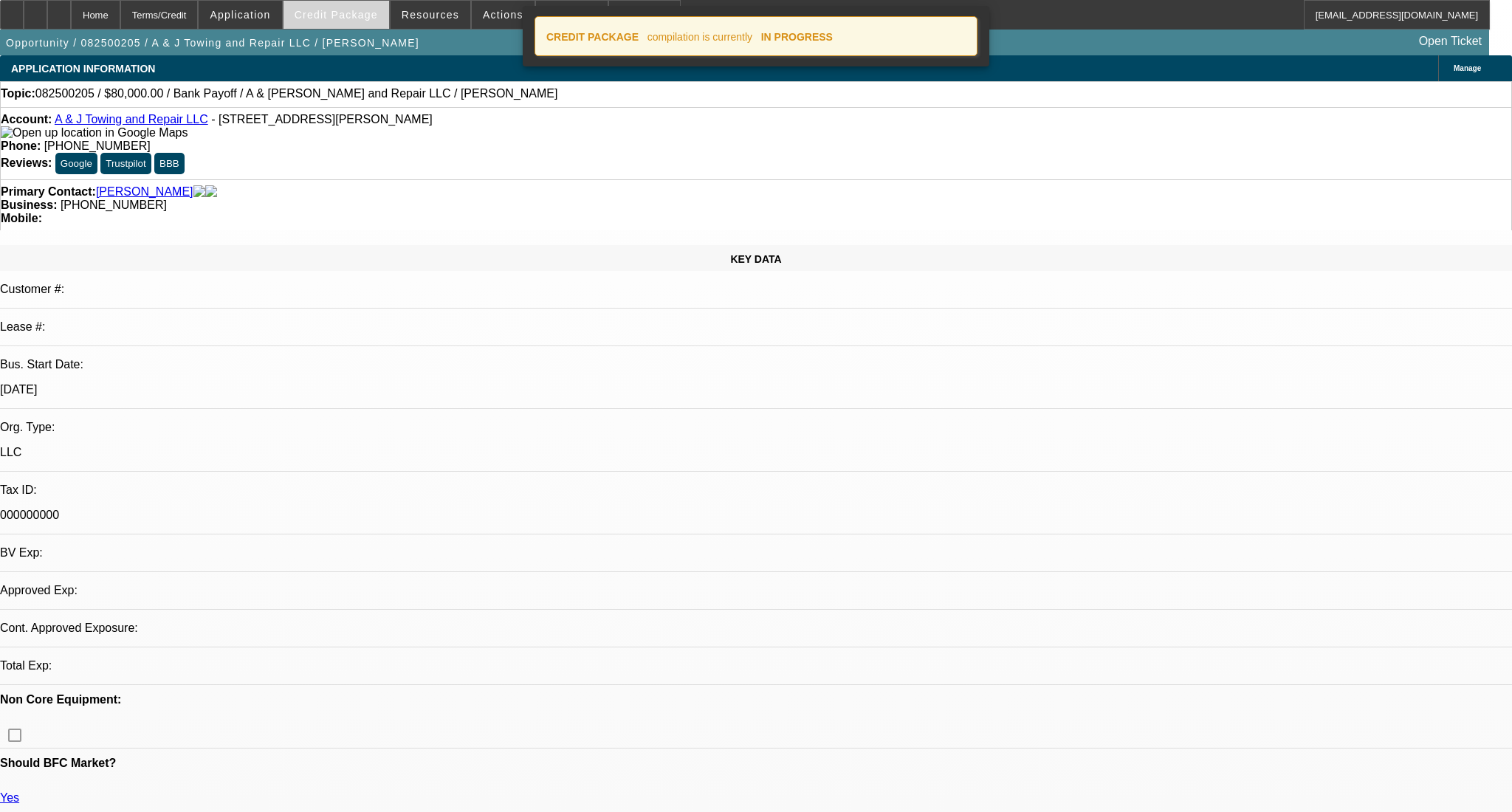
select select "0"
select select "2"
select select "0.1"
select select "4"
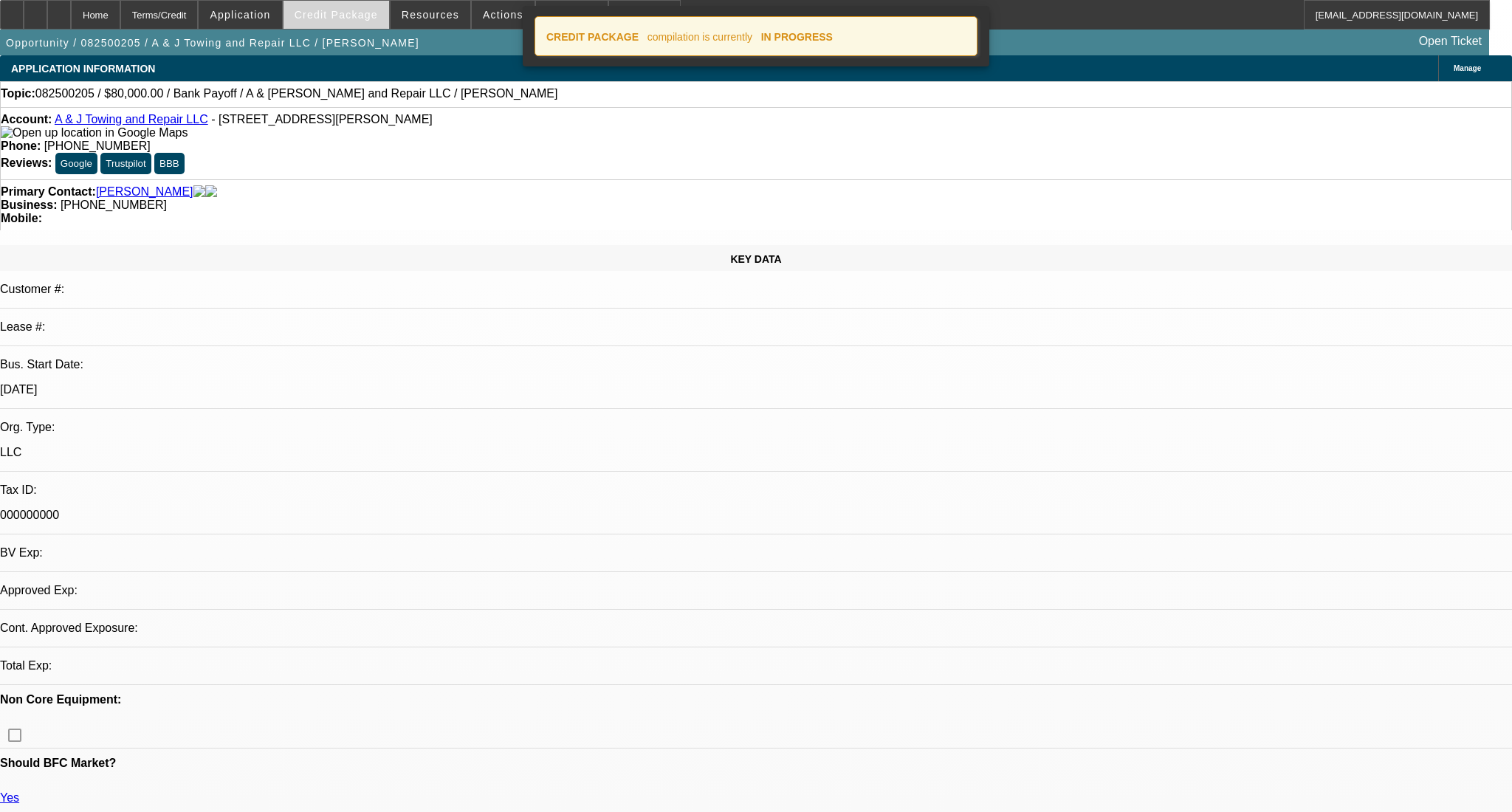
select select "0"
select select "2"
select select "0.1"
select select "4"
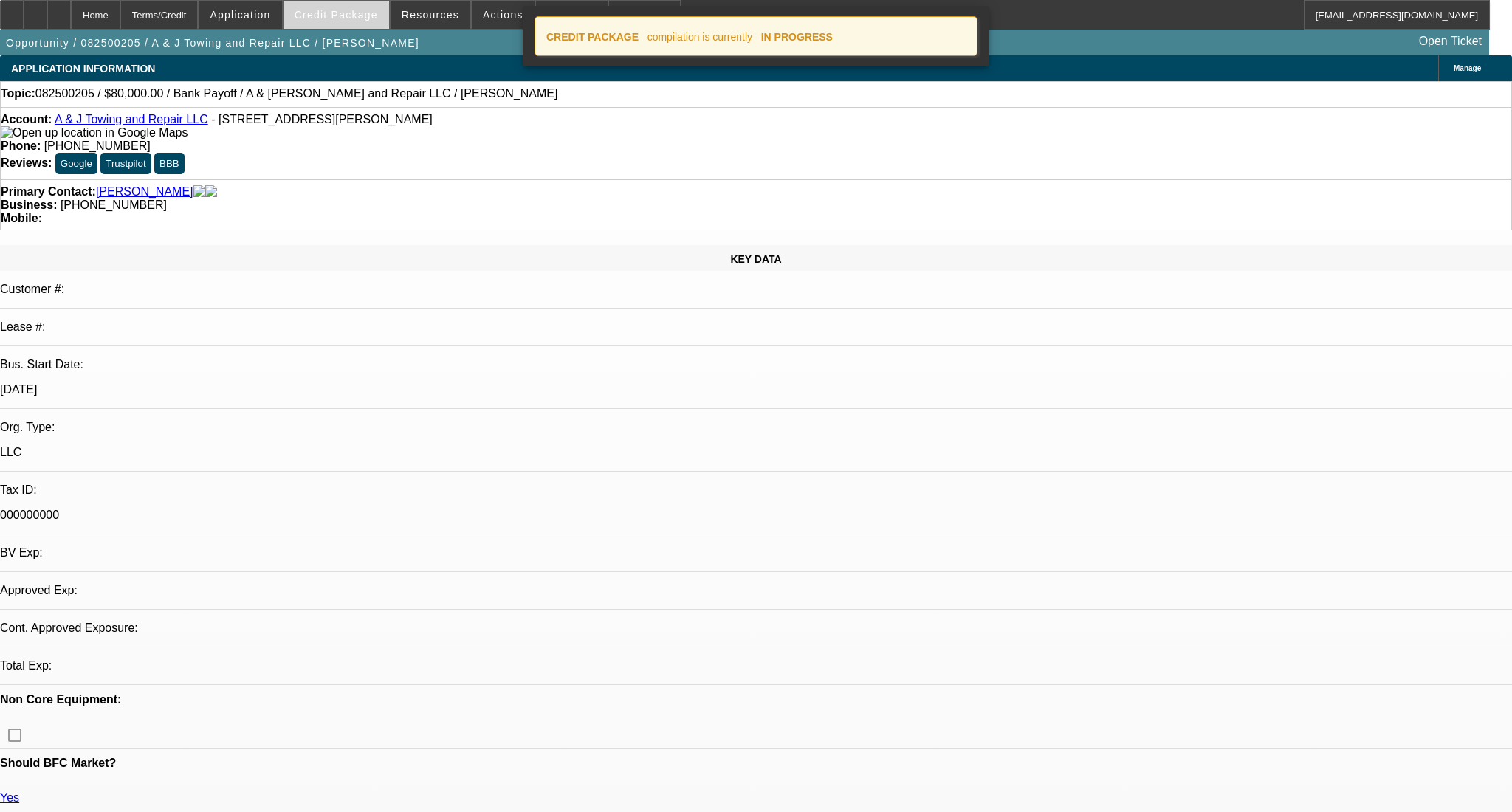
select select "0"
select select "2"
select select "0.1"
select select "4"
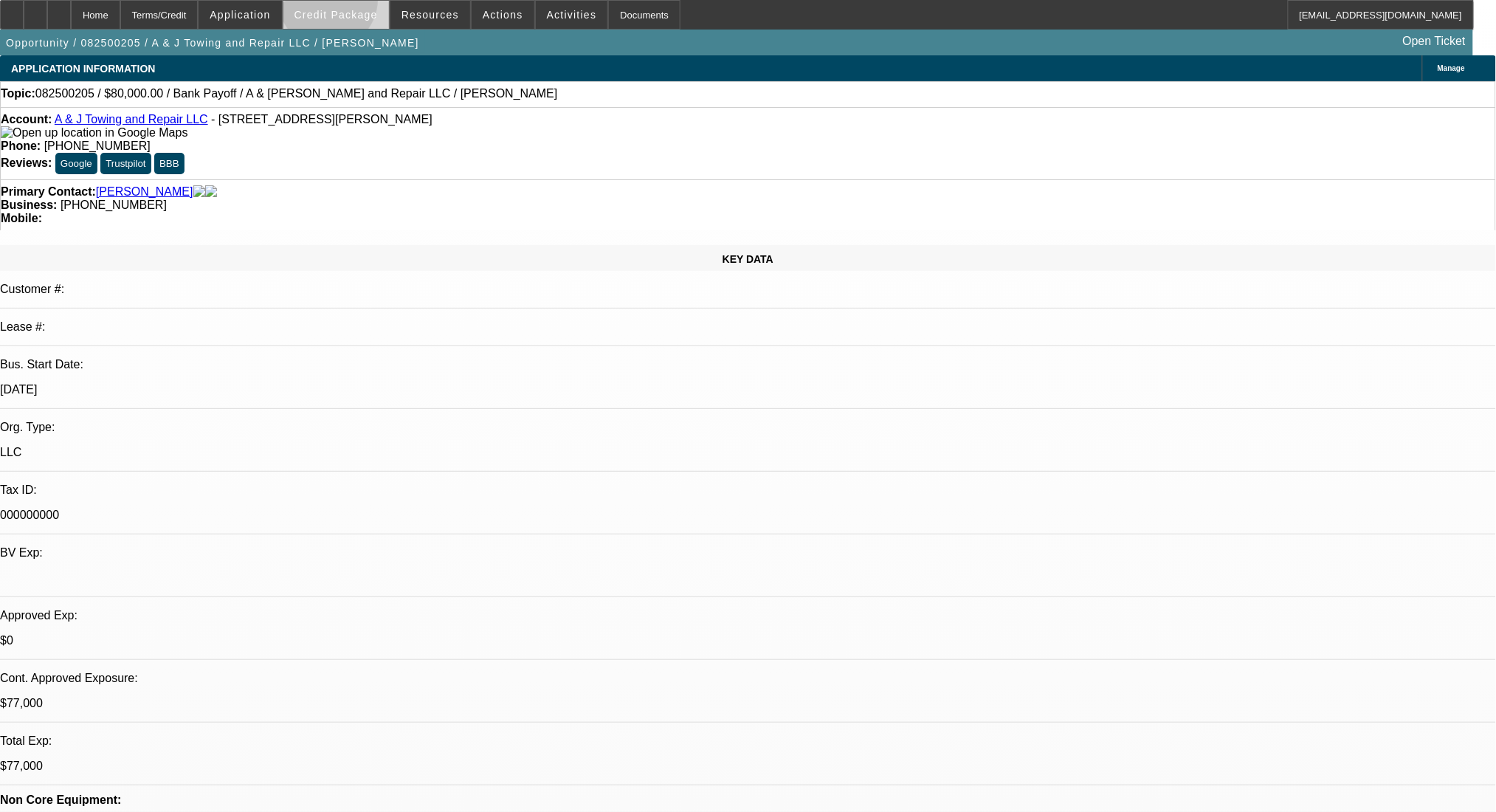
click at [352, 4] on span at bounding box center [336, 14] width 106 height 36
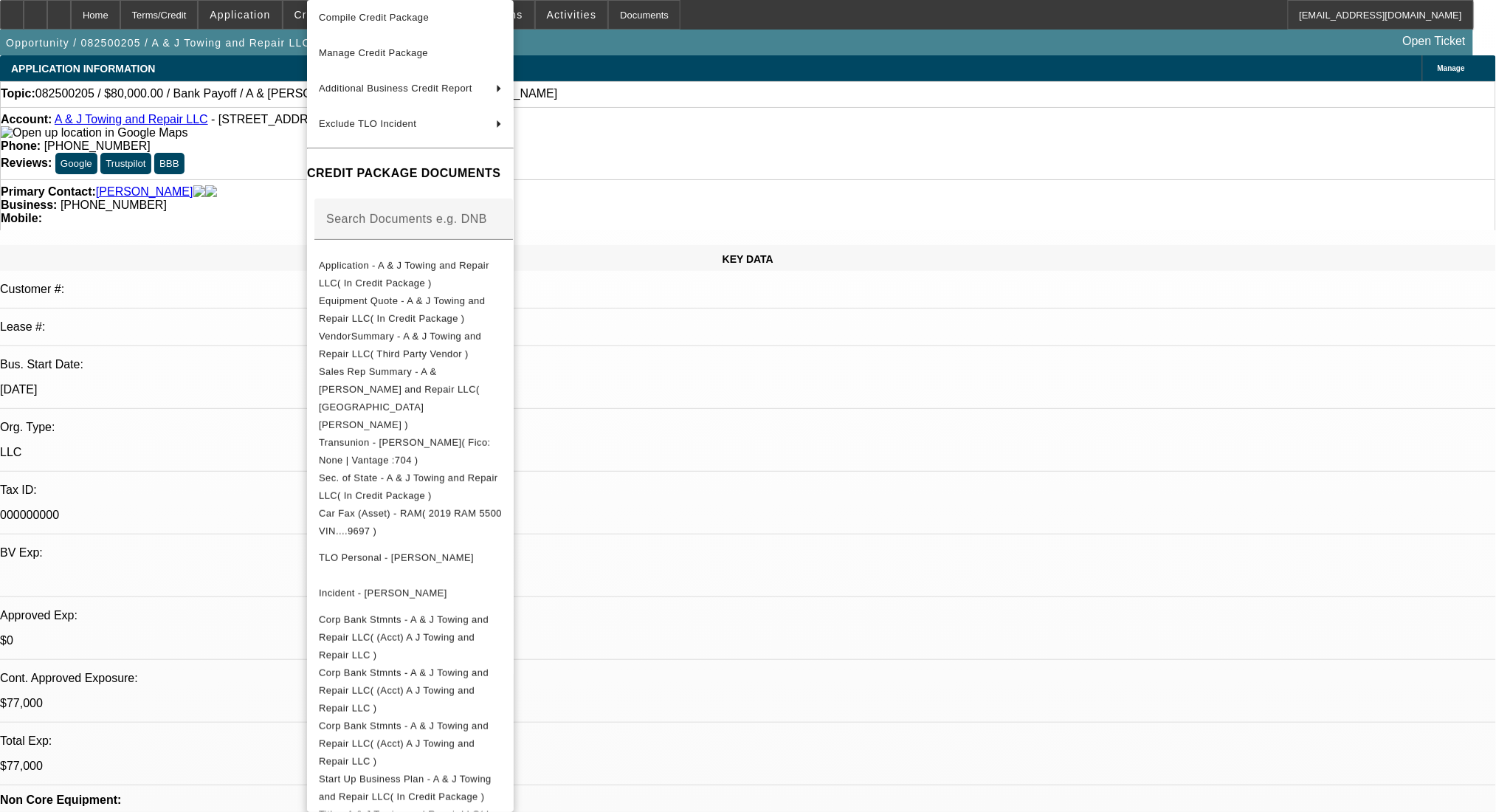
scroll to position [146, 0]
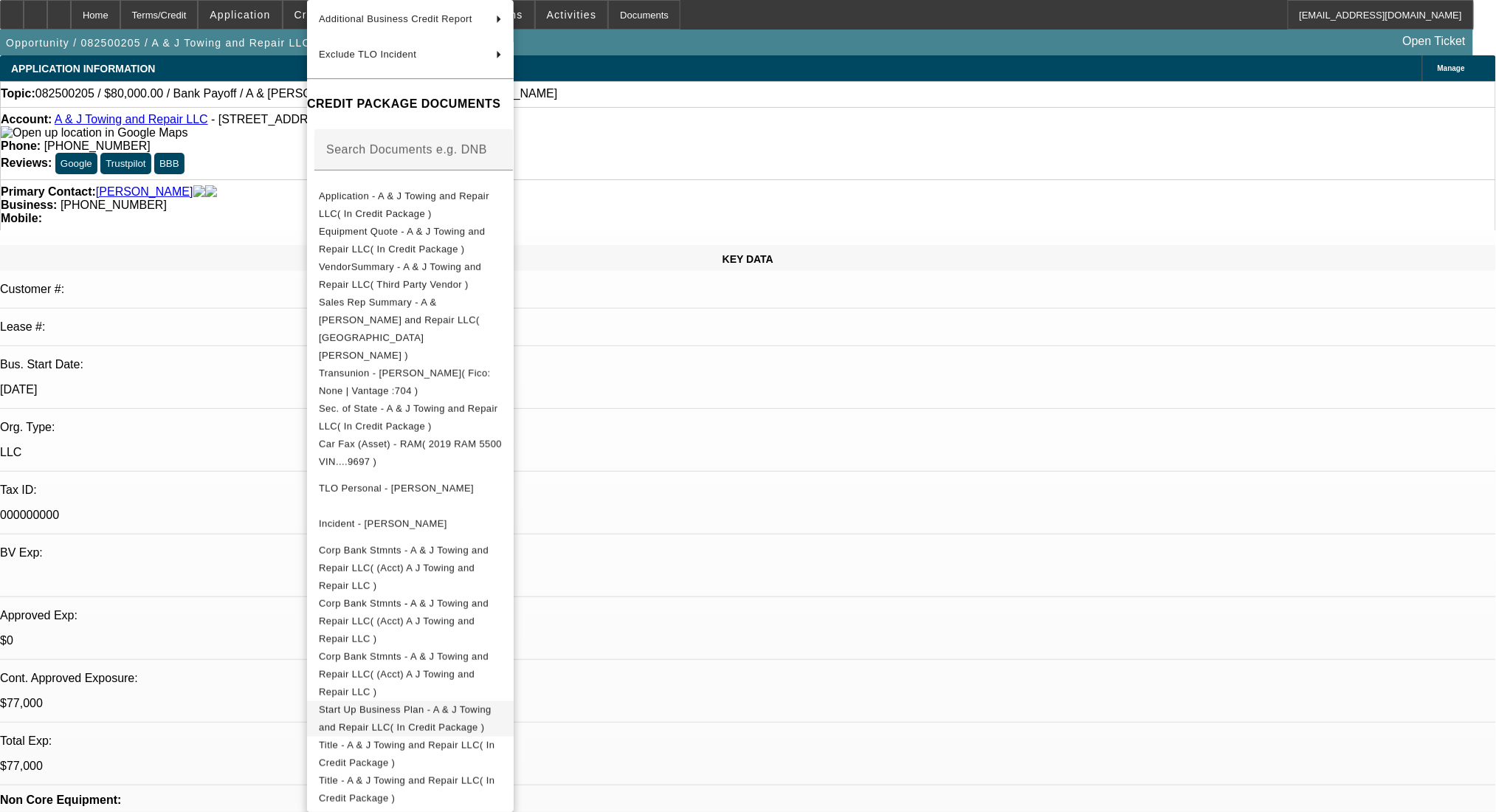
click at [491, 704] on span "Start Up Business Plan - A & J Towing and Repair LLC( In Credit Package )" at bounding box center [405, 718] width 173 height 29
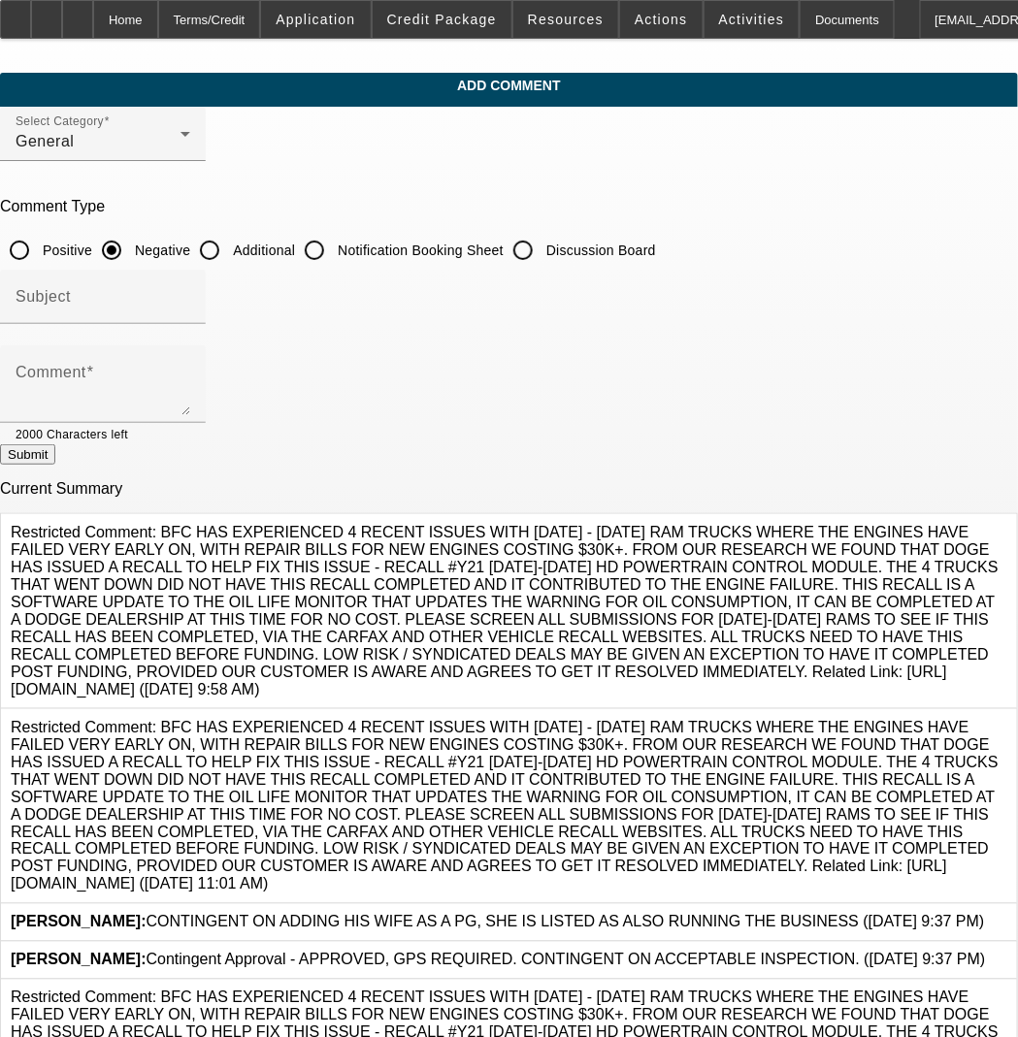
click at [295, 241] on label "Additional" at bounding box center [262, 250] width 66 height 19
click at [229, 240] on input "Additional" at bounding box center [209, 250] width 39 height 39
radio input "true"
click at [206, 335] on div at bounding box center [103, 334] width 206 height 21
click at [190, 375] on textarea "Comment" at bounding box center [103, 392] width 175 height 47
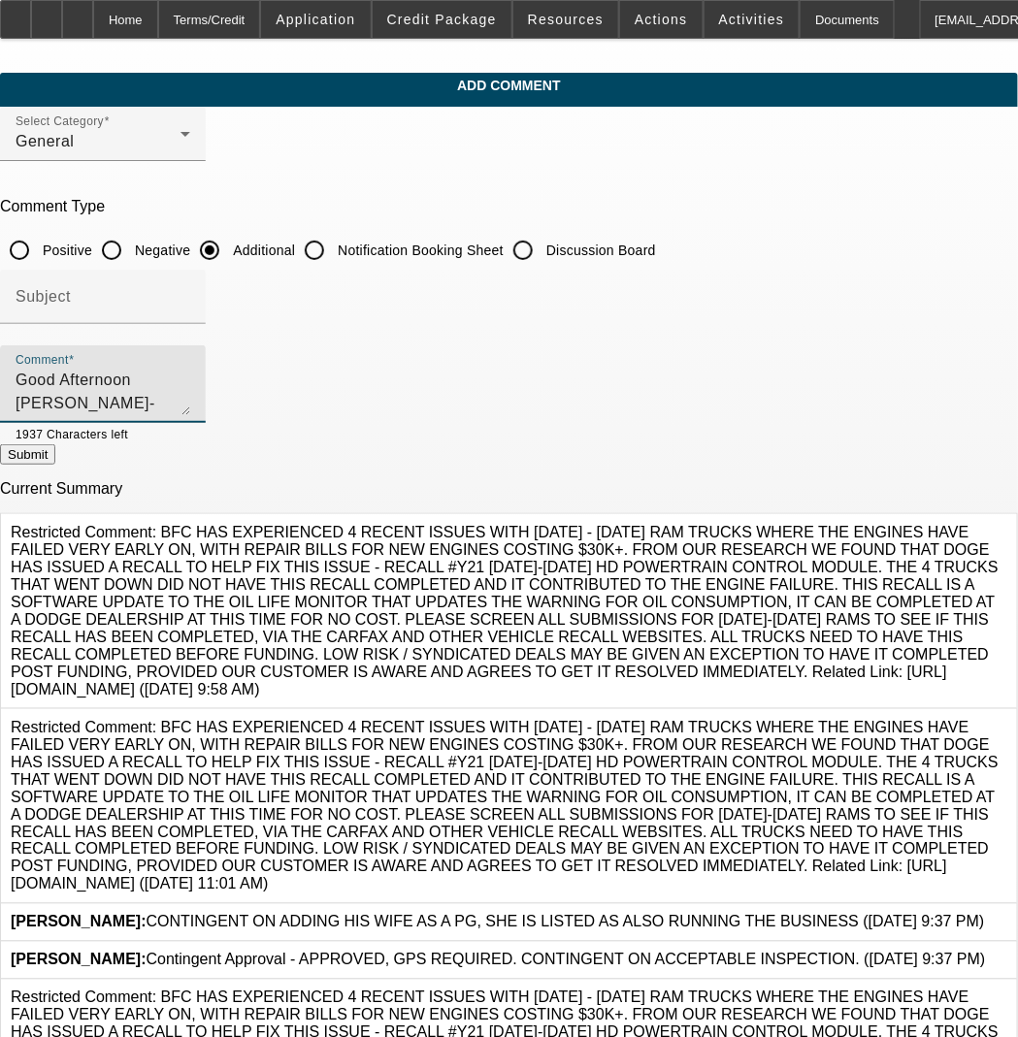
click at [190, 375] on textarea "Good Afternoon [PERSON_NAME]- submitting to you in [PERSON_NAME]'s absense." at bounding box center [103, 392] width 175 height 47
click at [190, 372] on textarea "Good Afternoon [PERSON_NAME]- submitting to you in [PERSON_NAME]'s absense." at bounding box center [103, 392] width 175 height 47
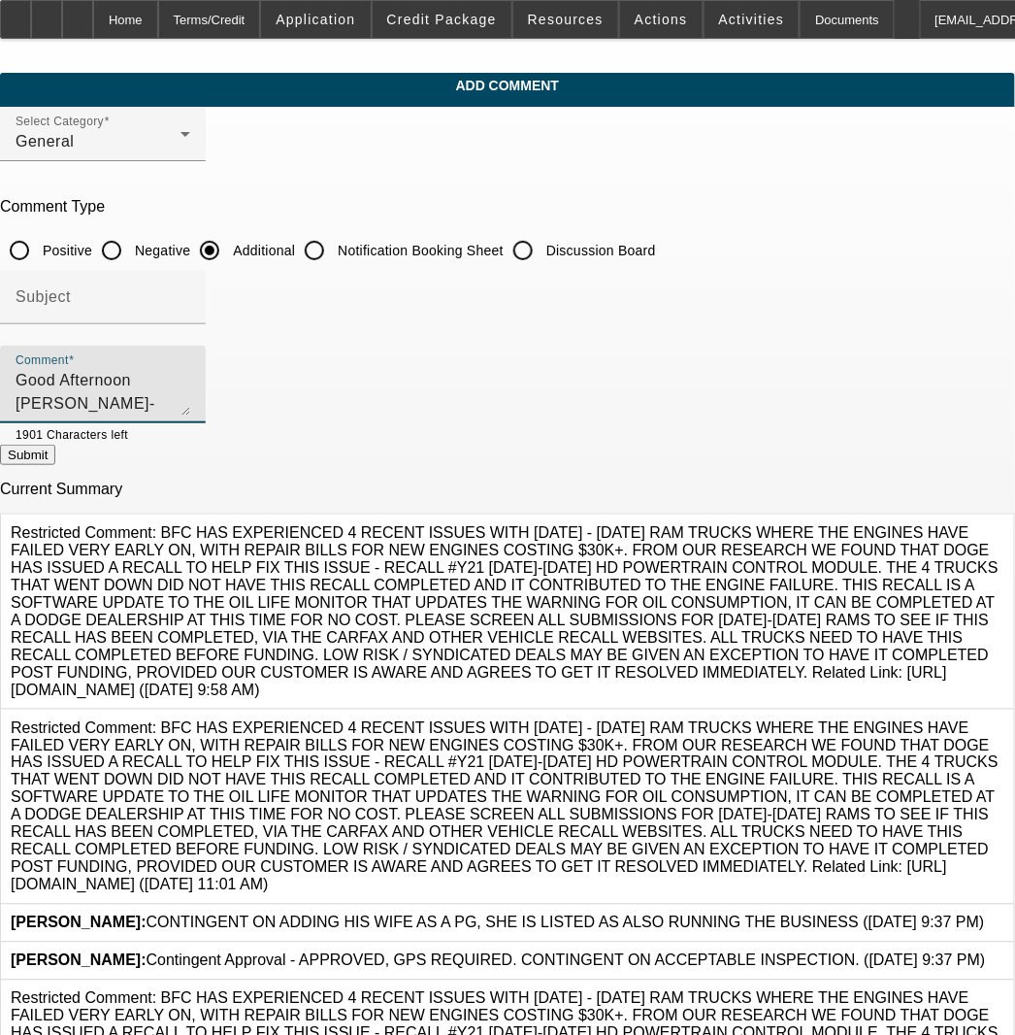
click at [190, 388] on textarea "Good Afternoon [PERSON_NAME]- submitting to you in [PERSON_NAME]'s absense. Pay…" at bounding box center [103, 392] width 175 height 47
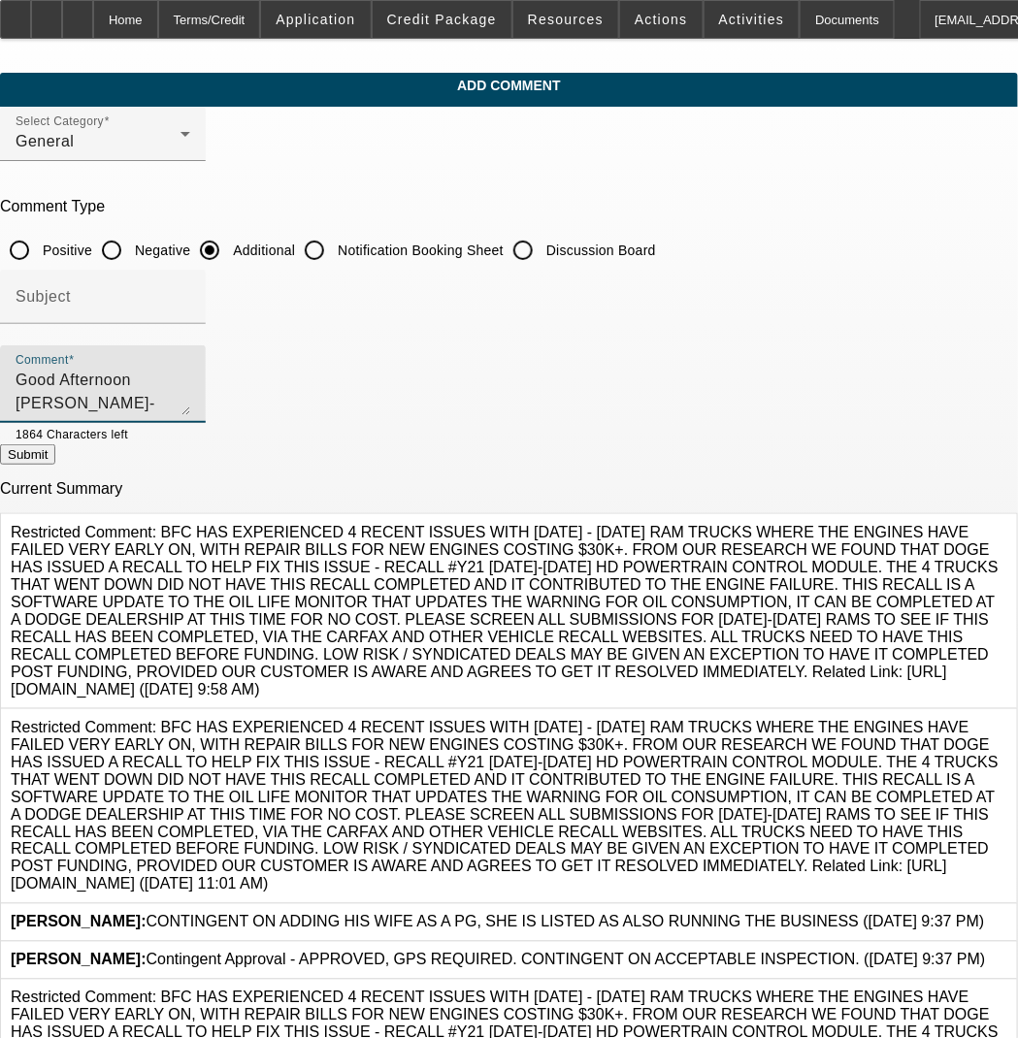
drag, startPoint x: 868, startPoint y: 371, endPoint x: 785, endPoint y: 389, distance: 84.5
click at [190, 389] on textarea "Good Afternoon [PERSON_NAME]- submitting to you in [PERSON_NAME]'s absense. Pay…" at bounding box center [103, 392] width 175 height 47
click at [190, 387] on textarea "Good Afternoon [PERSON_NAME]- submitting to you in [PERSON_NAME]'s absense. Pay…" at bounding box center [103, 392] width 175 height 47
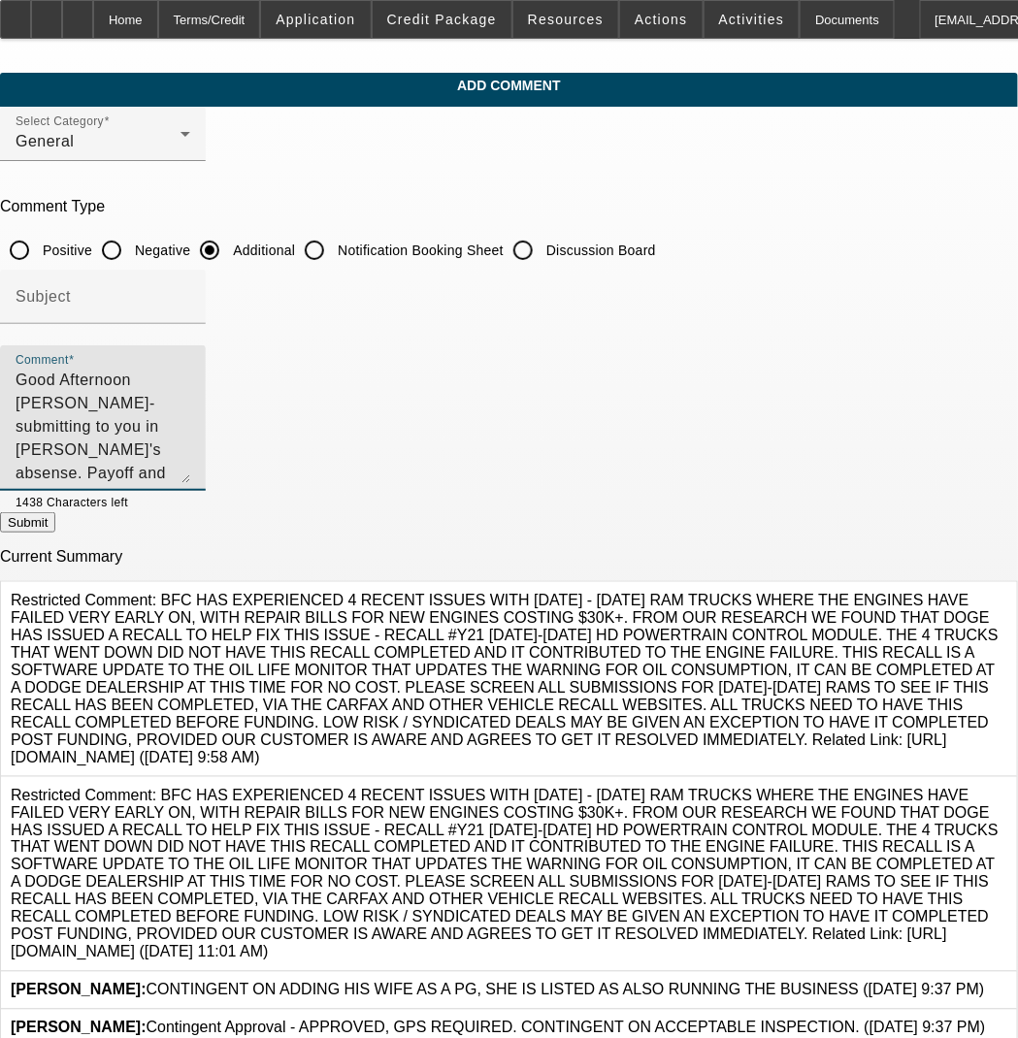
drag, startPoint x: 941, startPoint y: 406, endPoint x: 939, endPoint y: 475, distance: 68.9
click at [190, 475] on textarea "Good Afternoon [PERSON_NAME]- submitting to you in [PERSON_NAME]'s absense. Pay…" at bounding box center [103, 426] width 175 height 115
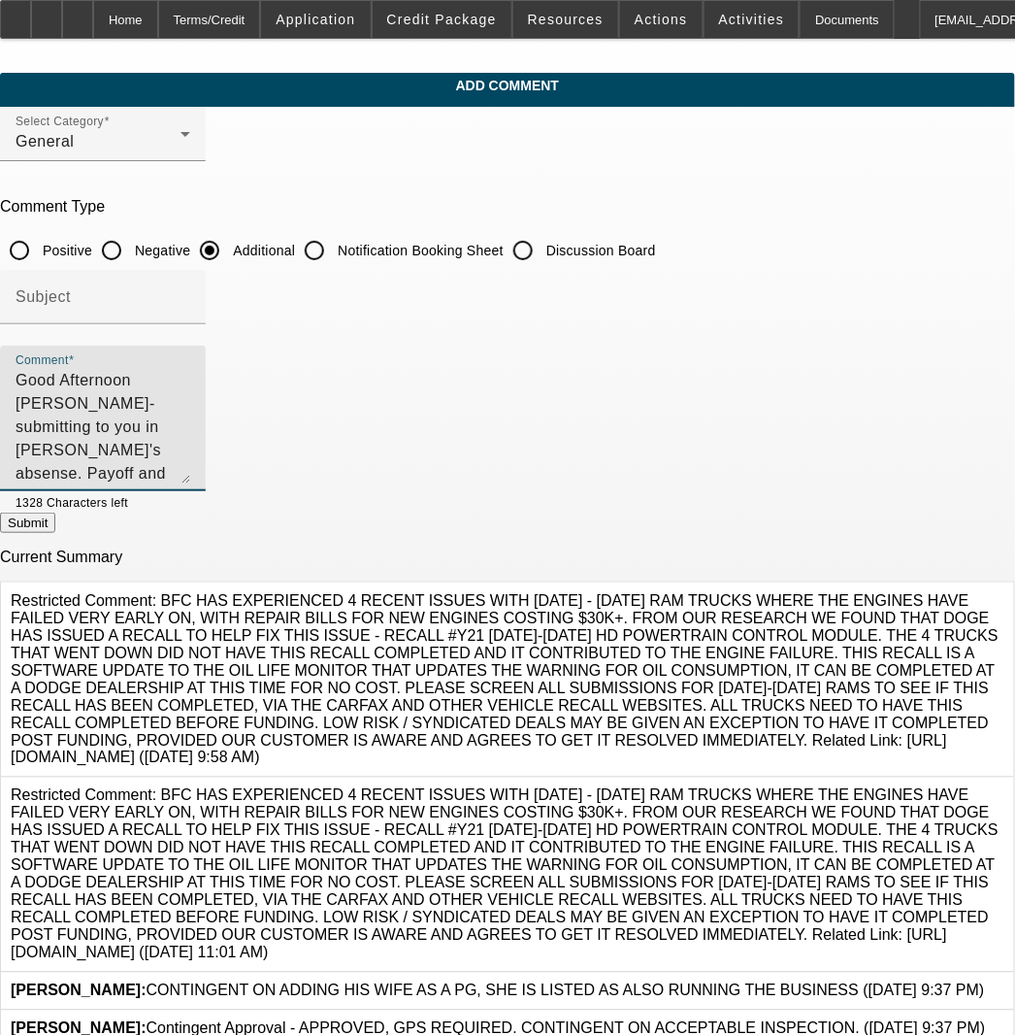
click at [190, 464] on textarea "Good Afternoon [PERSON_NAME]- submitting to you in [PERSON_NAME]'s absense. Pay…" at bounding box center [103, 426] width 175 height 115
click at [190, 472] on textarea "Good Afternoon [PERSON_NAME]- submitting to you in [PERSON_NAME]'s absense. Pay…" at bounding box center [103, 426] width 175 height 115
click at [190, 481] on textarea "Good Afternoon [PERSON_NAME]- submitting to you in [PERSON_NAME]'s absense. Pay…" at bounding box center [103, 426] width 175 height 115
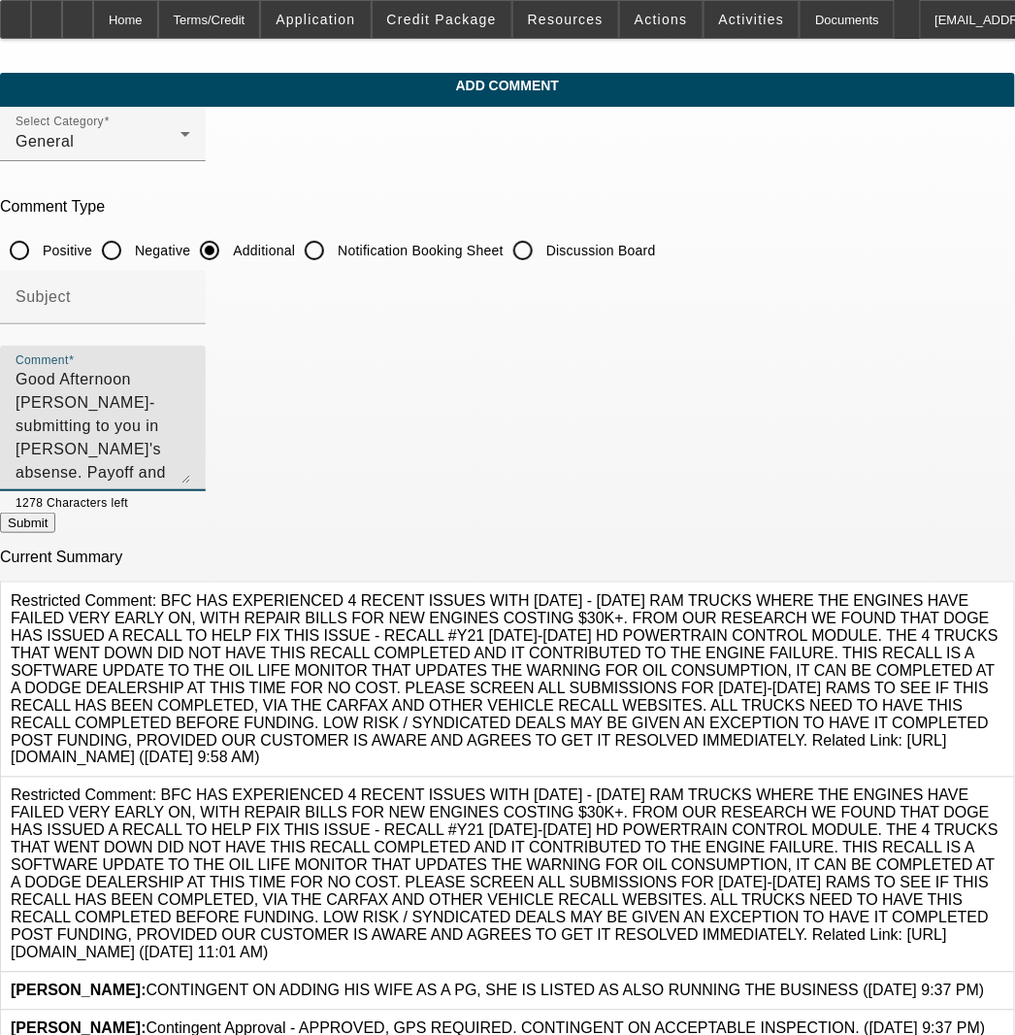
click at [190, 479] on textarea "Good Afternoon [PERSON_NAME]- submitting to you in [PERSON_NAME]'s absense. Pay…" at bounding box center [103, 426] width 175 height 115
type textarea "Good Afternoon [PERSON_NAME]- submitting to you in [PERSON_NAME]'s absense. Pay…"
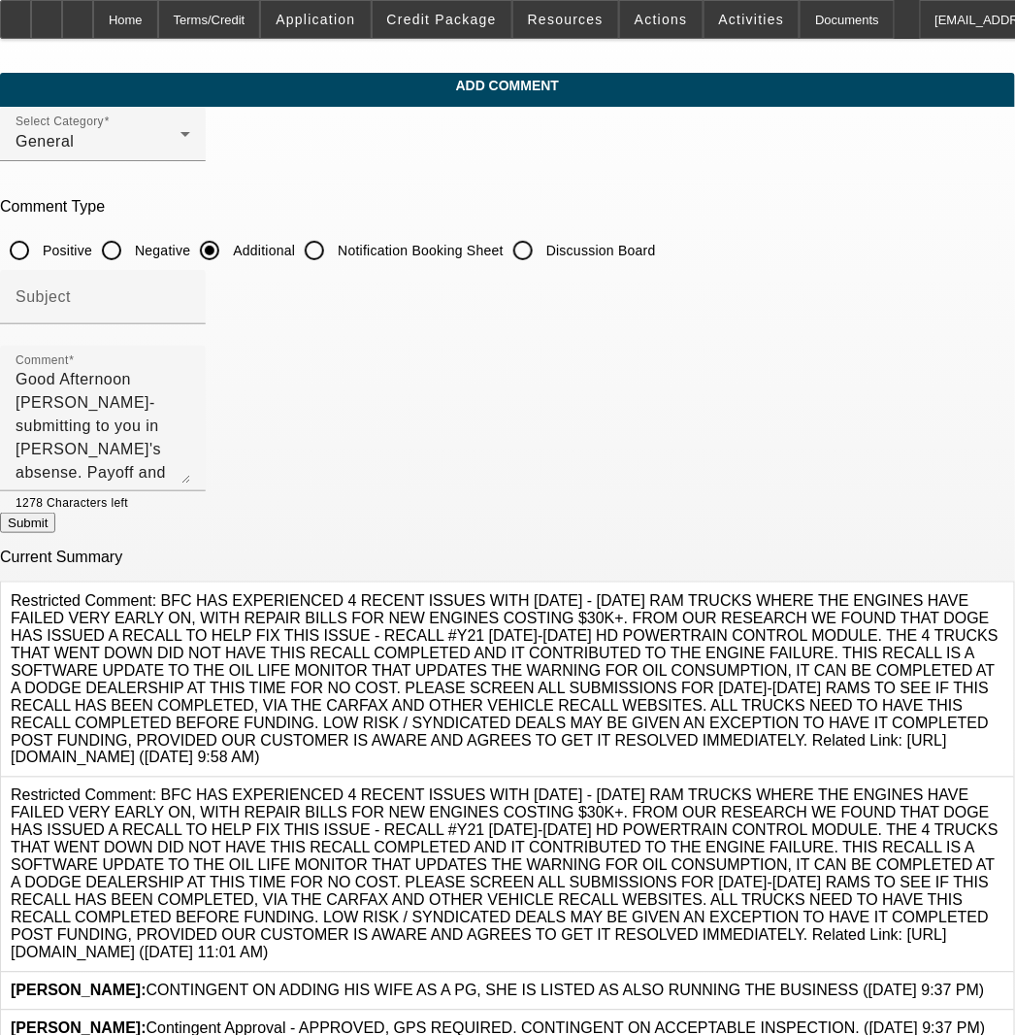
click at [55, 533] on button "Submit" at bounding box center [27, 522] width 55 height 20
radio input "true"
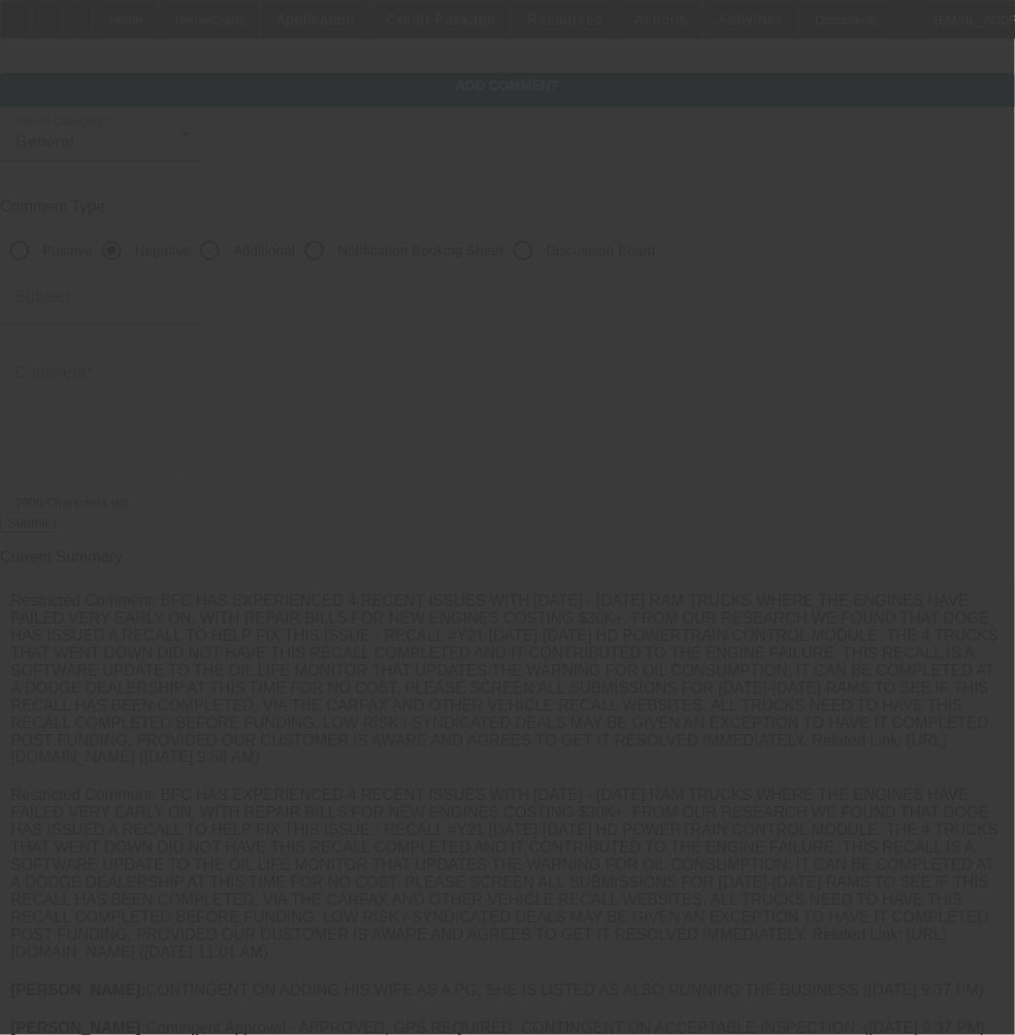
scroll to position [0, 0]
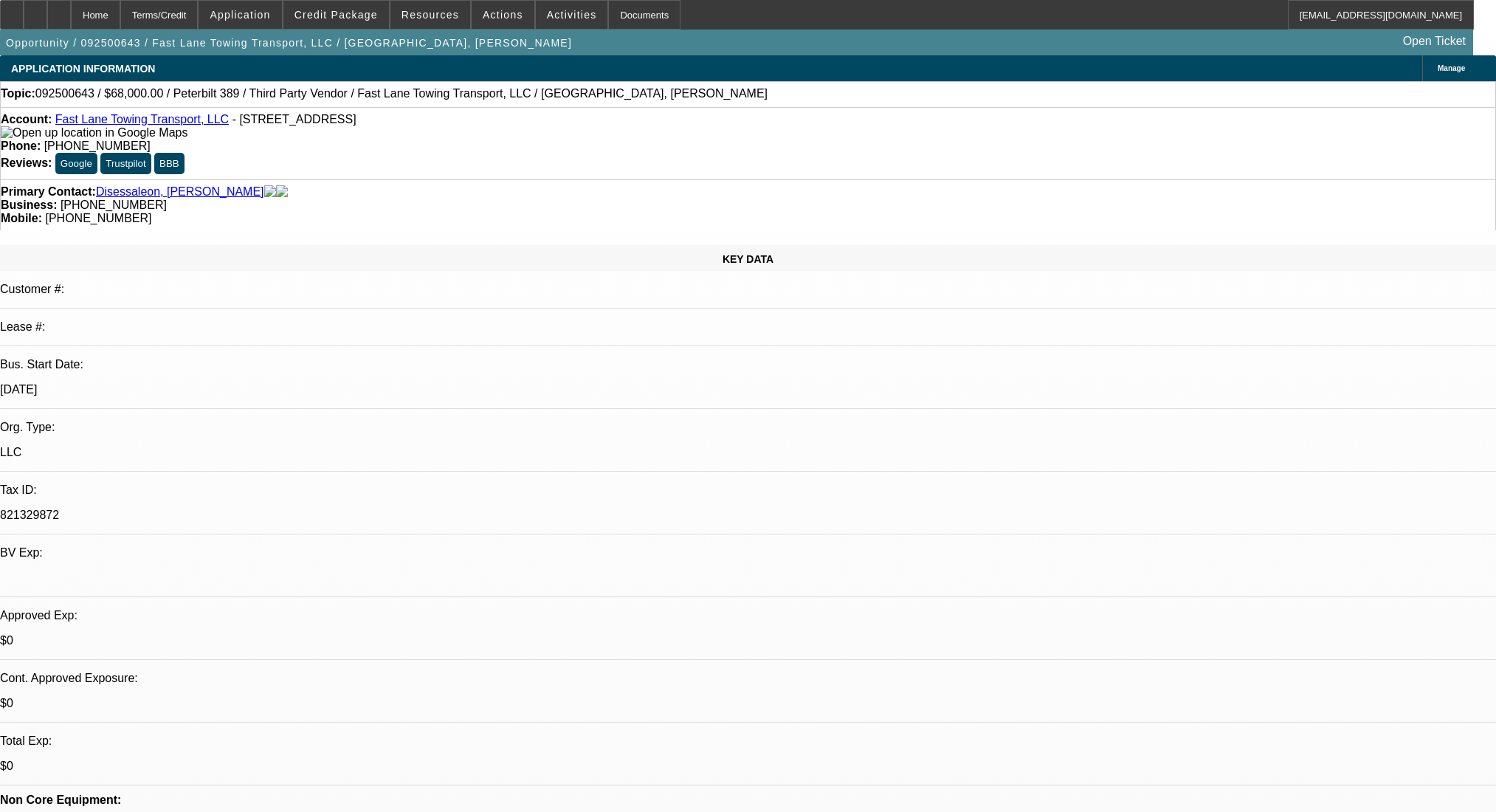
select select "0"
select select "2"
select select "0.1"
select select "4"
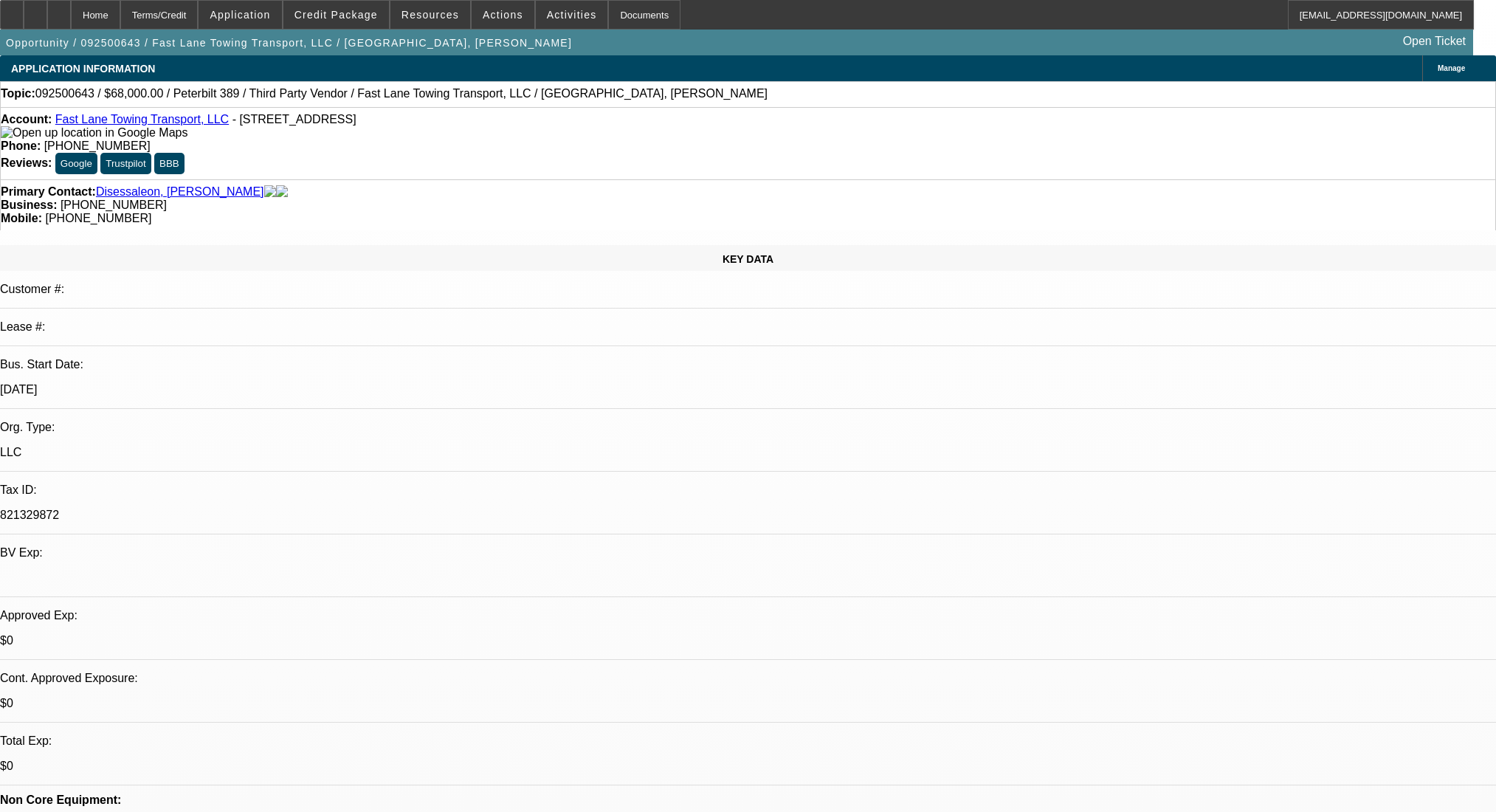
select select "0"
select select "2"
select select "0.1"
select select "4"
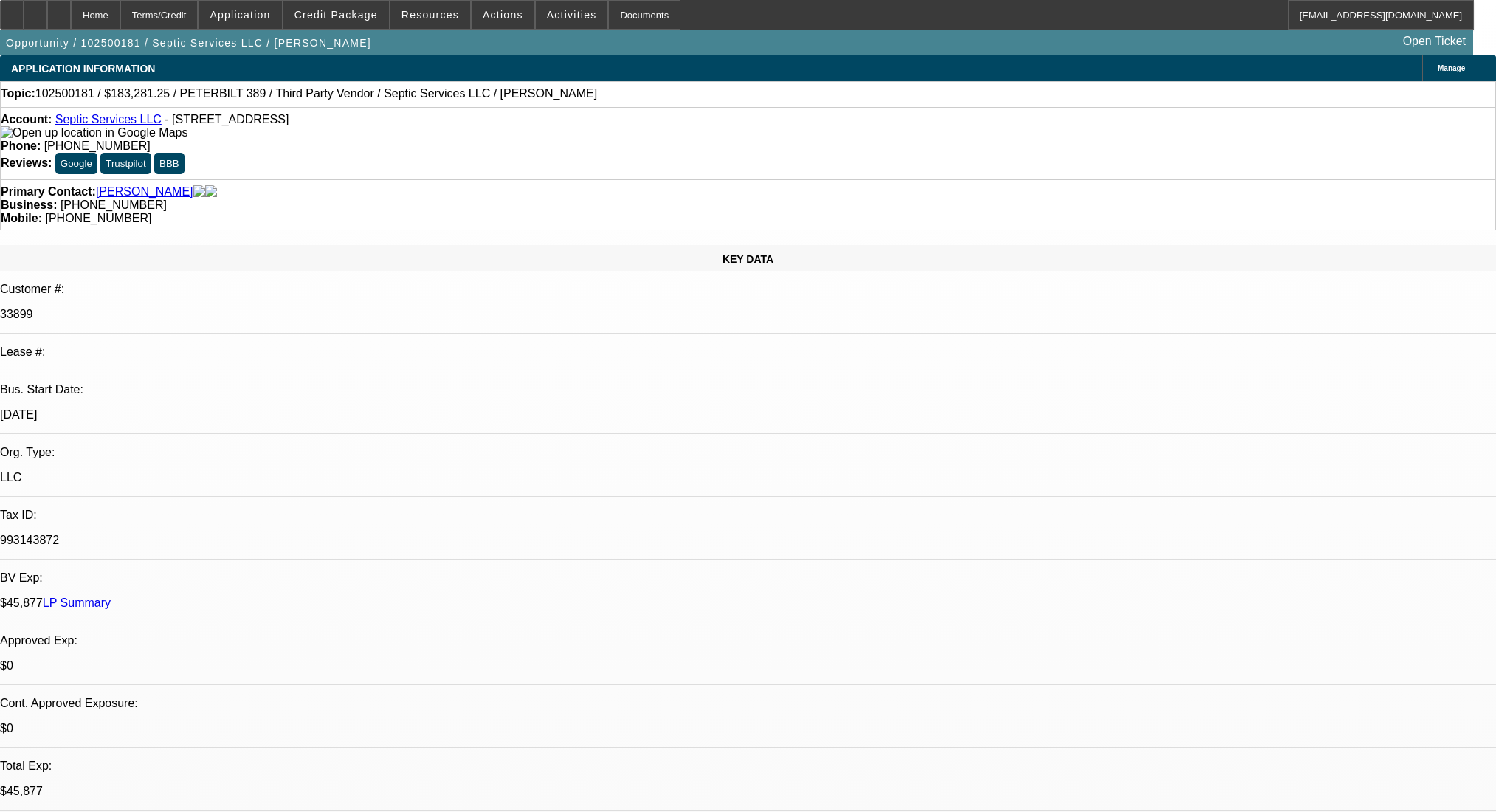
select select "0"
select select "6"
select select "0"
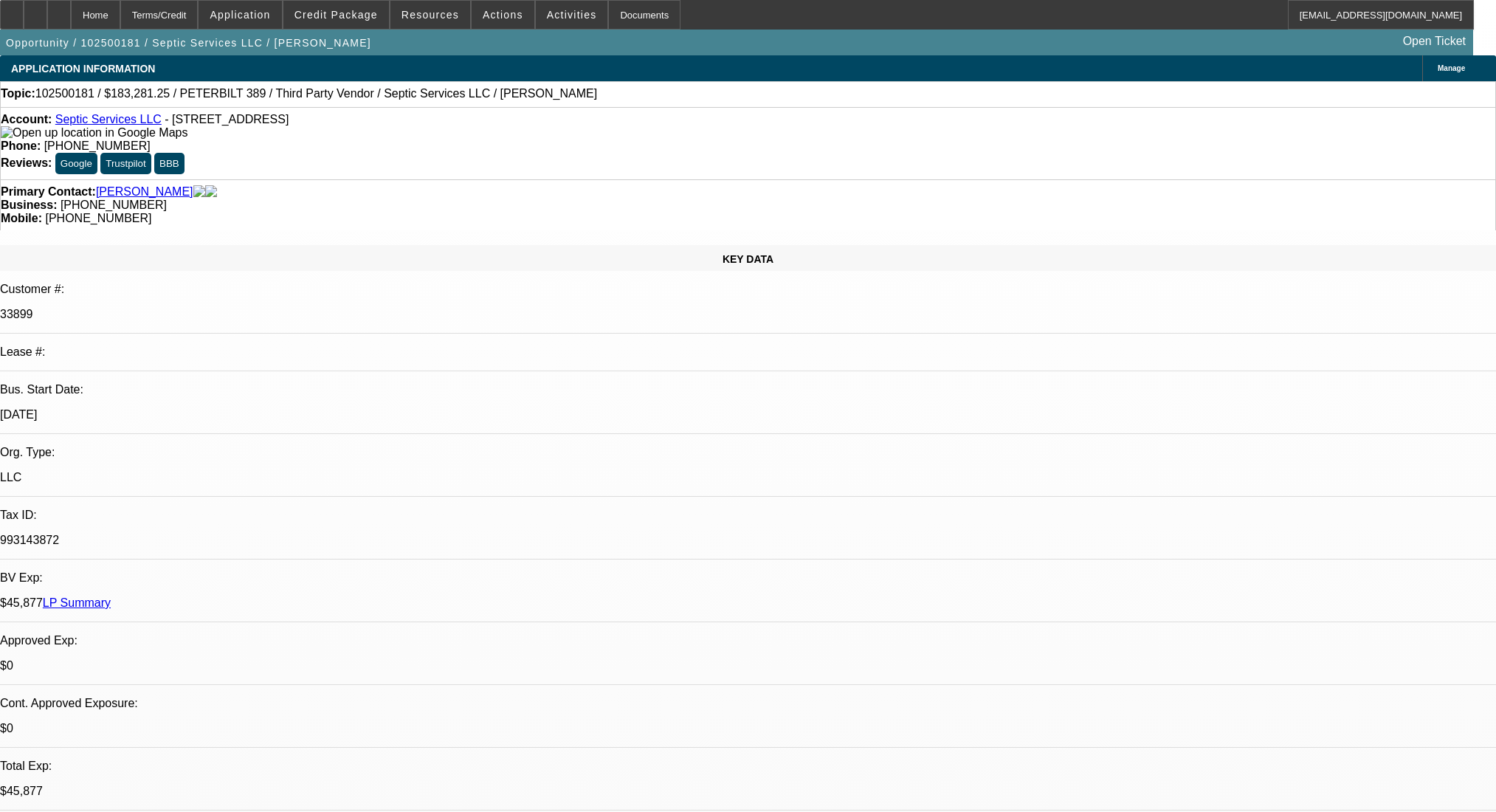
select select "2"
select select "0"
select select "6"
select select "0"
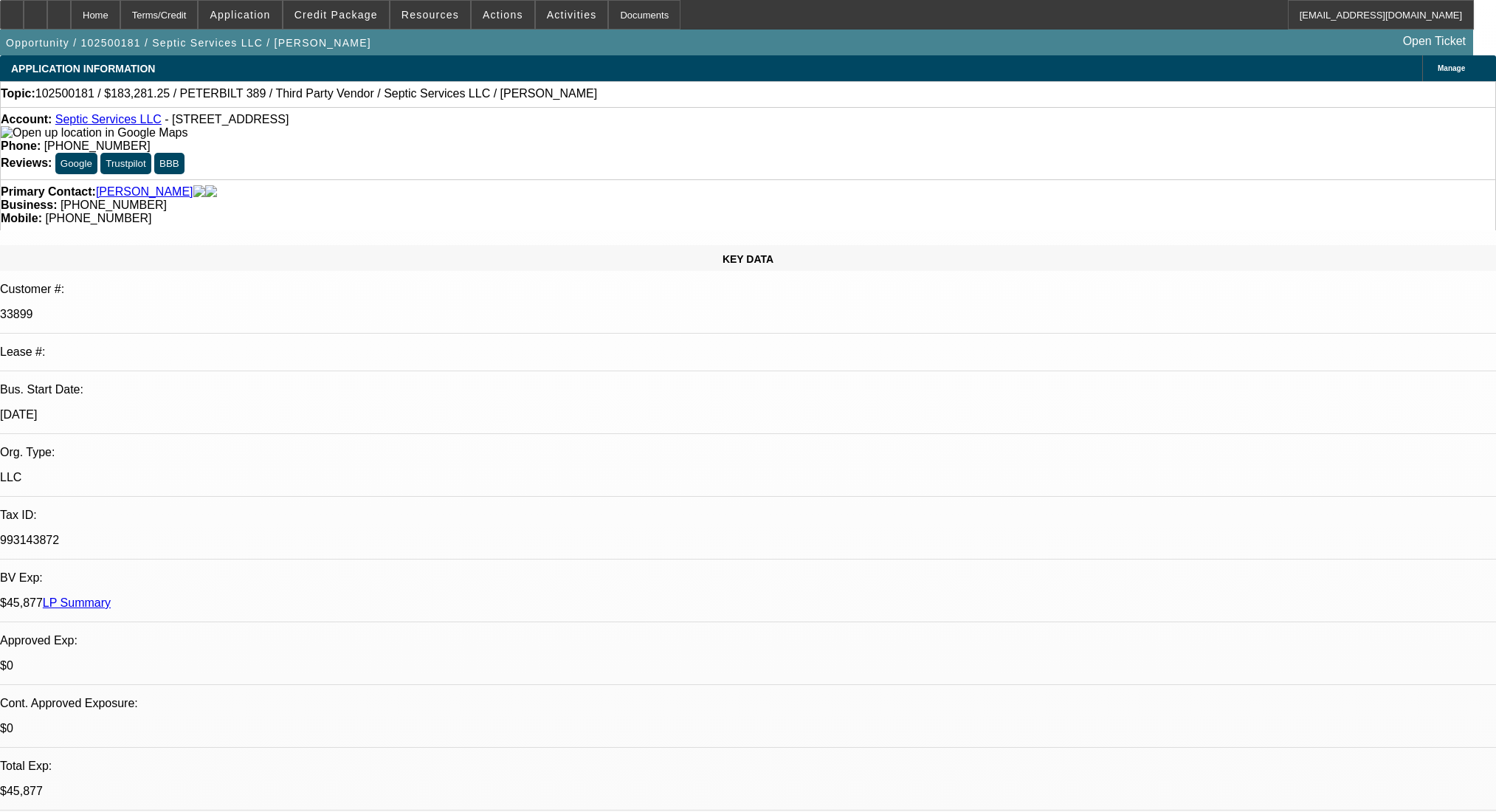
select select "2"
select select "0"
select select "6"
click at [59, 10] on icon at bounding box center [59, 10] width 0 height 0
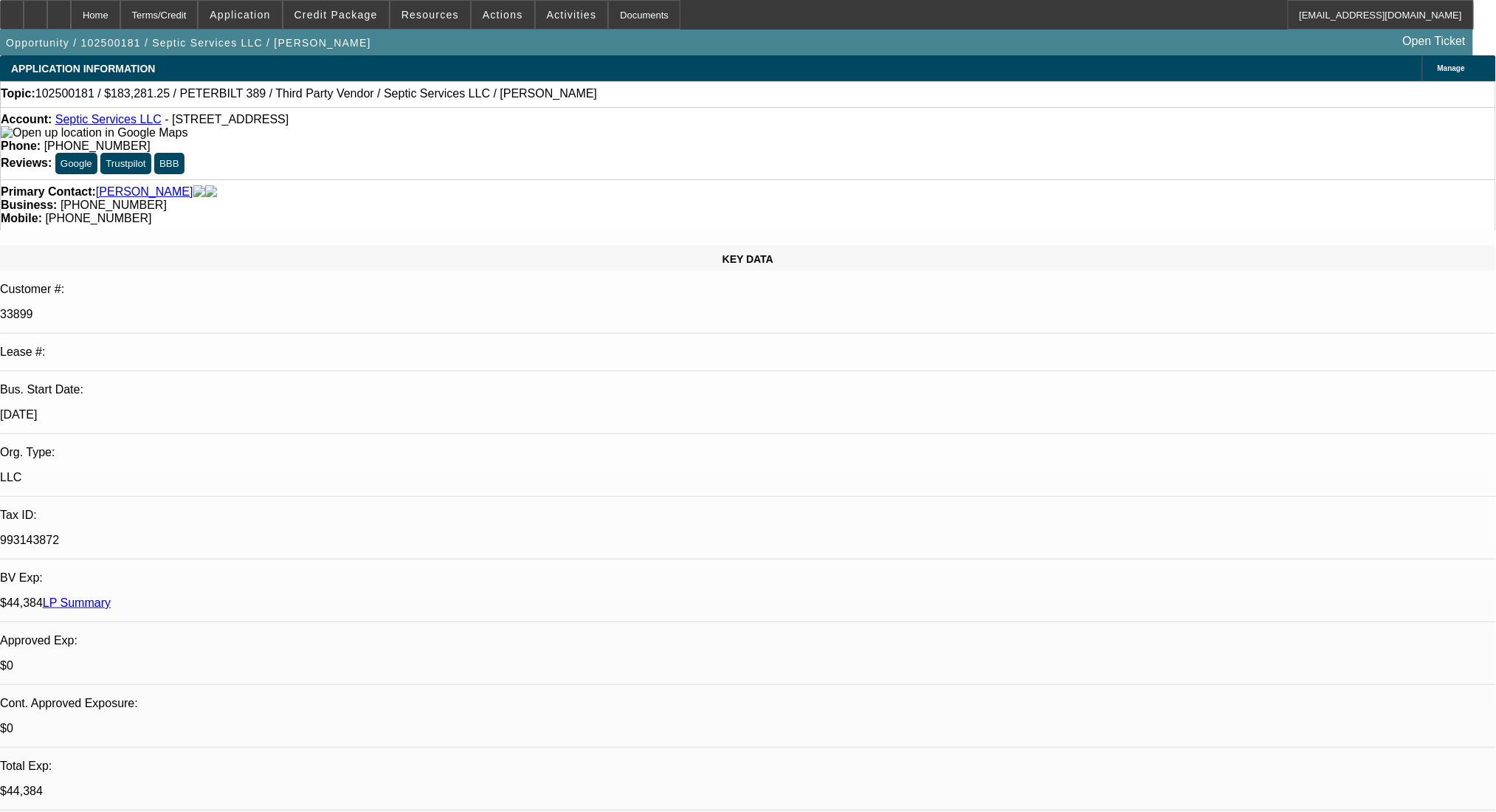
select select "0"
select select "6"
select select "0"
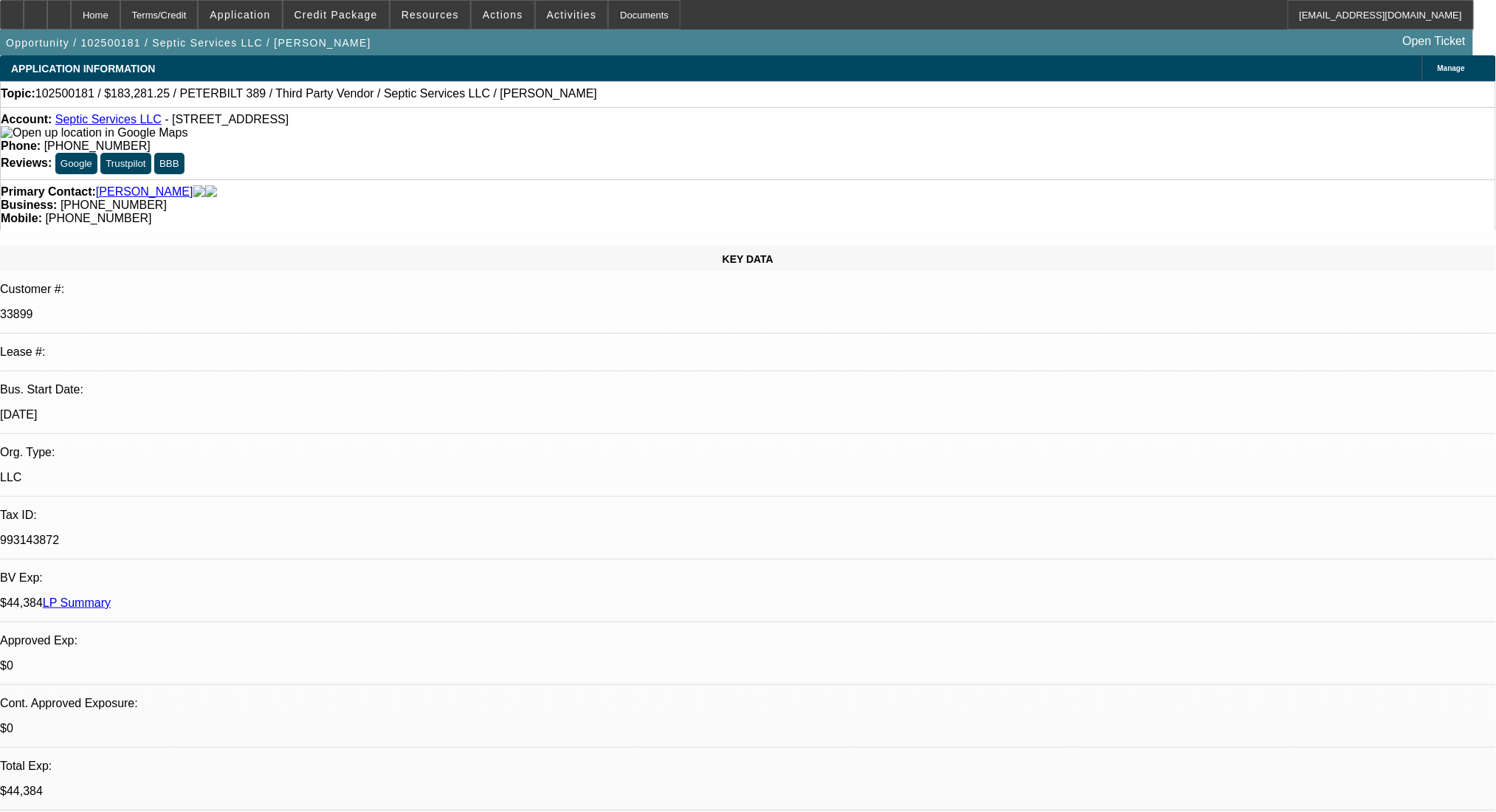
select select "2"
select select "0"
select select "6"
select select "0"
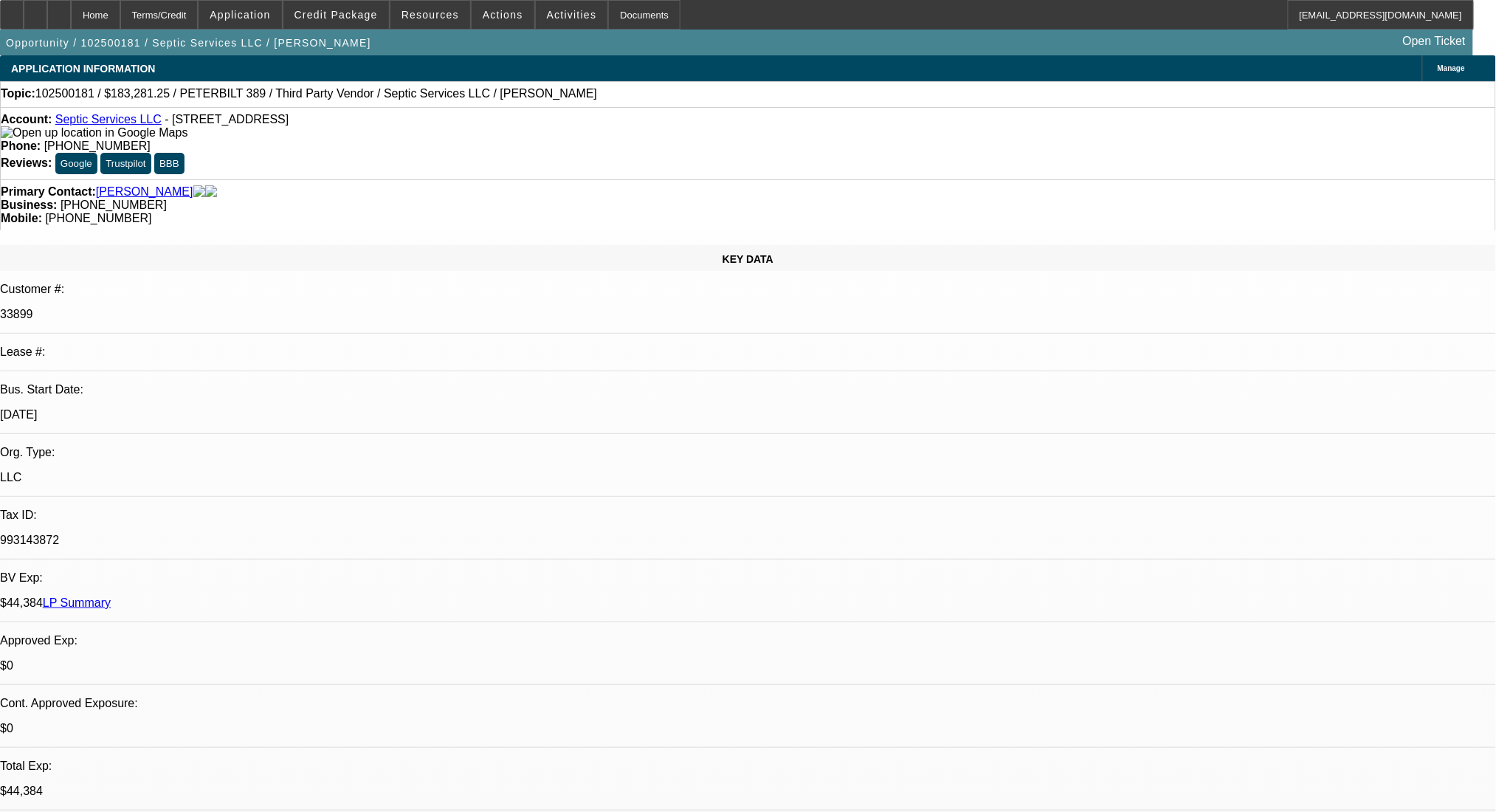
select select "2"
select select "0"
select select "6"
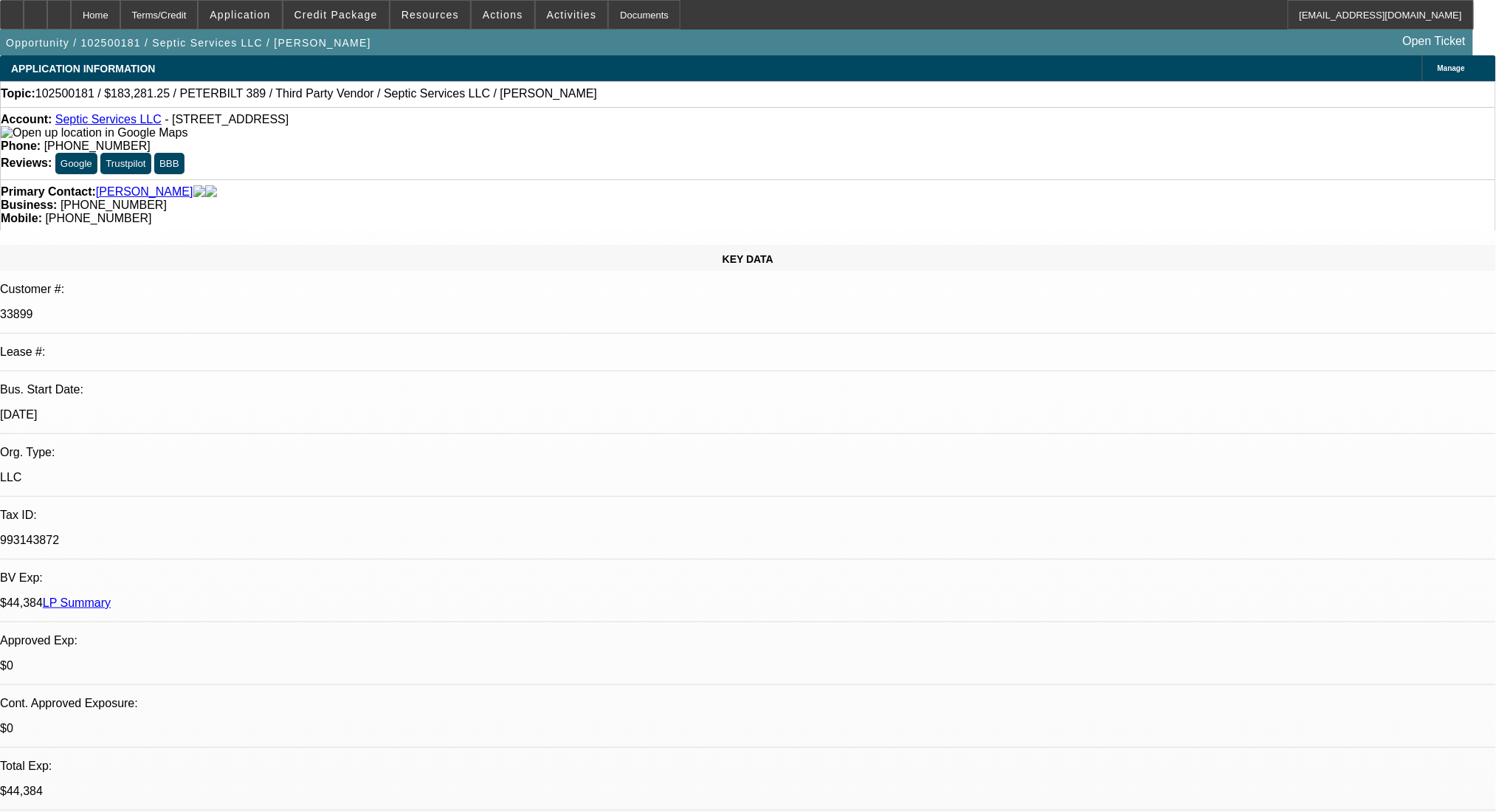
click at [1209, 144] on span "Reply" at bounding box center [1229, 139] width 40 height 17
click at [12, 10] on icon at bounding box center [12, 10] width 0 height 0
click at [1126, 159] on mat-icon "reply" at bounding box center [1129, 155] width 17 height 17
